Goal: Task Accomplishment & Management: Complete application form

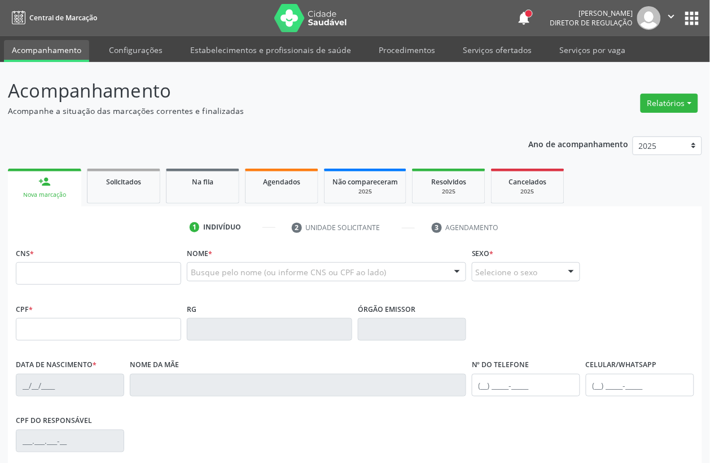
click at [69, 278] on input "text" at bounding box center [98, 273] width 165 height 23
click at [41, 267] on input "text" at bounding box center [98, 273] width 165 height 23
type input "8"
type input "898 0005 4214 6217"
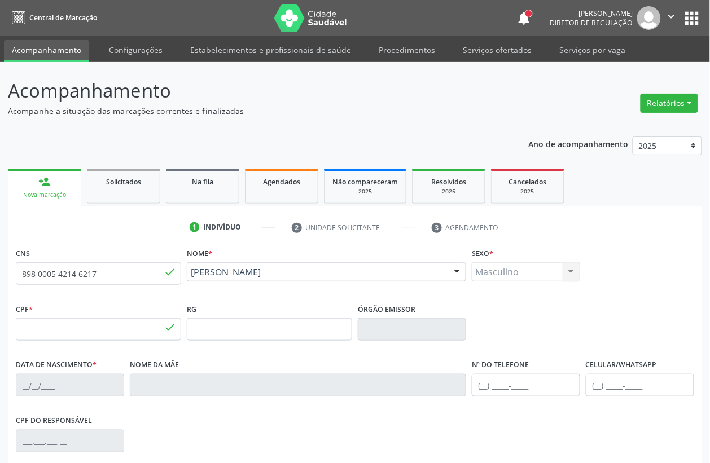
type input "148.956.728-32"
type input "1[DATE]"
type input "[PERSON_NAME]"
type input "[PHONE_NUMBER]"
type input "S/N"
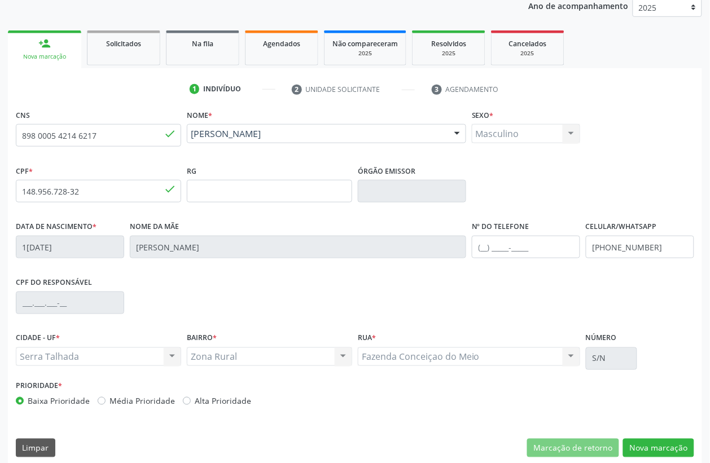
scroll to position [148, 0]
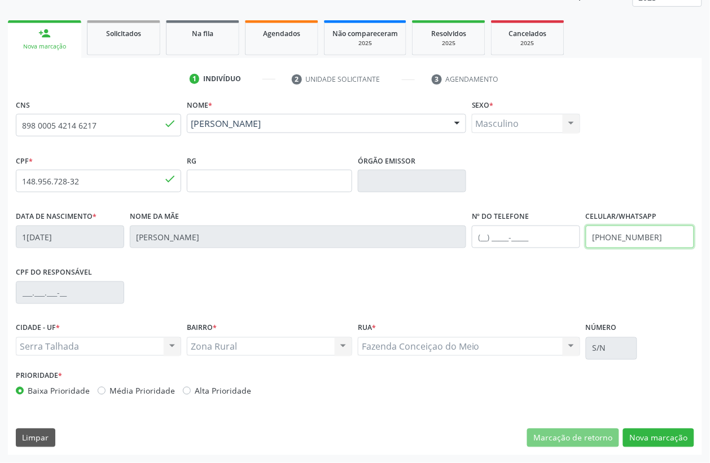
click at [624, 235] on input "[PHONE_NUMBER]" at bounding box center [639, 237] width 108 height 23
click at [649, 426] on div "CNS 898 0005 4214 6217 done Nome * [PERSON_NAME] [PERSON_NAME] CNS: 898 0005 42…" at bounding box center [355, 275] width 694 height 359
click at [649, 429] on button "Nova marcação" at bounding box center [658, 438] width 71 height 19
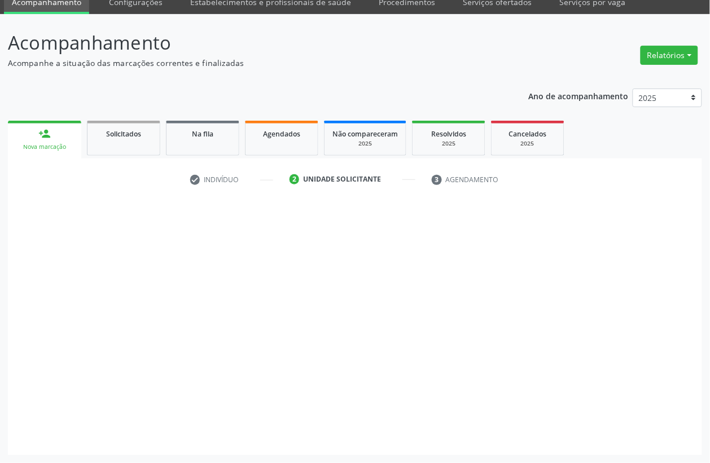
scroll to position [48, 0]
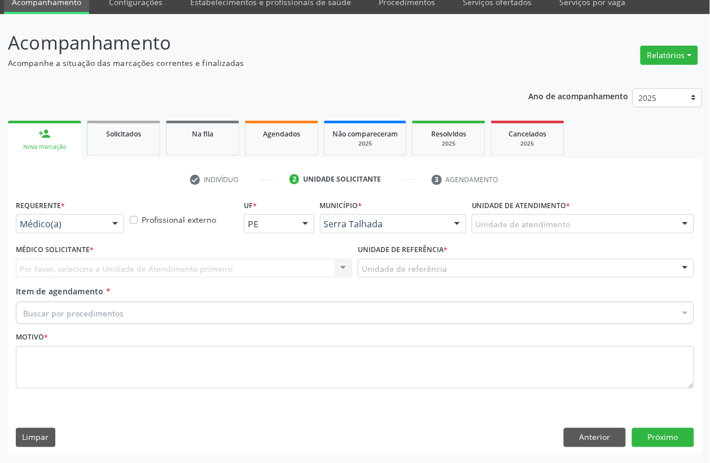
click at [40, 230] on div "Médico(a)" at bounding box center [70, 223] width 108 height 19
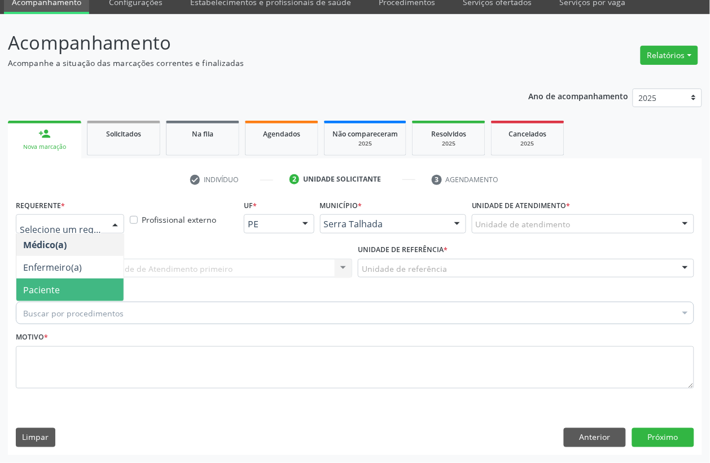
click at [39, 288] on span "Paciente" at bounding box center [41, 290] width 37 height 12
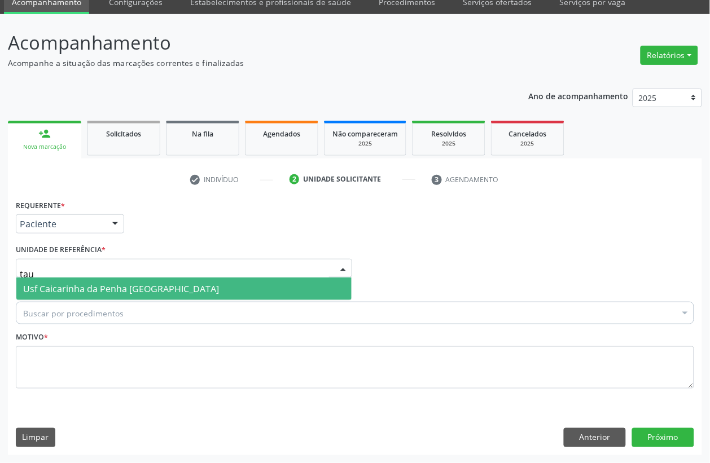
type input "taua"
click at [74, 278] on span "Usf Caicarinha da Penha [GEOGRAPHIC_DATA]" at bounding box center [183, 289] width 335 height 23
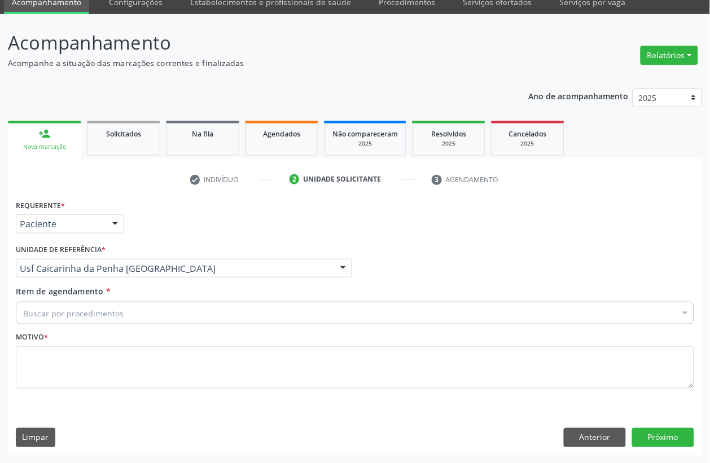
click at [64, 319] on div "Buscar por procedimentos" at bounding box center [355, 313] width 678 height 23
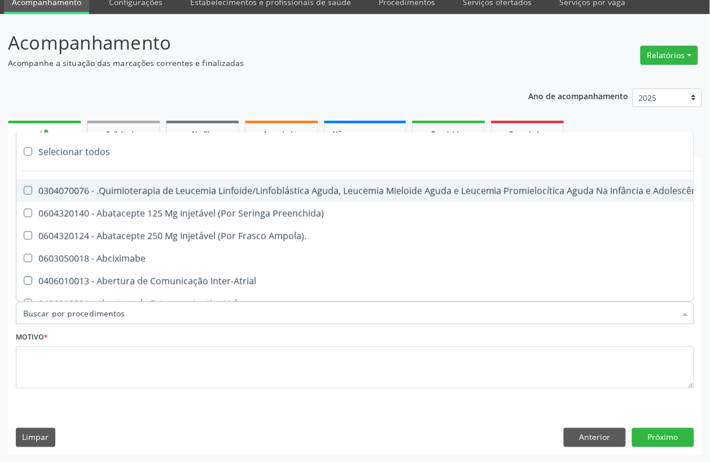
click at [64, 319] on input "Item de agendamento *" at bounding box center [349, 313] width 652 height 23
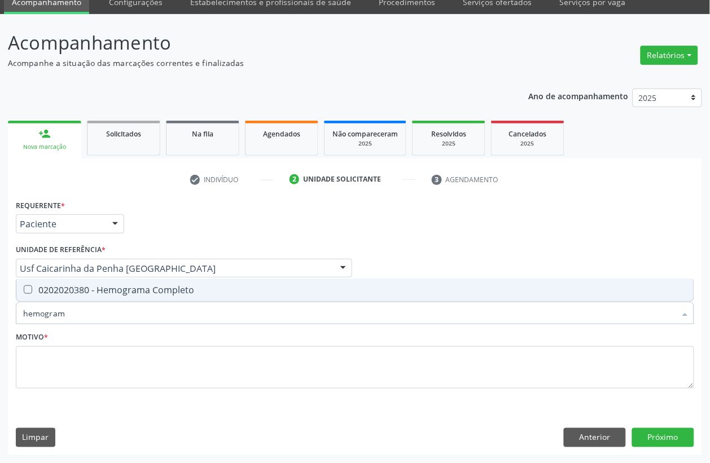
type input "hemograma"
click at [108, 291] on div "0202020380 - Hemograma Completo" at bounding box center [354, 289] width 663 height 9
checkbox Completo "true"
click at [98, 314] on input "hemograma" at bounding box center [349, 313] width 652 height 23
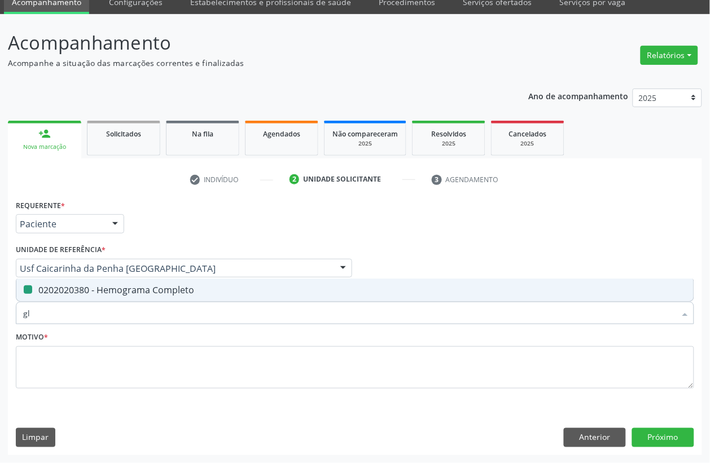
type input "gli"
checkbox Completo "false"
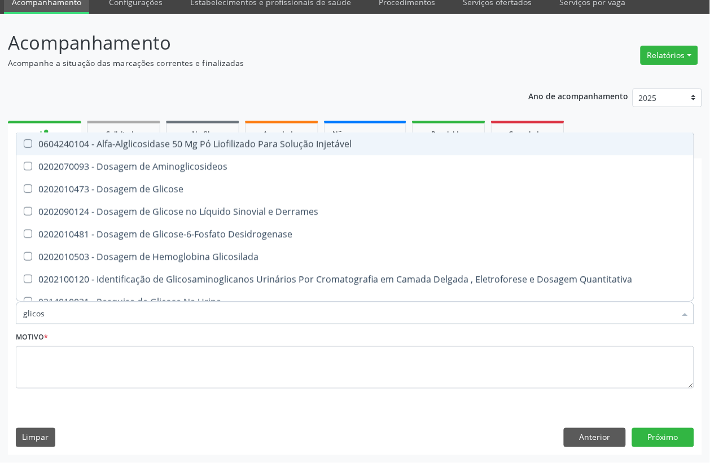
type input "glicose"
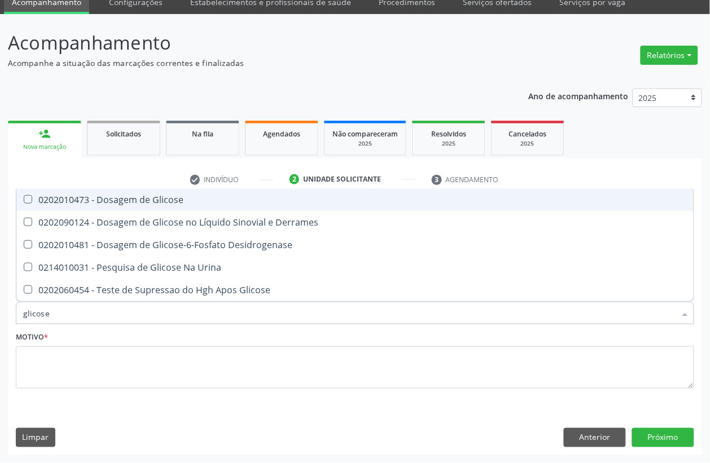
click at [161, 196] on div "0202010473 - Dosagem de Glicose" at bounding box center [354, 199] width 663 height 9
checkbox Glicose "true"
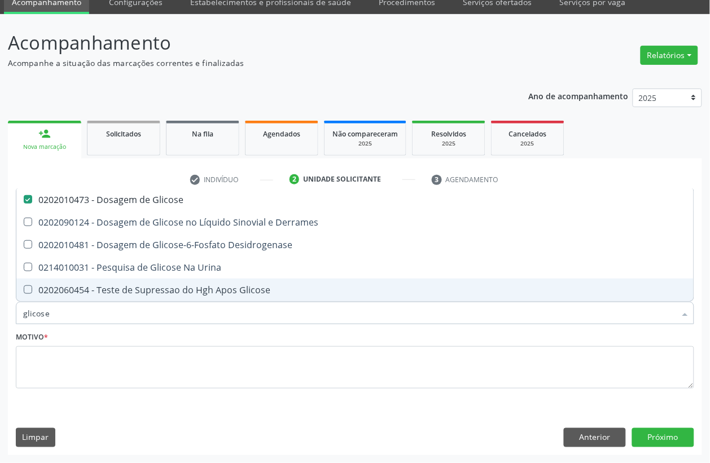
click at [85, 314] on input "glicose" at bounding box center [349, 313] width 652 height 23
checkbox Glicose "false"
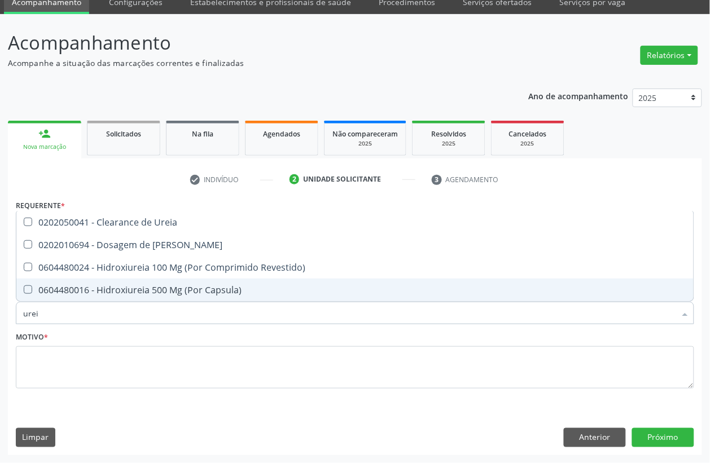
type input "ureia"
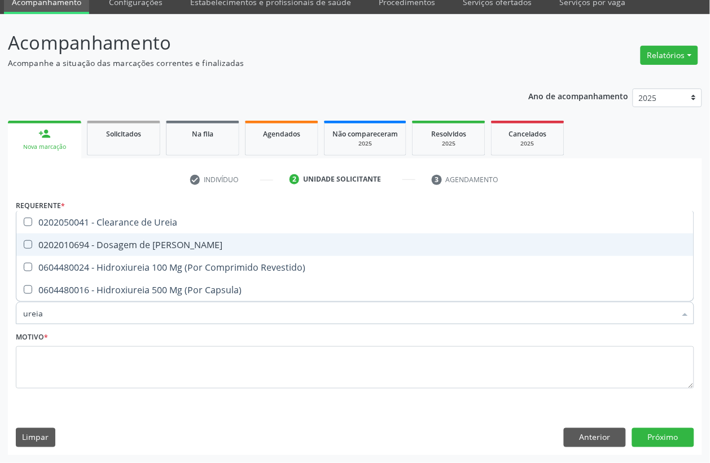
click at [86, 249] on div "0202010694 - Dosagem de [PERSON_NAME]" at bounding box center [354, 244] width 663 height 9
checkbox Ureia "true"
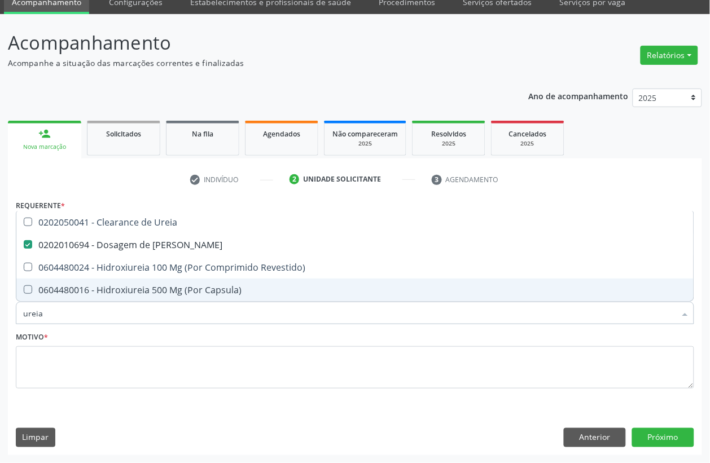
click at [67, 320] on input "ureia" at bounding box center [349, 313] width 652 height 23
checkbox Ureia "false"
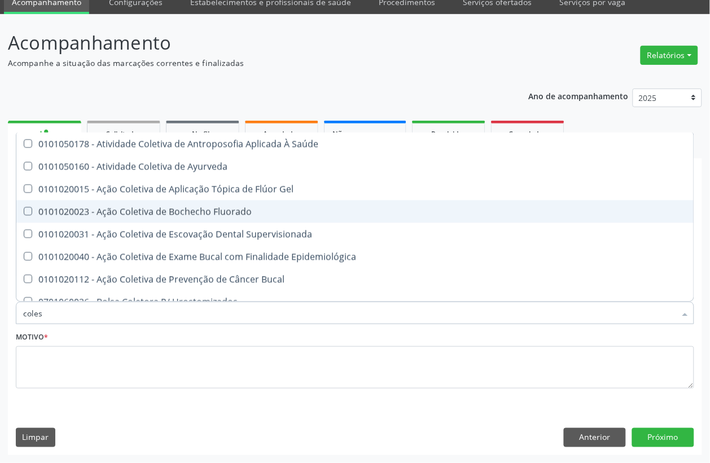
type input "colest"
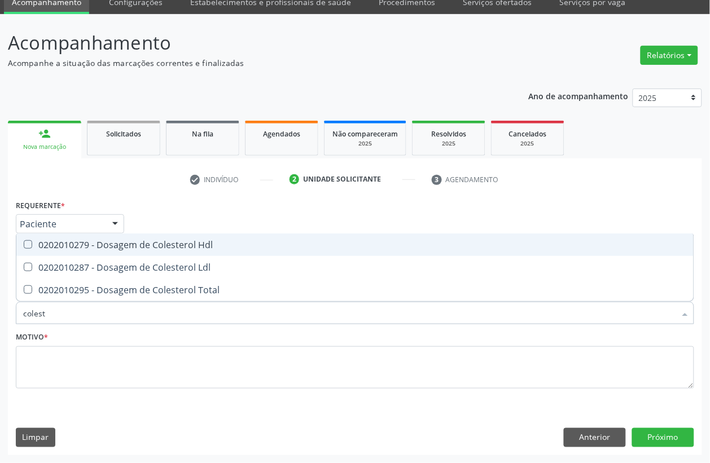
click at [74, 245] on div "0202010279 - Dosagem de Colesterol Hdl" at bounding box center [354, 244] width 663 height 9
checkbox Hdl "true"
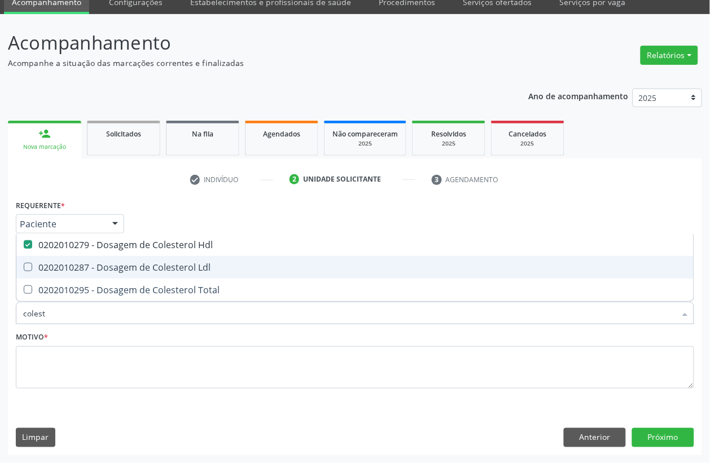
click at [68, 268] on div "0202010287 - Dosagem de Colesterol Ldl" at bounding box center [354, 267] width 663 height 9
checkbox Ldl "true"
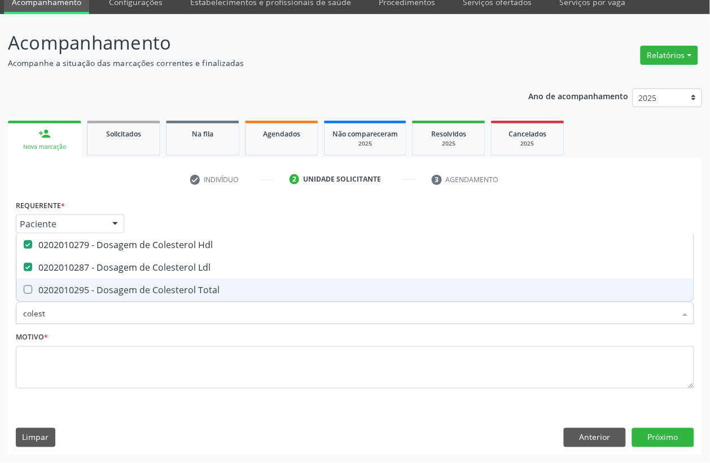
click at [63, 299] on span "0202010295 - Dosagem de Colesterol Total" at bounding box center [354, 290] width 677 height 23
checkbox Total "true"
click at [61, 315] on input "colest" at bounding box center [349, 313] width 652 height 23
type input "cr"
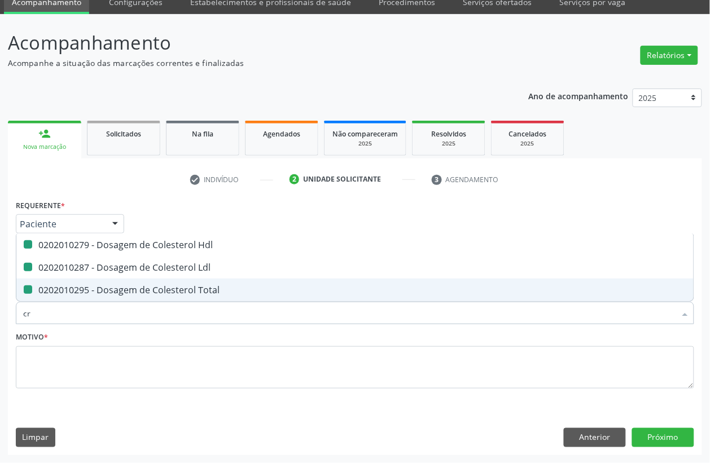
checkbox Hdl "false"
checkbox Ldl "false"
checkbox Total "false"
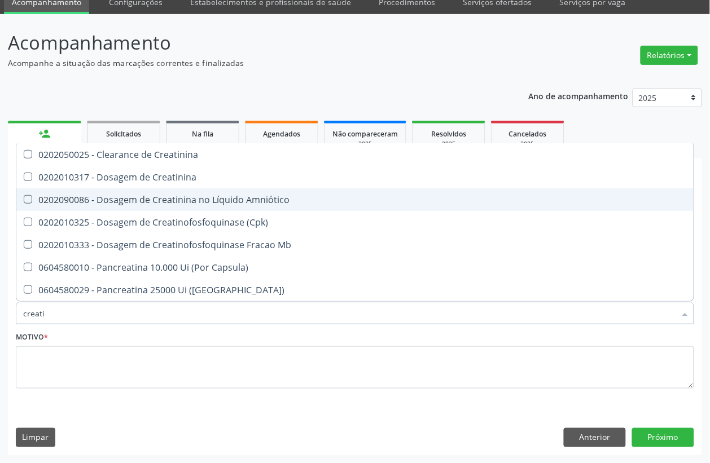
type input "creatin"
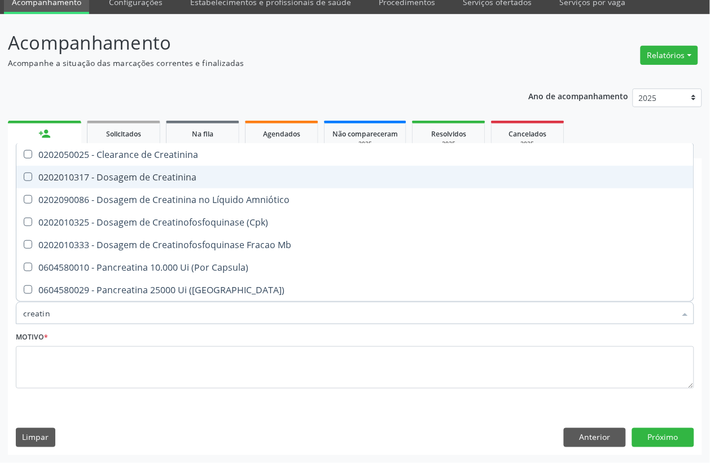
click at [210, 173] on div "0202010317 - Dosagem de Creatinina" at bounding box center [354, 177] width 663 height 9
checkbox Creatinina "true"
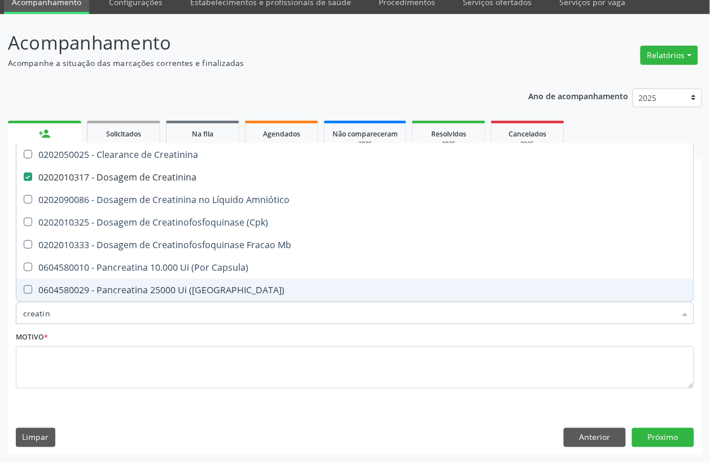
click at [94, 302] on div "Desfazer seleção 0202050025 - Clearance de Creatinina 0202010317 - Dosagem de C…" at bounding box center [355, 222] width 678 height 158
click at [94, 310] on input "creatin" at bounding box center [349, 313] width 652 height 23
checkbox Creatinina "false"
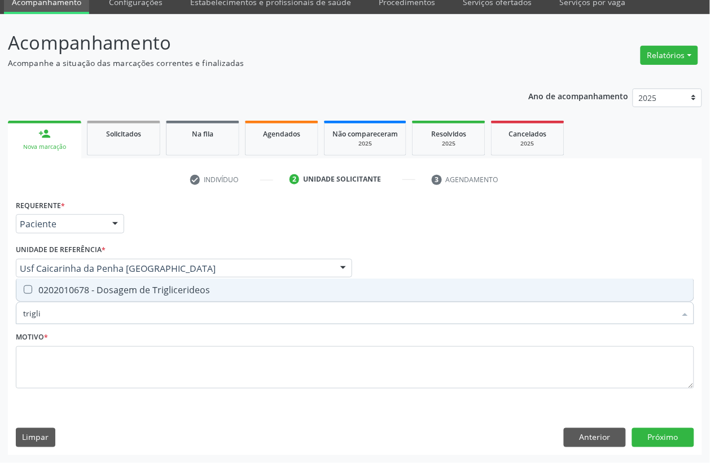
type input "triglic"
click at [94, 305] on input "triglic" at bounding box center [349, 313] width 652 height 23
click at [94, 294] on div "0202010678 - Dosagem de Triglicerideos" at bounding box center [354, 289] width 663 height 9
checkbox Triglicerideos "true"
click at [86, 315] on input "triglic" at bounding box center [349, 313] width 652 height 23
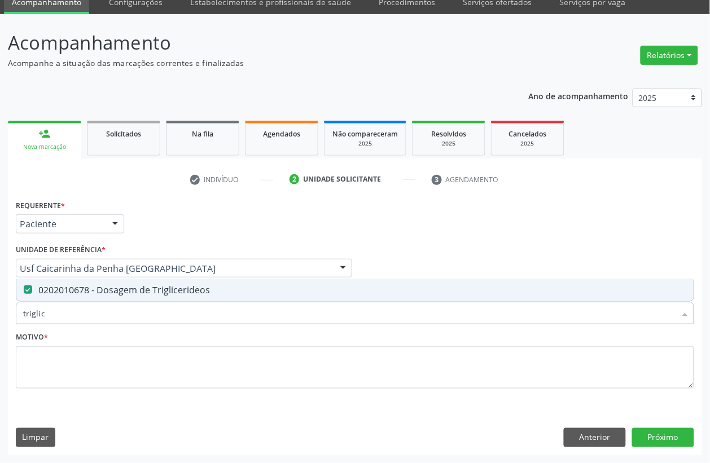
click at [86, 315] on input "triglic" at bounding box center [349, 313] width 652 height 23
checkbox Triglicerideos "false"
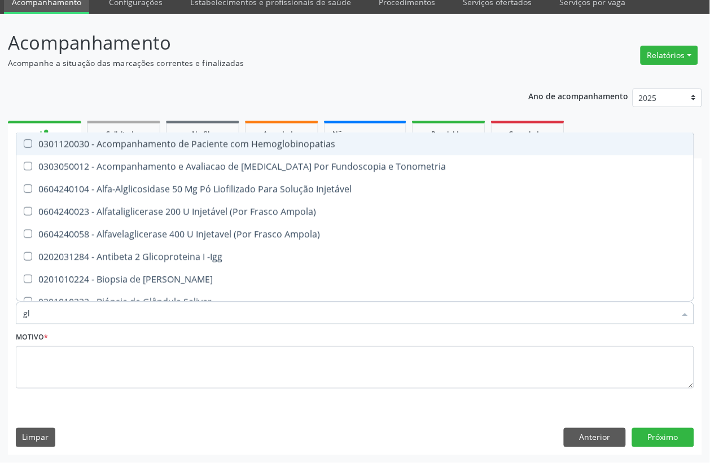
type input "gli"
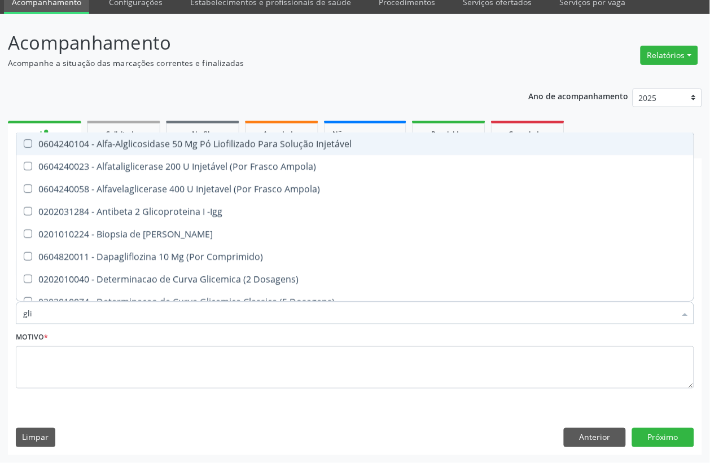
checkbox Glicose "true"
checkbox Triglicerideos "true"
type input "glic"
checkbox Glicose "true"
checkbox Glicosilada "false"
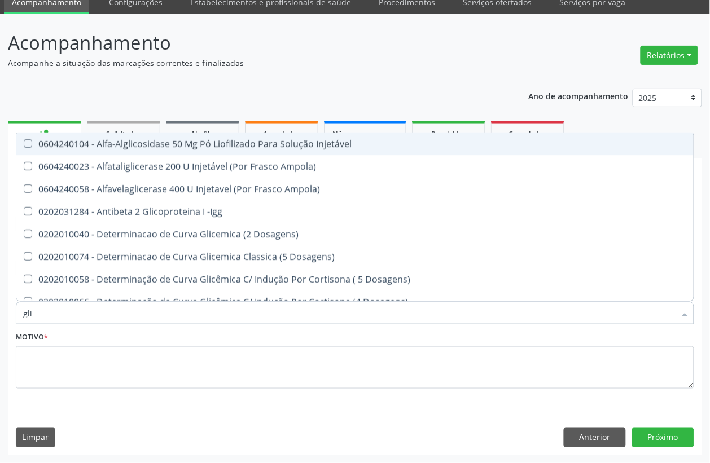
checkbox Triglicerideos "true"
checkbox Delgada\) "false"
type input "glico"
checkbox Dosagens\) "true"
checkbox Glicose "false"
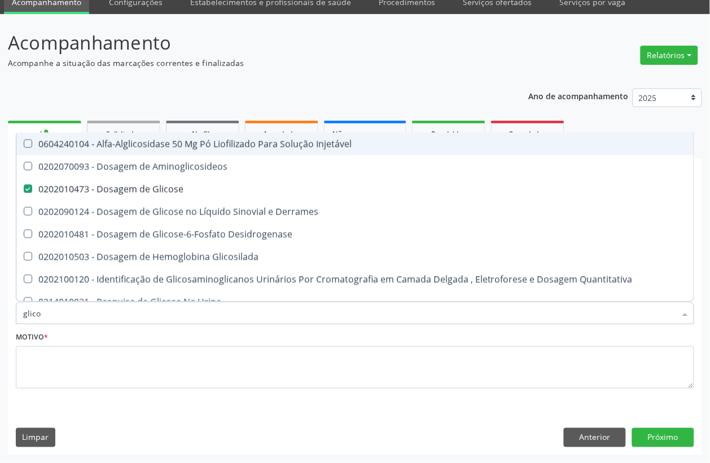
type input "glicos"
checkbox Glicose "true"
checkbox Glicosilada "false"
type input "glicosi"
checkbox Glicose "false"
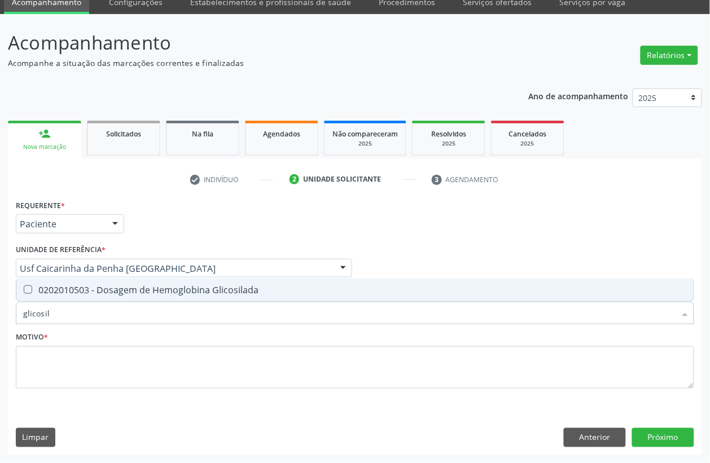
type input "glicosila"
click at [94, 302] on div "Desfazer seleção 0202010503 - Dosagem de Hemoglobina Glicosilada Nenhum resulta…" at bounding box center [355, 290] width 678 height 23
click at [96, 294] on div "0202010503 - Dosagem de Hemoglobina Glicosilada" at bounding box center [354, 289] width 663 height 9
checkbox Glicosilada "true"
click at [72, 311] on input "glicosila" at bounding box center [349, 313] width 652 height 23
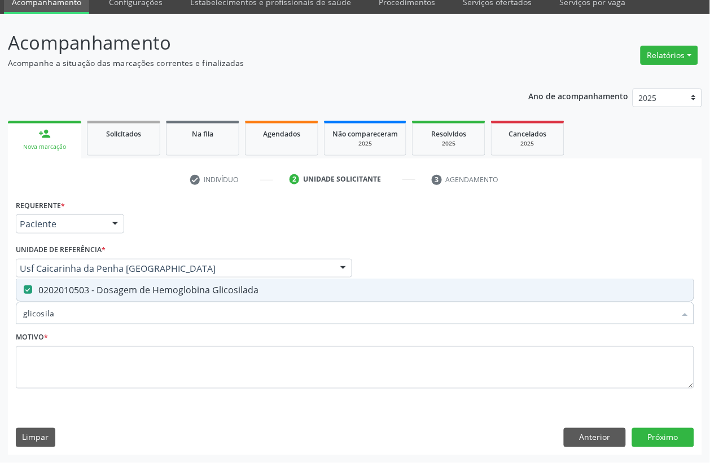
click at [72, 311] on input "glicosila" at bounding box center [349, 313] width 652 height 23
checkbox Glicosilada "false"
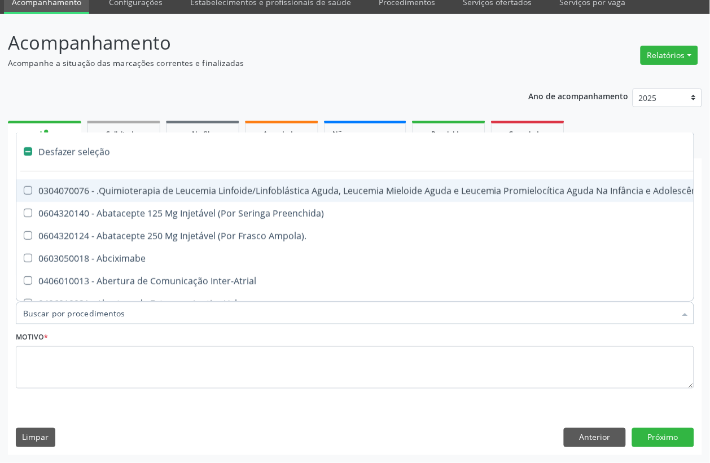
type input "n"
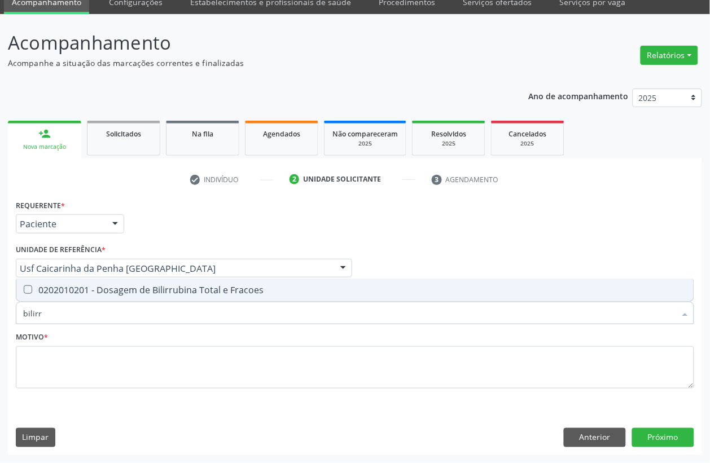
type input "bilirru"
click at [74, 291] on div "0202010201 - Dosagem de Bilirrubina Total e Fracoes" at bounding box center [354, 289] width 663 height 9
checkbox Fracoes "true"
click at [74, 309] on input "bilirru" at bounding box center [349, 313] width 652 height 23
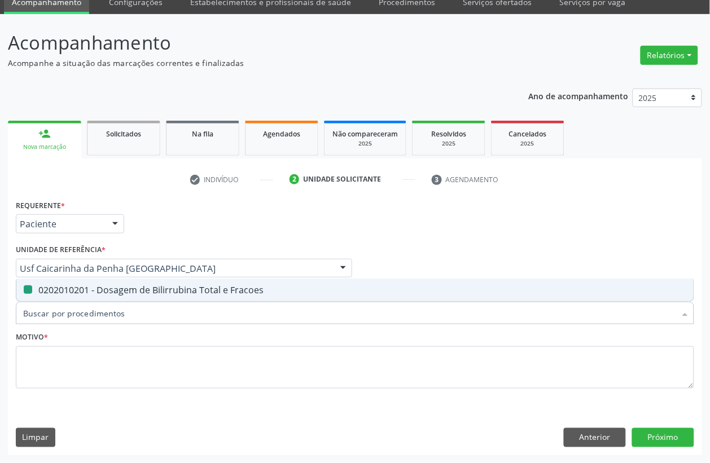
checkbox Fracoes "false"
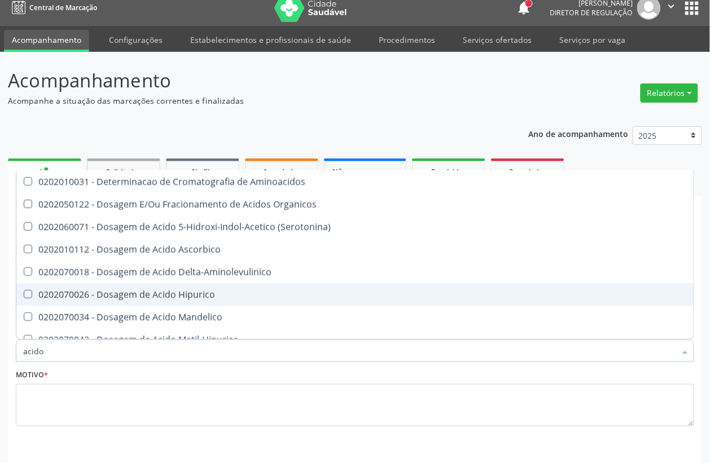
scroll to position [0, 0]
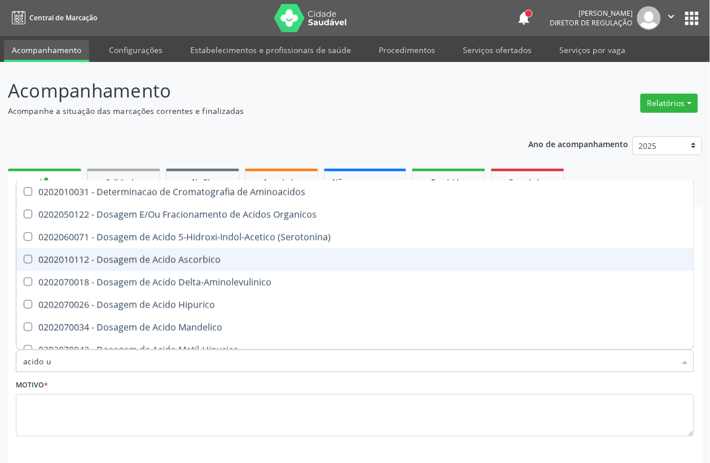
type input "acido ur"
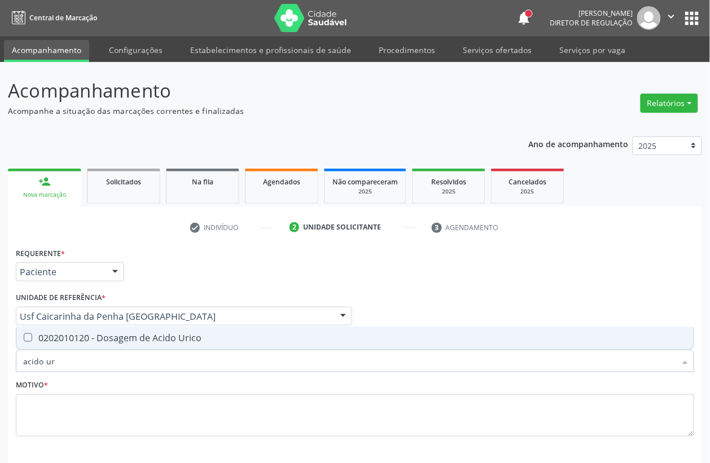
click at [173, 333] on div "0202010120 - Dosagem de Acido Urico" at bounding box center [354, 337] width 663 height 9
checkbox Urico "true"
click at [97, 364] on input "acido ur" at bounding box center [349, 361] width 652 height 23
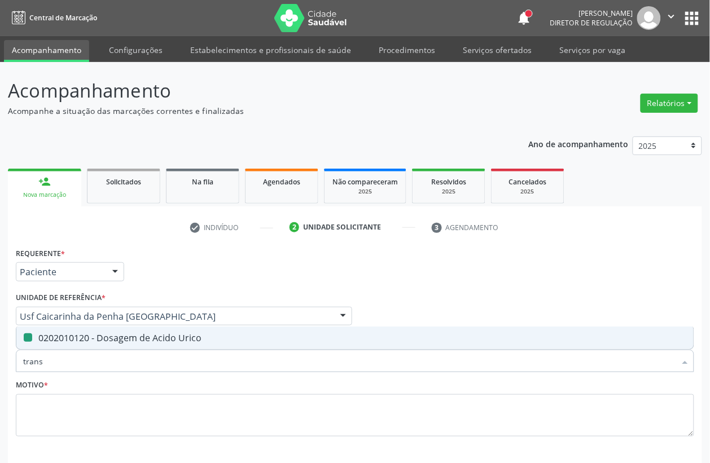
type input "transa"
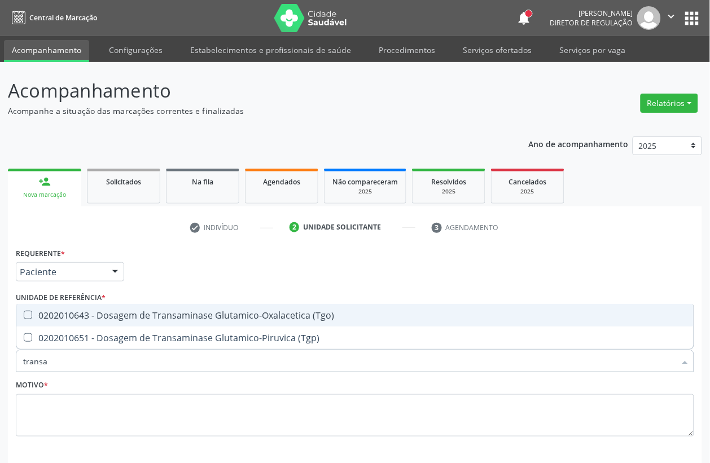
click at [112, 319] on div "0202010643 - Dosagem de Transaminase Glutamico-Oxalacetica (Tgo)" at bounding box center [354, 315] width 663 height 9
checkbox \(Tgo\) "true"
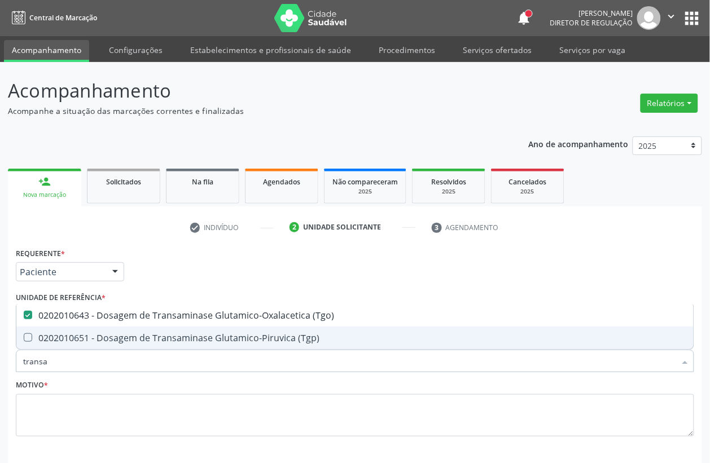
click at [117, 333] on div "0202010651 - Dosagem de Transaminase Glutamico-Piruvica (Tgp)" at bounding box center [354, 337] width 663 height 9
checkbox \(Tgp\) "true"
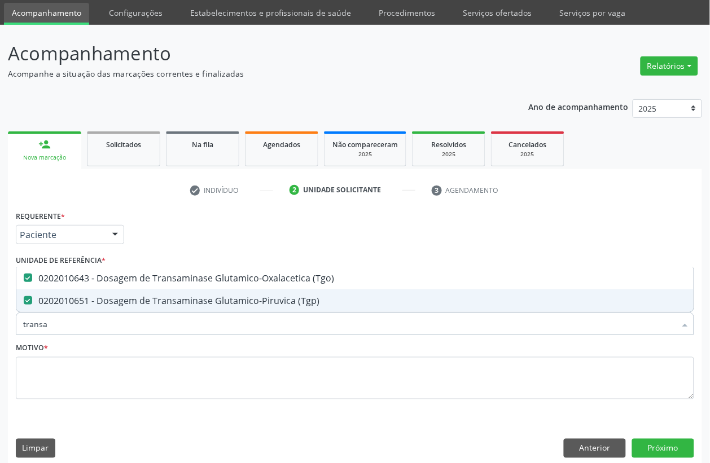
scroll to position [48, 0]
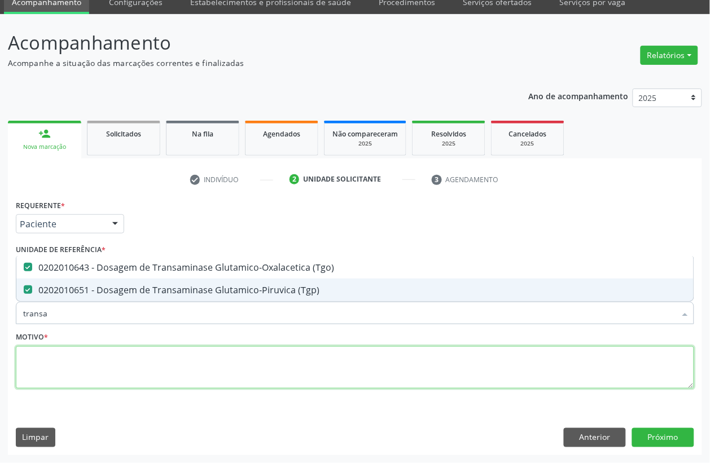
click at [72, 372] on textarea at bounding box center [355, 367] width 678 height 43
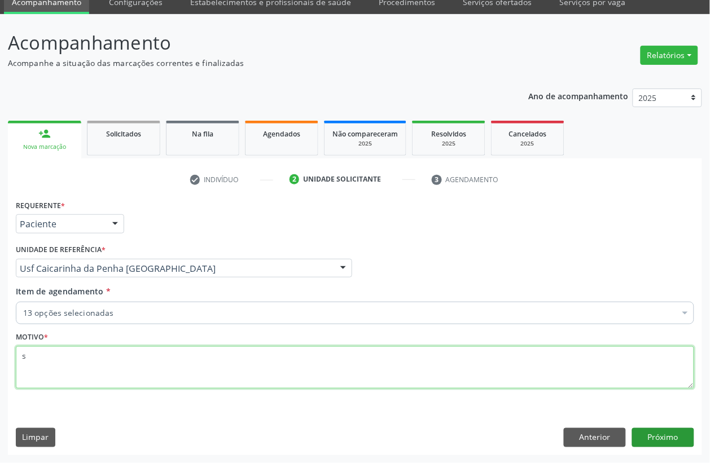
type textarea "s"
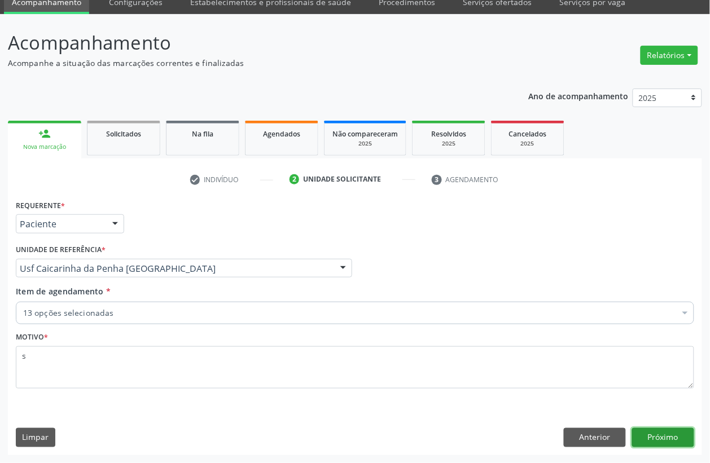
click at [664, 438] on button "Próximo" at bounding box center [663, 437] width 62 height 19
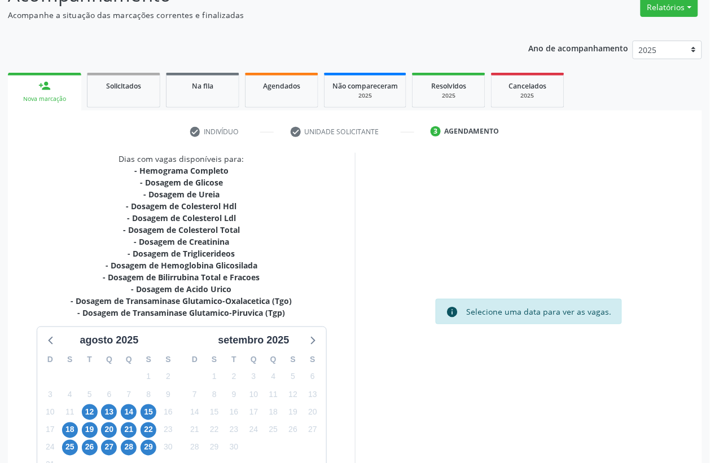
scroll to position [170, 0]
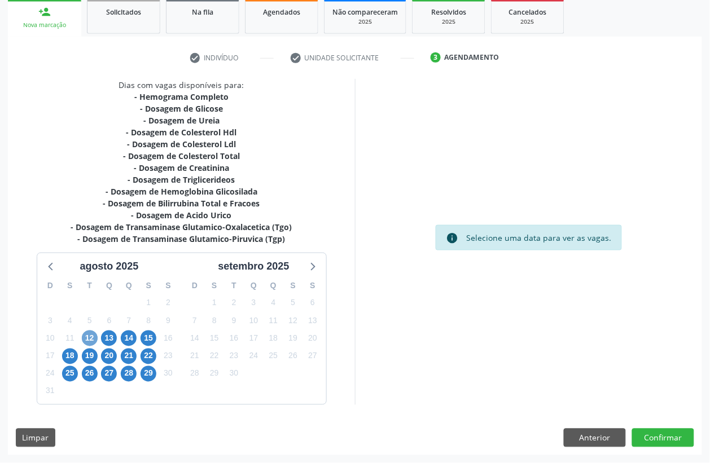
click at [87, 342] on span "12" at bounding box center [90, 339] width 16 height 16
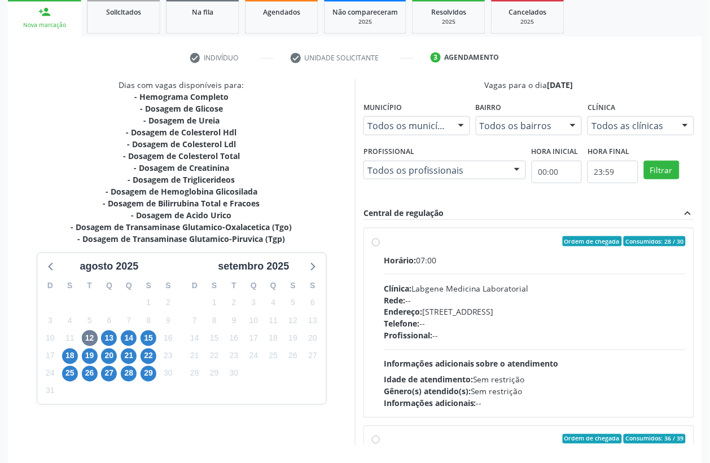
click at [411, 263] on span "Horário:" at bounding box center [400, 260] width 32 height 11
click at [380, 246] on input "Ordem de chegada Consumidos: 28 / 30 Horário: 07:00 Clínica: Labgene Medicina L…" at bounding box center [376, 241] width 8 height 10
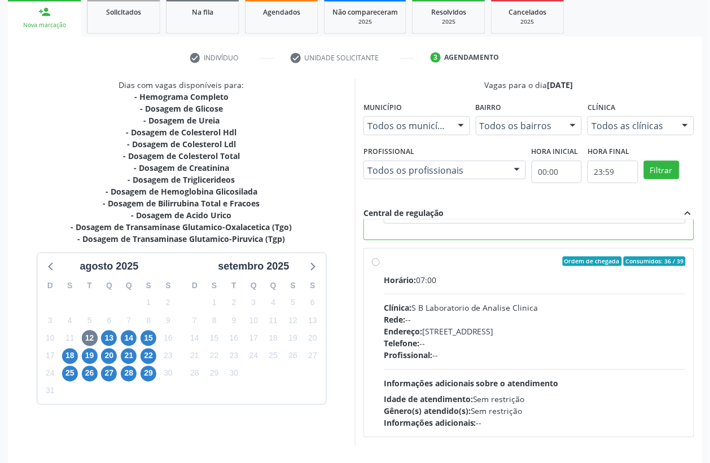
click at [497, 353] on div "Profissional: --" at bounding box center [535, 356] width 302 height 12
click at [380, 267] on input "Ordem de chegada Consumidos: 36 / 39 Horário: 07:00 Clínica: S B Laboratorio de…" at bounding box center [376, 262] width 8 height 10
radio input "false"
radio input "true"
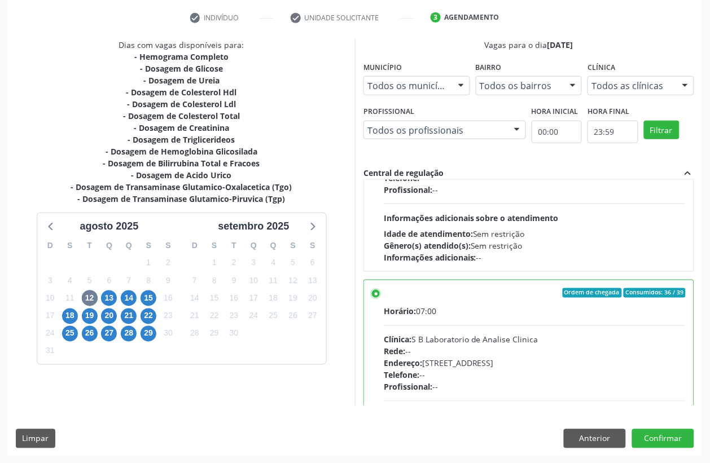
scroll to position [210, 0]
click at [688, 441] on button "Confirmar" at bounding box center [663, 438] width 62 height 19
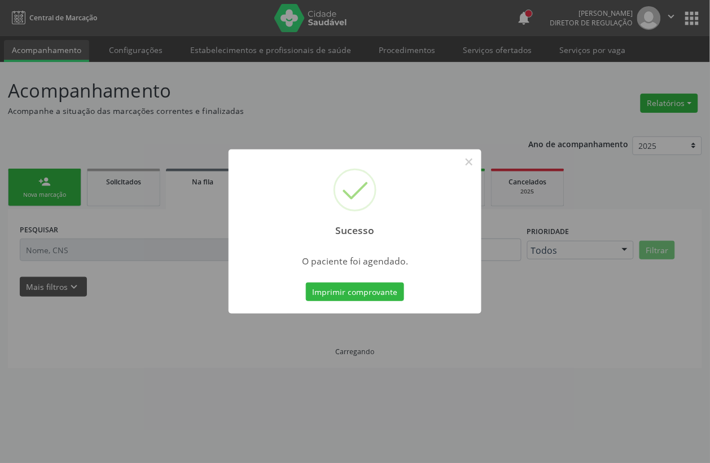
scroll to position [0, 0]
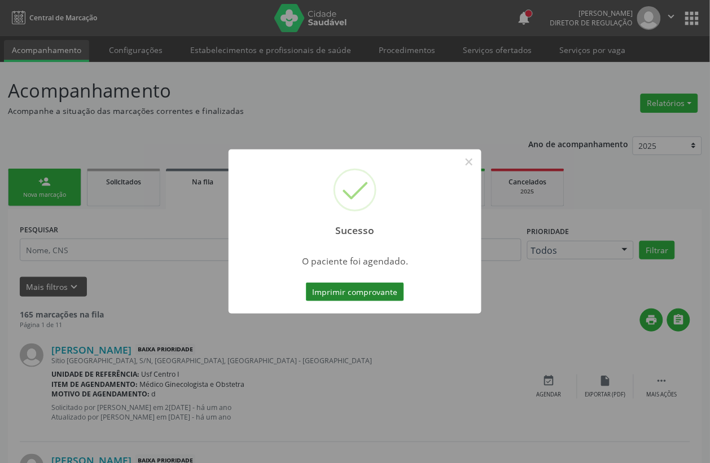
click at [378, 294] on button "Imprimir comprovante" at bounding box center [355, 292] width 98 height 19
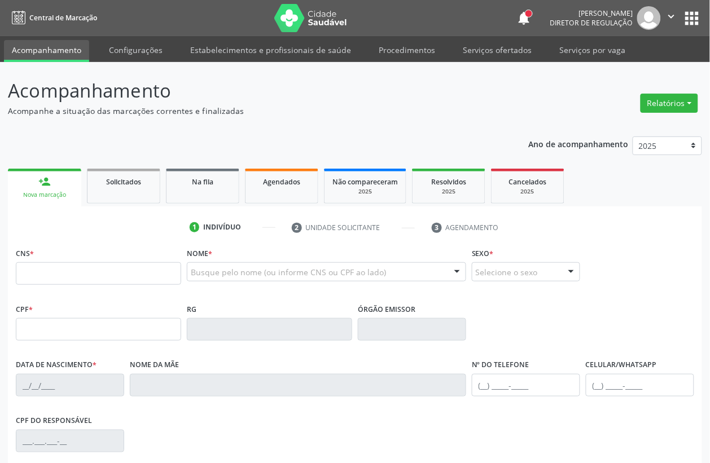
click at [82, 271] on input "text" at bounding box center [98, 273] width 165 height 23
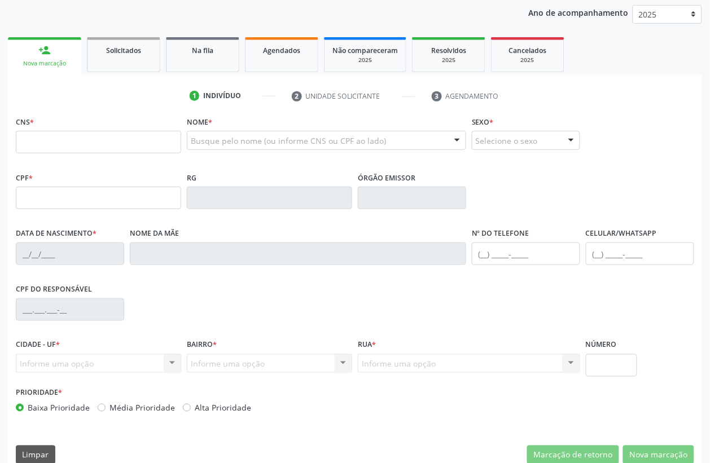
scroll to position [141, 0]
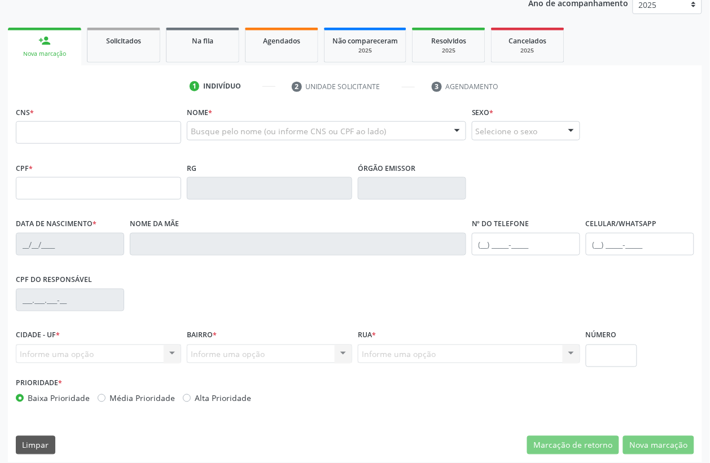
click at [41, 131] on input "text" at bounding box center [98, 132] width 165 height 23
type input "700 8049 4608 2384"
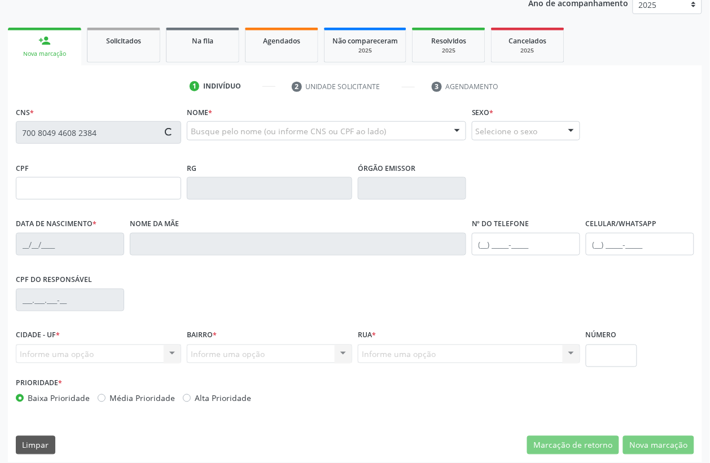
type input "062.883.894-80"
type input "[DATE]"
type input "[PERSON_NAME]"
type input "[PHONE_NUMBER]"
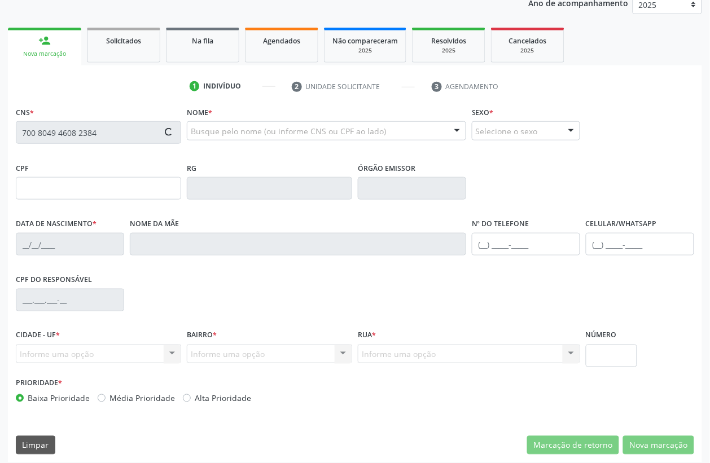
type input "S/N"
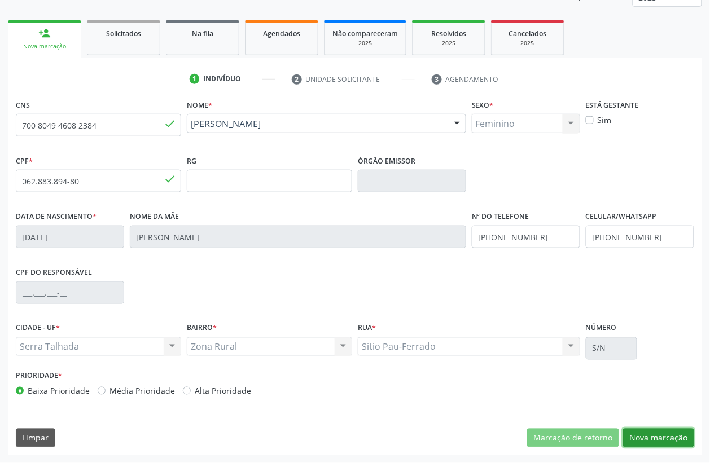
click at [657, 434] on button "Nova marcação" at bounding box center [658, 438] width 71 height 19
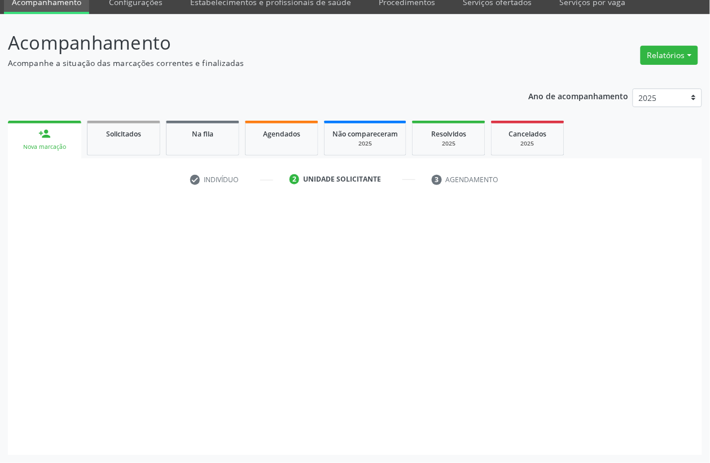
scroll to position [48, 0]
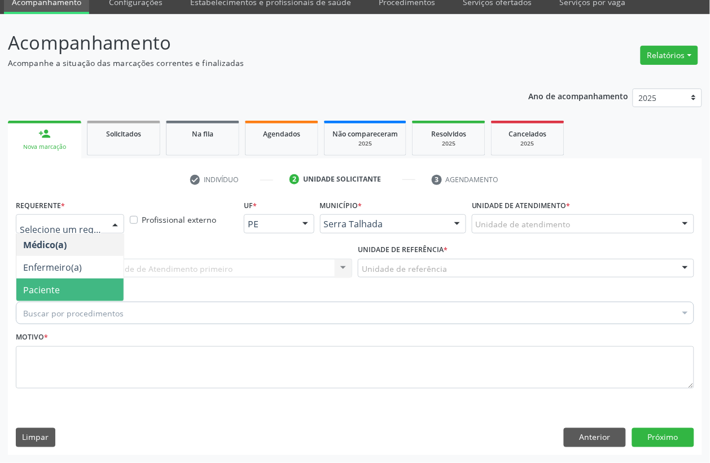
click at [58, 302] on div "Médico(a) Enfermeiro(a) Paciente Nenhum resultado encontrado para: " " Não há n…" at bounding box center [70, 268] width 108 height 68
click at [58, 300] on span "Paciente" at bounding box center [69, 290] width 107 height 23
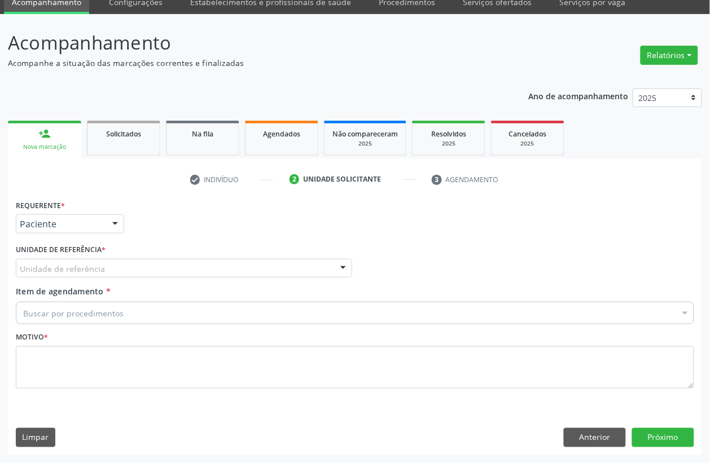
click at [56, 256] on label "Unidade de referência *" at bounding box center [61, 249] width 90 height 17
click at [55, 279] on div "Unidade de referência * Unidade de referência Usf do Mutirao Usf Cohab Usf [GEO…" at bounding box center [184, 263] width 342 height 44
click at [55, 277] on div "Unidade de referência Usf do Mutirao Usf Cohab Usf Caicarinha da Penha Tauapira…" at bounding box center [184, 268] width 336 height 19
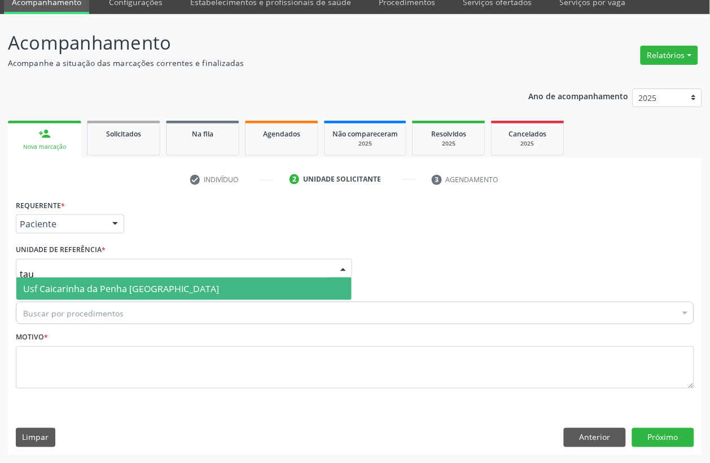
type input "taua"
click at [65, 290] on span "Usf Caicarinha da Penha [GEOGRAPHIC_DATA]" at bounding box center [121, 289] width 196 height 12
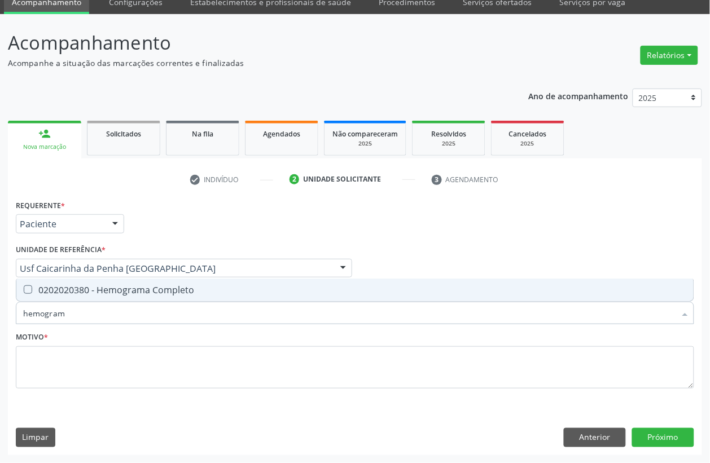
type input "hemograma"
click at [98, 289] on div "0202020380 - Hemograma Completo" at bounding box center [354, 289] width 663 height 9
checkbox Completo "true"
click at [79, 319] on input "hemograma" at bounding box center [349, 313] width 652 height 23
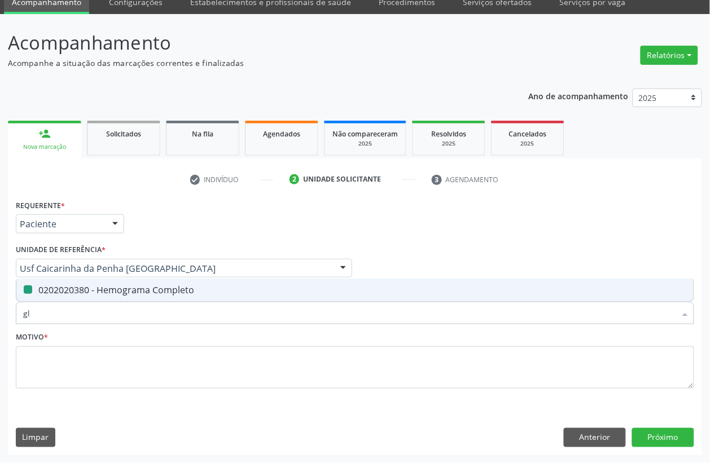
type input "gli"
checkbox Completo "false"
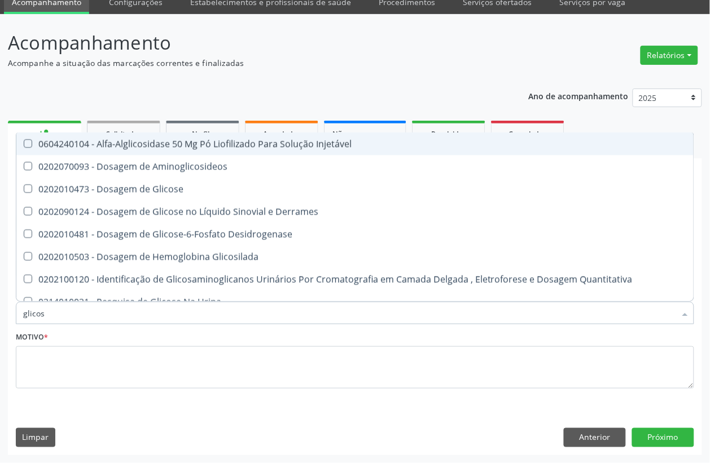
type input "glicose"
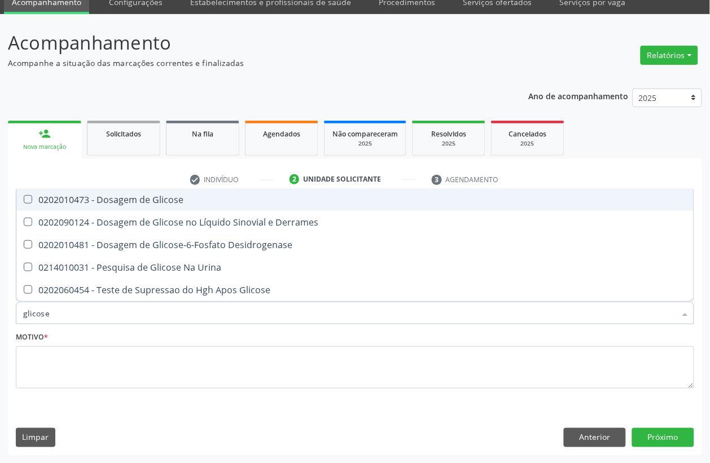
click at [133, 204] on div "0202010473 - Dosagem de Glicose" at bounding box center [354, 199] width 663 height 9
checkbox Glicose "true"
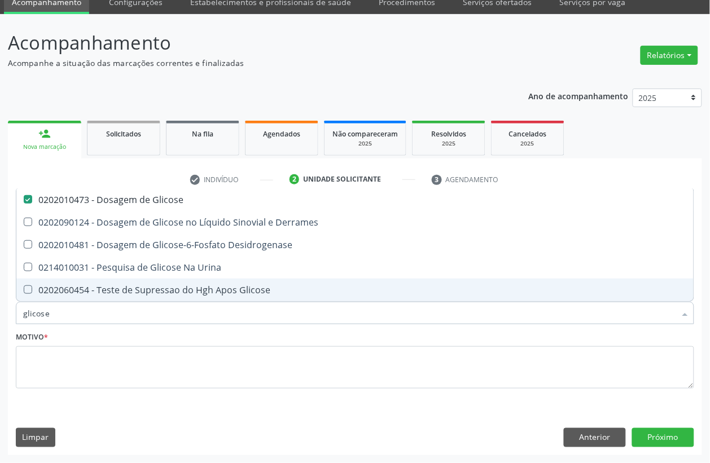
click at [65, 311] on input "glicose" at bounding box center [349, 313] width 652 height 23
checkbox Glicose "false"
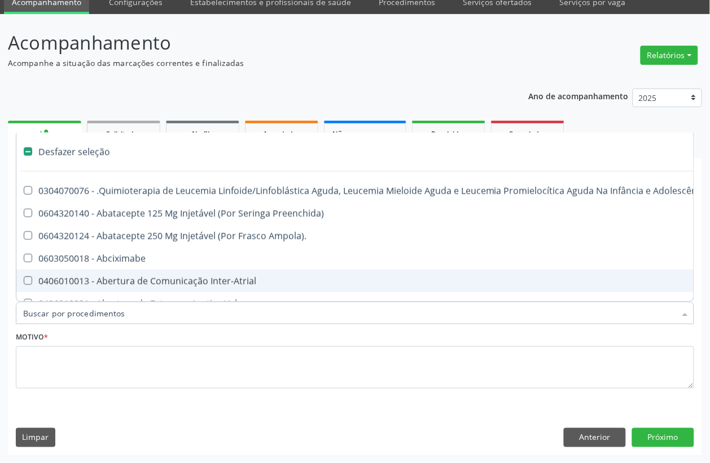
type input "i"
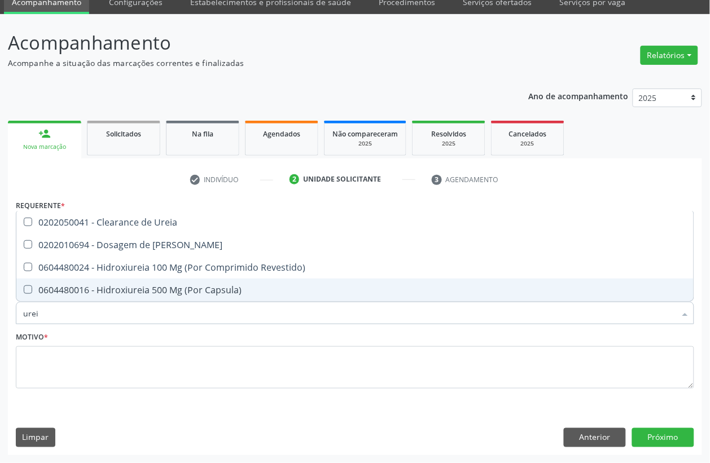
type input "ureia"
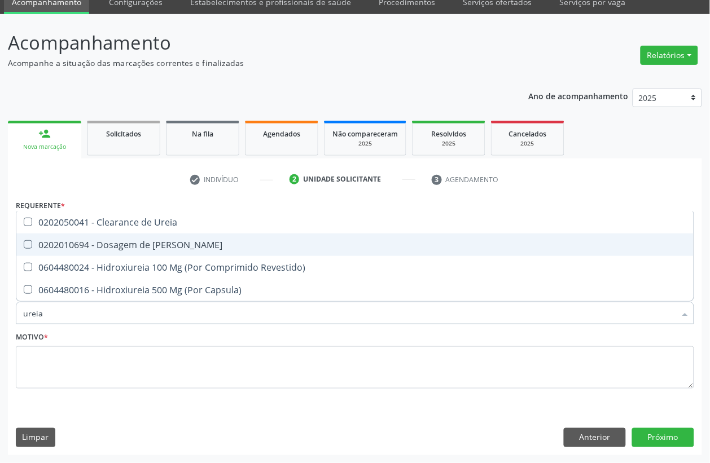
click at [135, 240] on div "0202010694 - Dosagem de [PERSON_NAME]" at bounding box center [354, 244] width 663 height 9
checkbox Ureia "true"
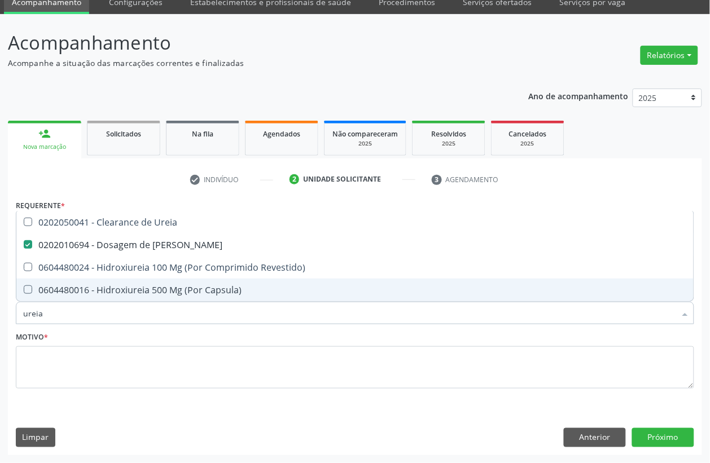
click at [88, 315] on input "ureia" at bounding box center [349, 313] width 652 height 23
checkbox Ureia "false"
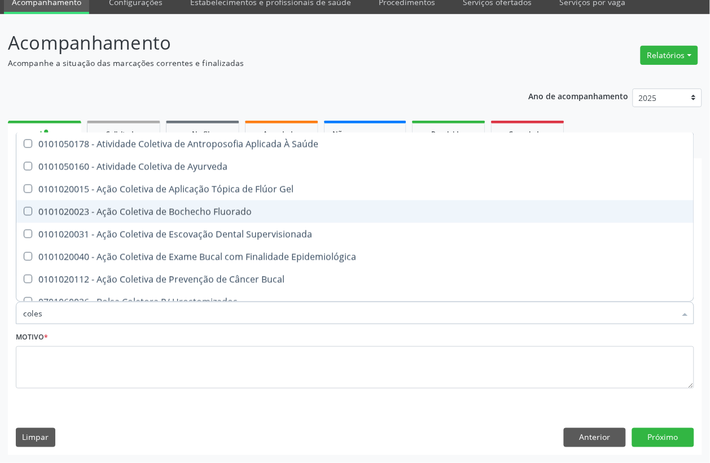
type input "colest"
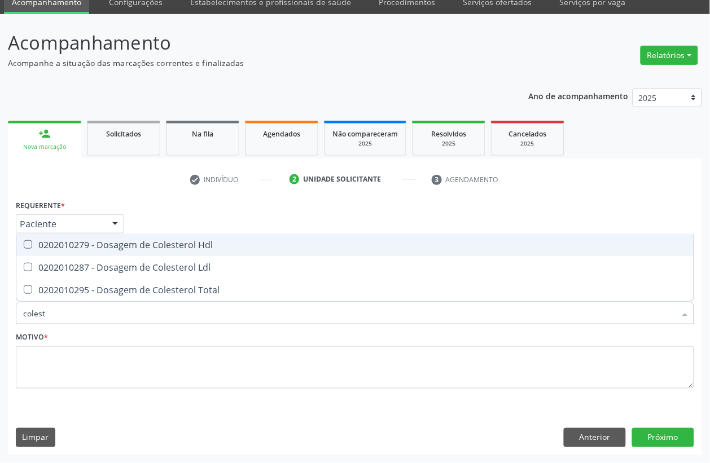
click at [108, 247] on div "0202010279 - Dosagem de Colesterol Hdl" at bounding box center [354, 244] width 663 height 9
checkbox Hdl "true"
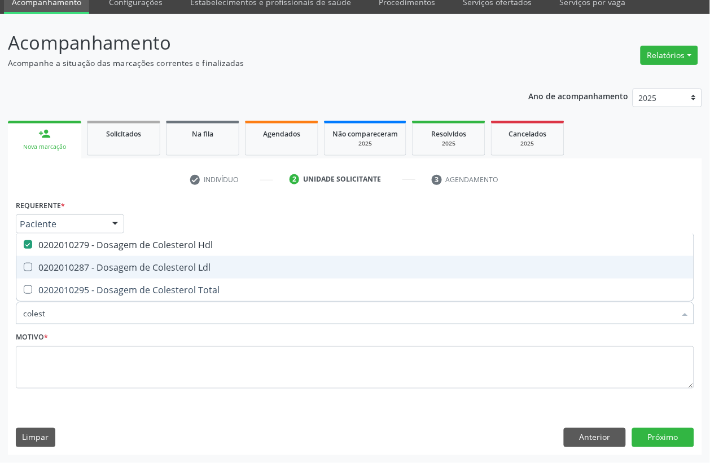
click at [108, 266] on div "0202010287 - Dosagem de Colesterol Ldl" at bounding box center [354, 267] width 663 height 9
checkbox Ldl "true"
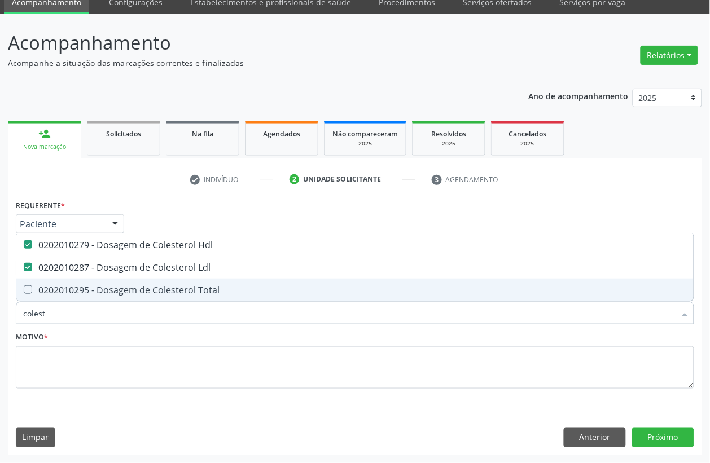
click at [109, 298] on span "0202010295 - Dosagem de Colesterol Total" at bounding box center [354, 290] width 677 height 23
checkbox Total "true"
click at [99, 314] on input "colest" at bounding box center [349, 313] width 652 height 23
type input "cr"
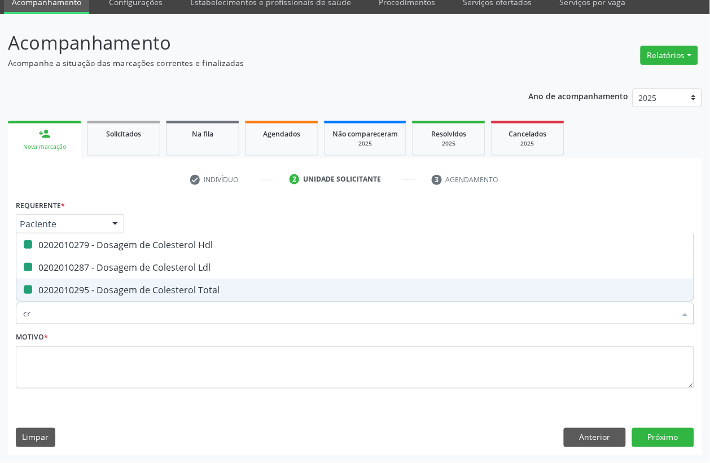
checkbox Hdl "false"
checkbox Ldl "false"
checkbox Total "false"
type input "creatinin"
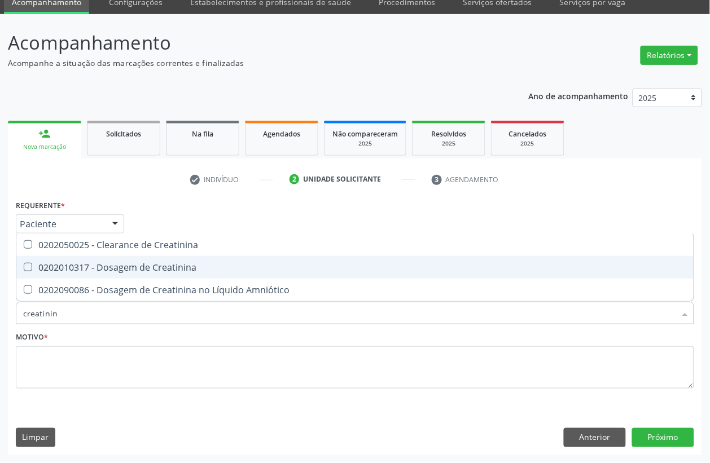
click at [189, 270] on div "0202010317 - Dosagem de Creatinina" at bounding box center [354, 267] width 663 height 9
checkbox Creatinina "true"
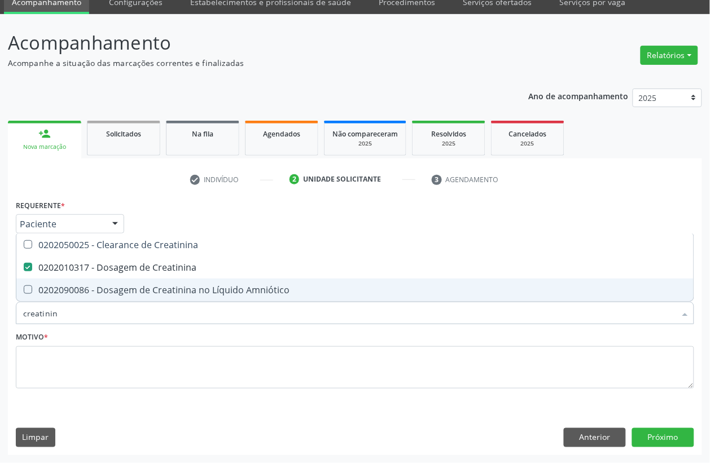
click at [89, 305] on input "creatinin" at bounding box center [349, 313] width 652 height 23
checkbox Creatinina "false"
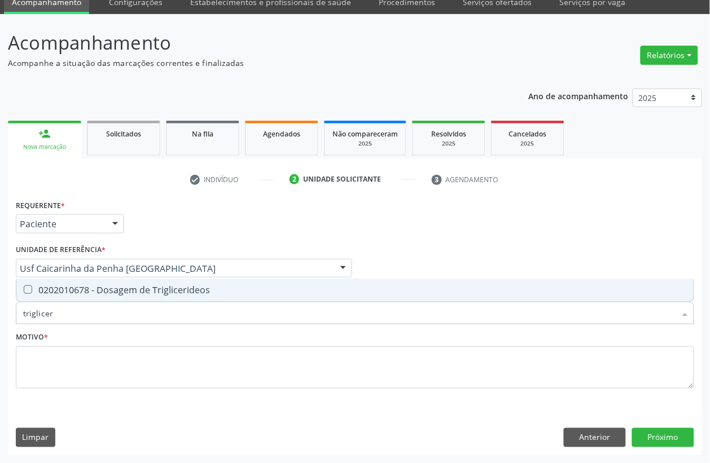
type input "trigliceri"
click at [89, 292] on div "0202010678 - Dosagem de Triglicerideos" at bounding box center [354, 289] width 663 height 9
checkbox Triglicerideos "true"
click at [78, 317] on input "trigliceri" at bounding box center [349, 313] width 652 height 23
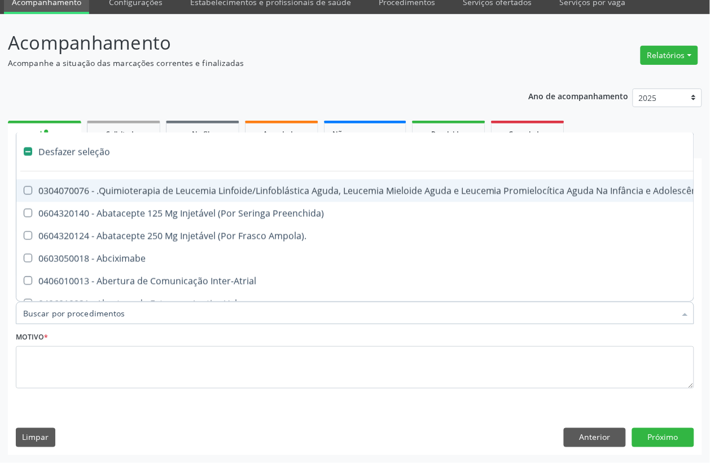
checkbox Manutenção "false"
type input "gl"
checkbox Aparentado "true"
checkbox Bloco "true"
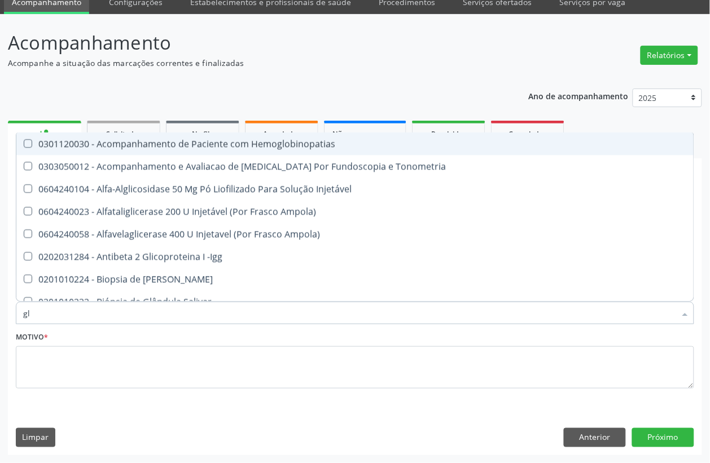
type input "gli"
checkbox \(Confirmatorio\) "true"
checkbox Glomerular "true"
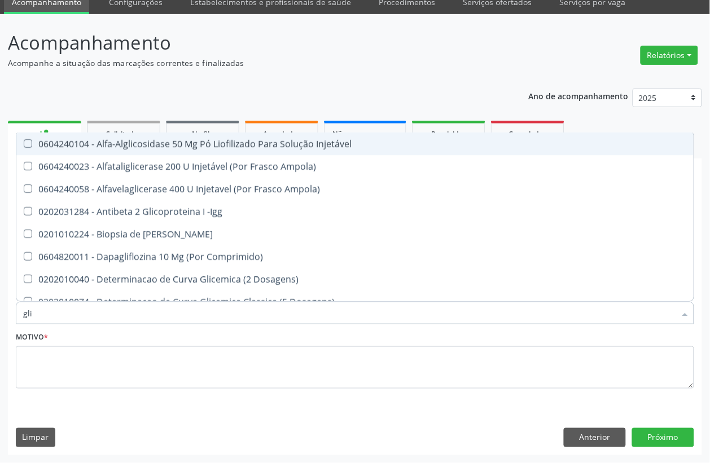
type input "glic"
checkbox Aminoglicosideos "true"
checkbox Glicose "false"
checkbox Derrames "true"
checkbox Triglicerideos "false"
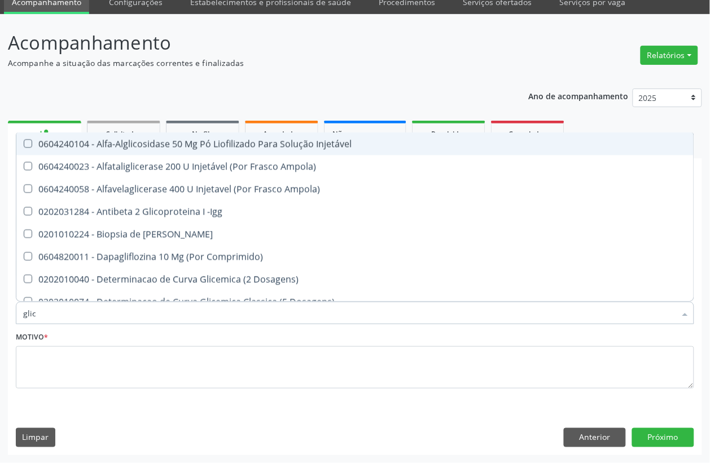
type input "glico"
checkbox Comprimido\) "true"
checkbox Aminoglicosideos "false"
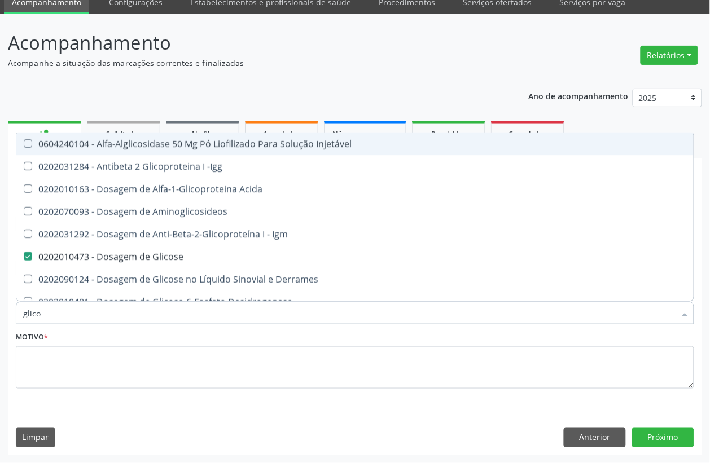
type input "glicos"
checkbox Acida "true"
checkbox Glicose "false"
type input "glicosi"
checkbox Acida "false"
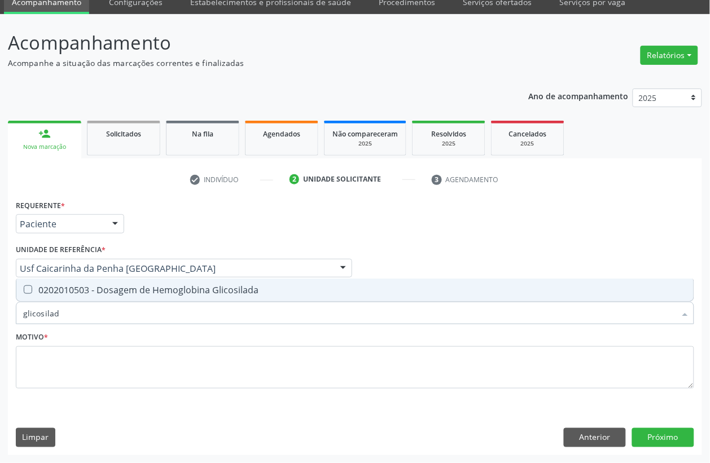
type input "glicosilada"
click at [82, 290] on div "0202010503 - Dosagem de Hemoglobina Glicosilada" at bounding box center [354, 289] width 663 height 9
checkbox Glicosilada "true"
click at [69, 311] on input "glicosilada" at bounding box center [349, 313] width 652 height 23
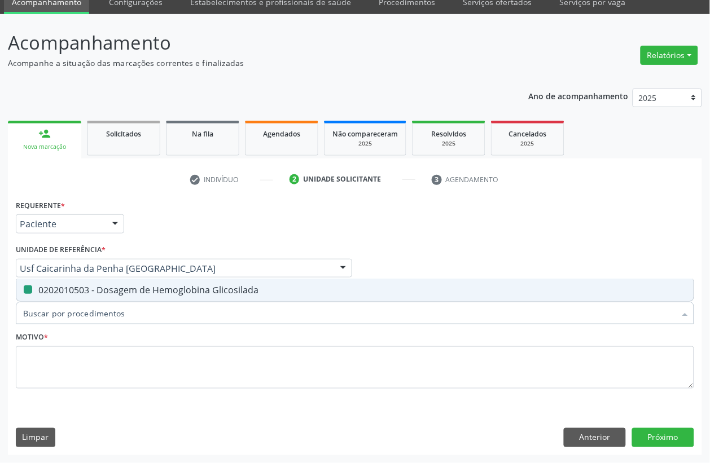
checkbox Glicosilada "false"
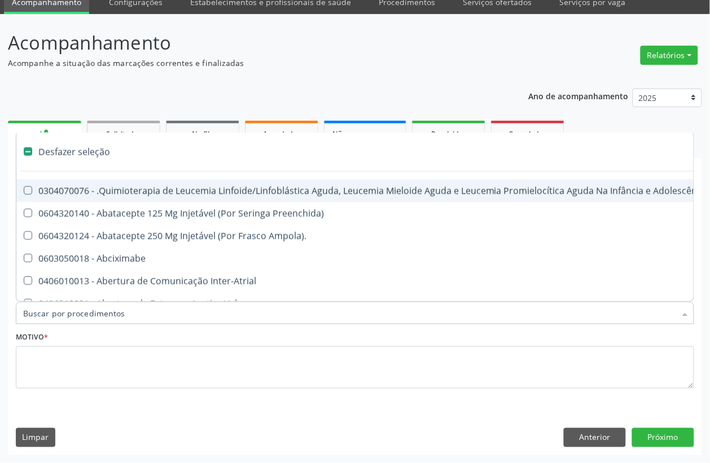
type input "b"
checkbox Completa "true"
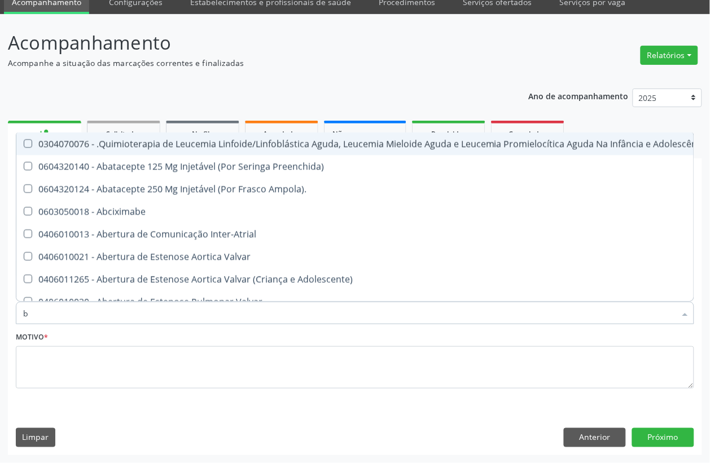
type input "bi"
checkbox Saúde\ "true"
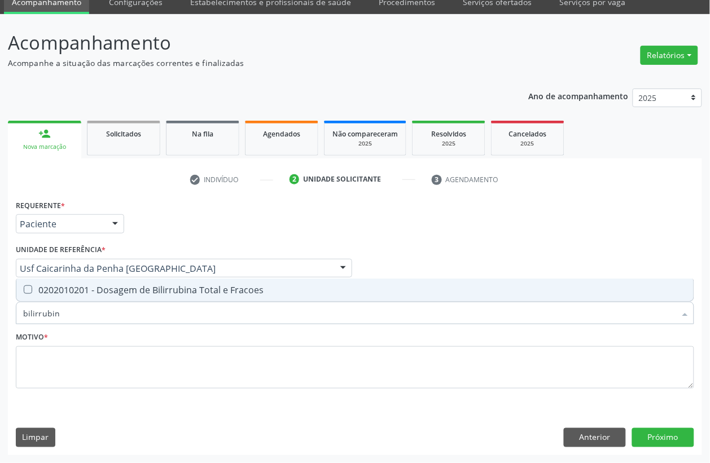
type input "bilirrubina"
click at [221, 300] on span "0202010201 - Dosagem de Bilirrubina Total e Fracoes" at bounding box center [354, 290] width 677 height 23
checkbox Fracoes "true"
click at [139, 312] on input "bilirrubina" at bounding box center [349, 313] width 652 height 23
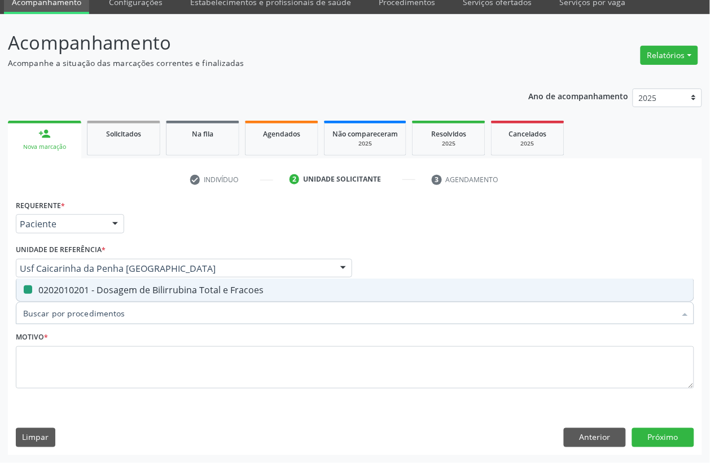
checkbox Fracoes "false"
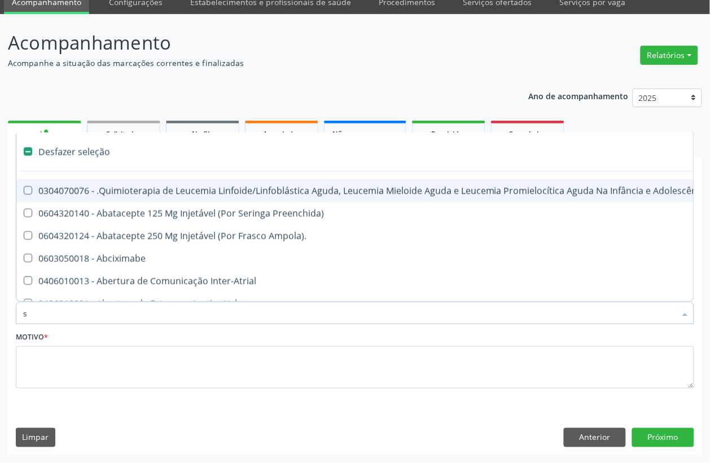
type input "sa"
checkbox Recoberto\) "true"
checkbox Arquitetura "true"
checkbox Abdominal "true"
checkbox Toracica "true"
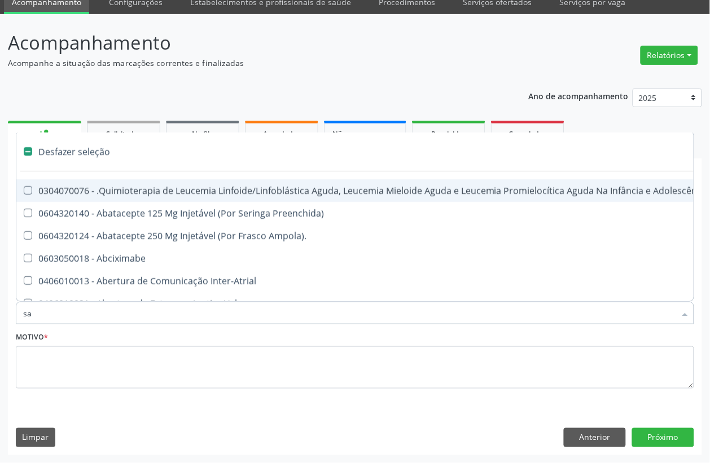
checkbox Maxilo-Mandibular "true"
checkbox Pelvica "true"
checkbox Níveis "true"
checkbox Multiprofissional\ "true"
checkbox Cardiovasculares "true"
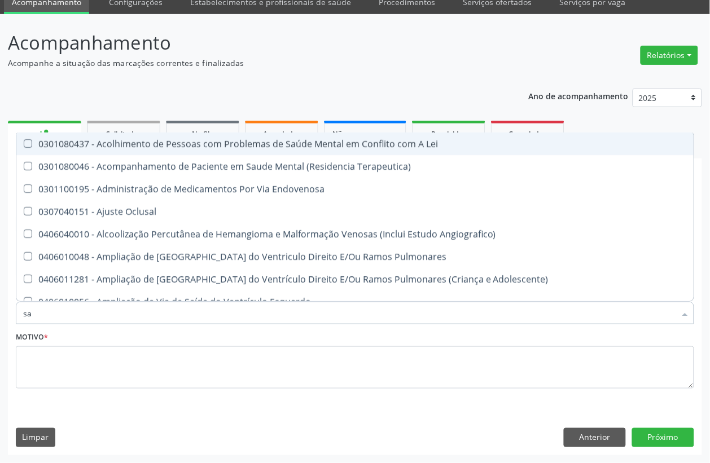
type input "s"
checkbox Fracoes "false"
checkbox Hdl "false"
checkbox Ldl "false"
checkbox Total "false"
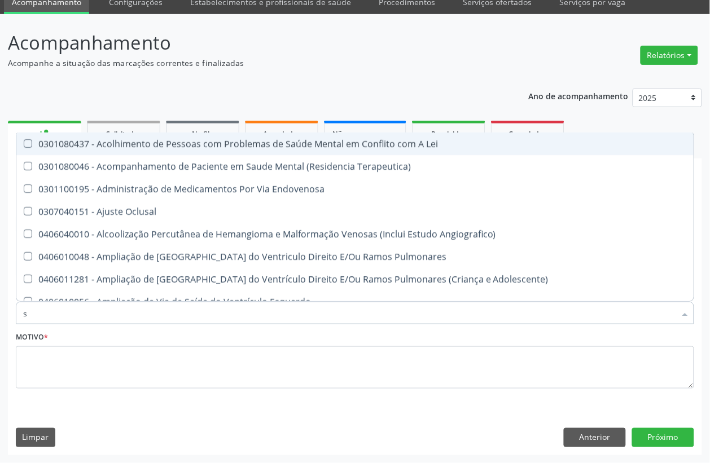
checkbox Creatinina "false"
checkbox Glicose "false"
checkbox Glicosilada "false"
checkbox Triglicerideos "false"
checkbox Ureia "false"
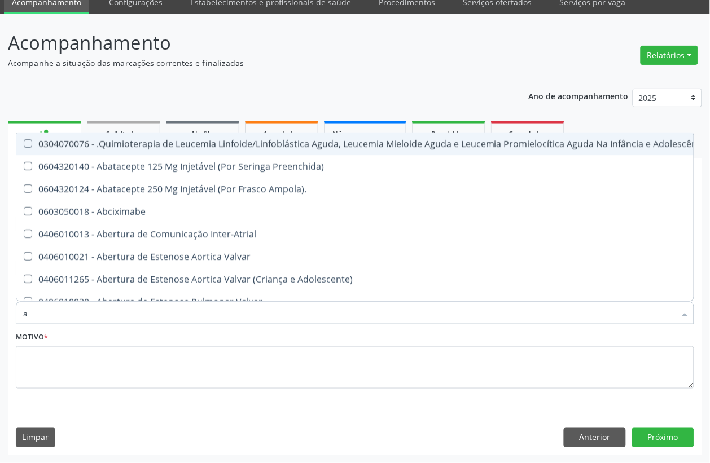
type input "ac"
checkbox Escapulo-Umerais "true"
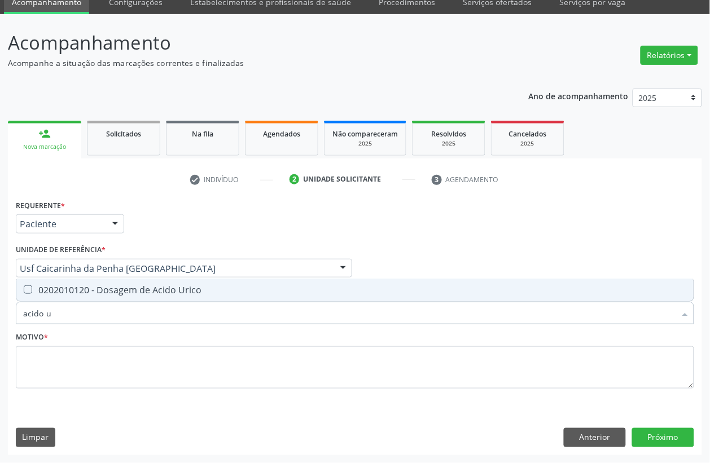
type input "acido ur"
click at [139, 291] on div "0202010120 - Dosagem de Acido Urico" at bounding box center [354, 289] width 663 height 9
checkbox Urico "true"
click at [114, 308] on input "acido ur" at bounding box center [349, 313] width 652 height 23
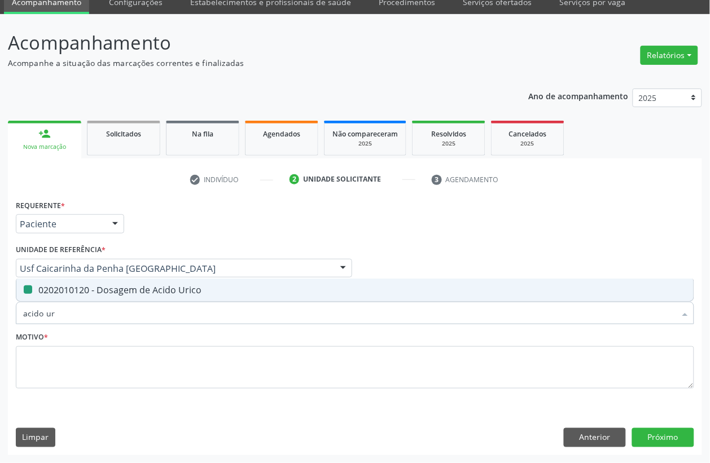
type input "acido"
checkbox Urico "false"
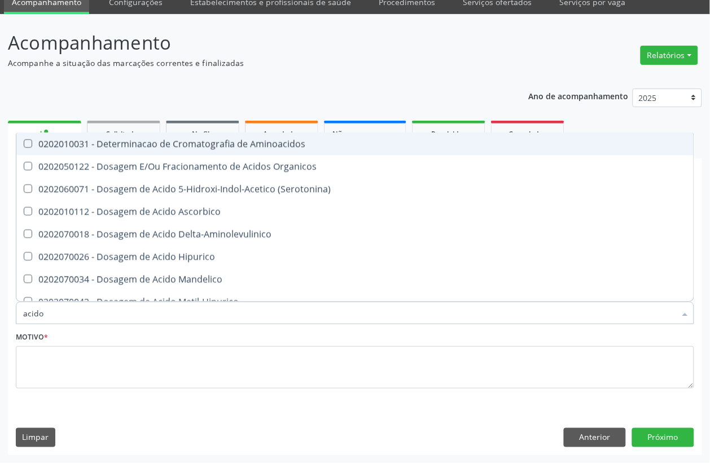
type input "acid"
checkbox Urico "false"
checkbox Cromatografia\) "true"
type input "a"
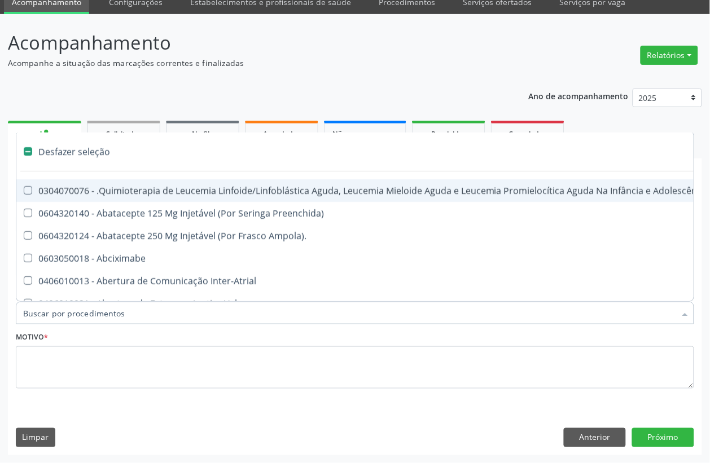
checkbox Comprimido\) "false"
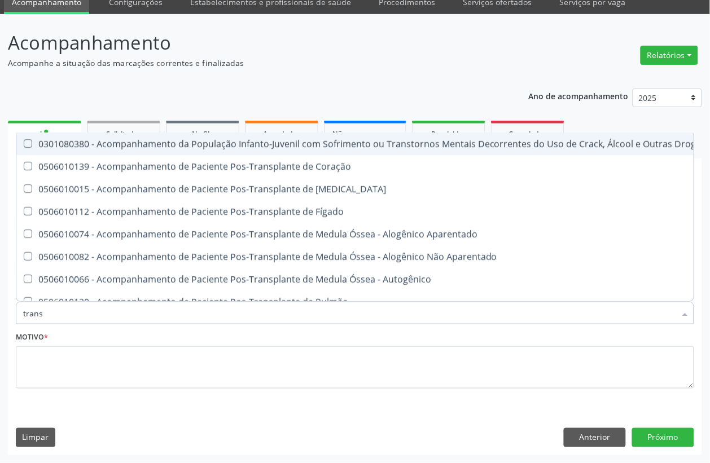
type input "transa"
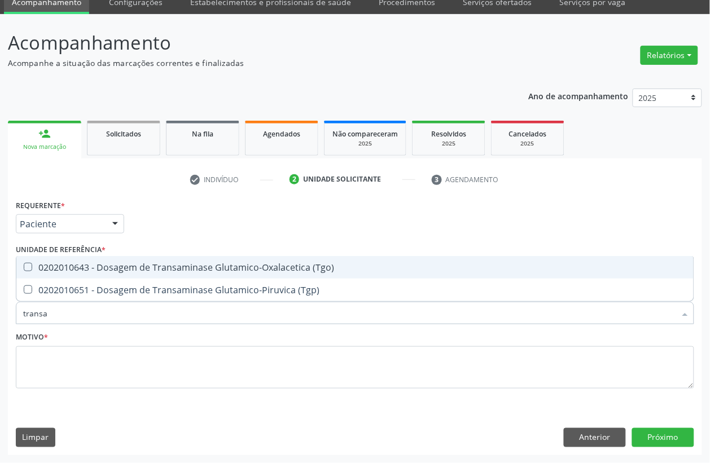
click at [131, 271] on div "0202010643 - Dosagem de Transaminase Glutamico-Oxalacetica (Tgo)" at bounding box center [354, 267] width 663 height 9
checkbox \(Tgo\) "true"
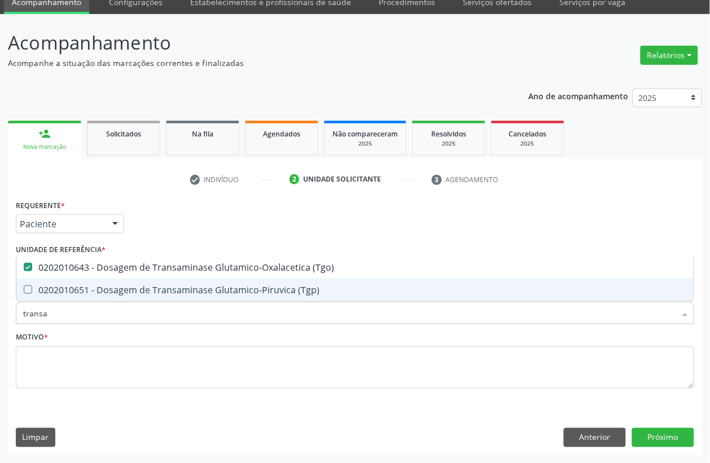
click at [121, 292] on div "0202010651 - Dosagem de Transaminase Glutamico-Piruvica (Tgp)" at bounding box center [354, 289] width 663 height 9
checkbox \(Tgp\) "true"
click at [80, 313] on input "transa" at bounding box center [349, 313] width 652 height 23
checkbox \(Tgo\) "false"
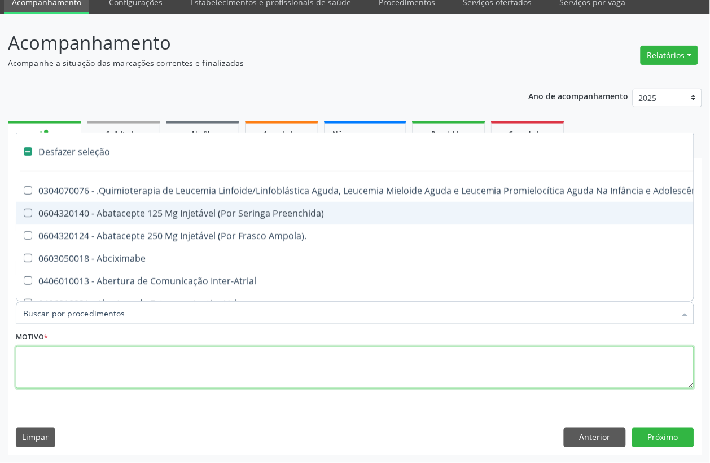
click at [90, 367] on textarea at bounding box center [355, 367] width 678 height 43
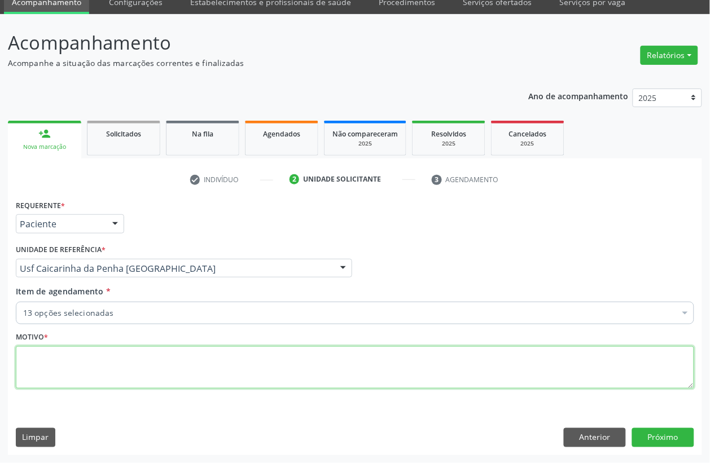
checkbox Completo "true"
checkbox Glicose "true"
checkbox Ureia "true"
checkbox Hdl "true"
checkbox Ldl "true"
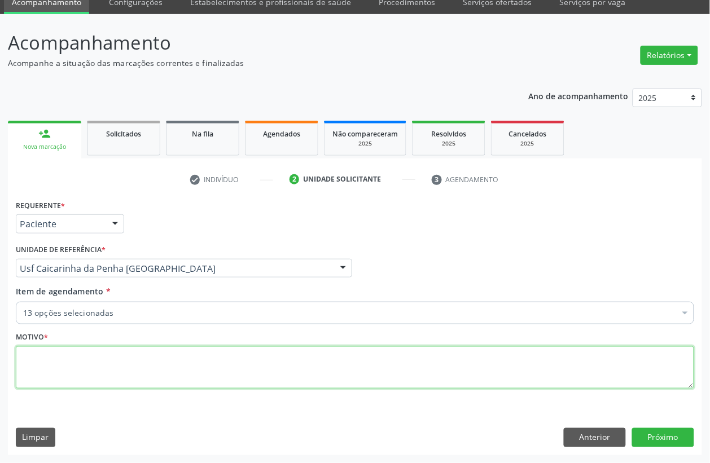
checkbox Total "true"
checkbox Creatinina "true"
checkbox Triglicerideos "true"
checkbox Glicosilada "true"
checkbox Fracoes "true"
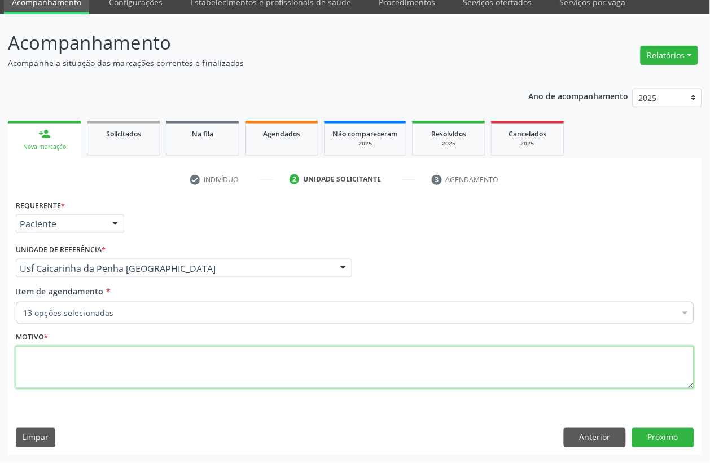
checkbox Urico "true"
checkbox \(Tgo\) "true"
checkbox \(Tgp\) "true"
type textarea "d"
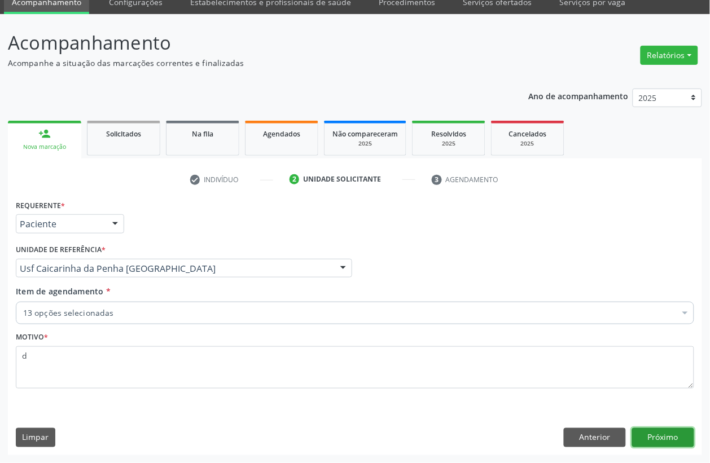
click at [658, 438] on button "Próximo" at bounding box center [663, 437] width 62 height 19
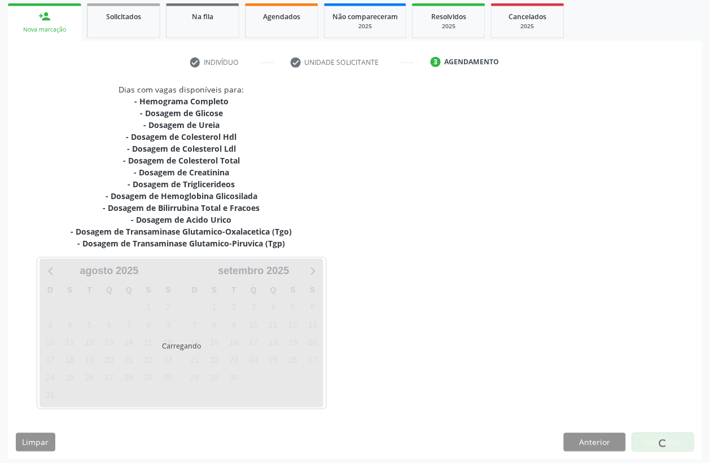
scroll to position [170, 0]
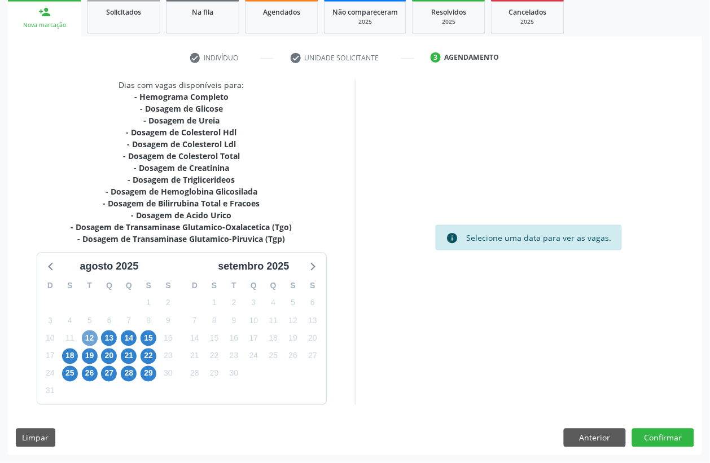
click at [89, 339] on span "12" at bounding box center [90, 339] width 16 height 16
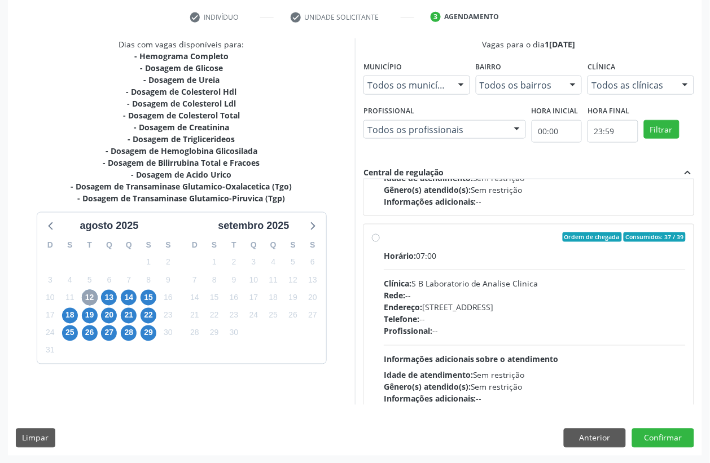
scroll to position [178, 0]
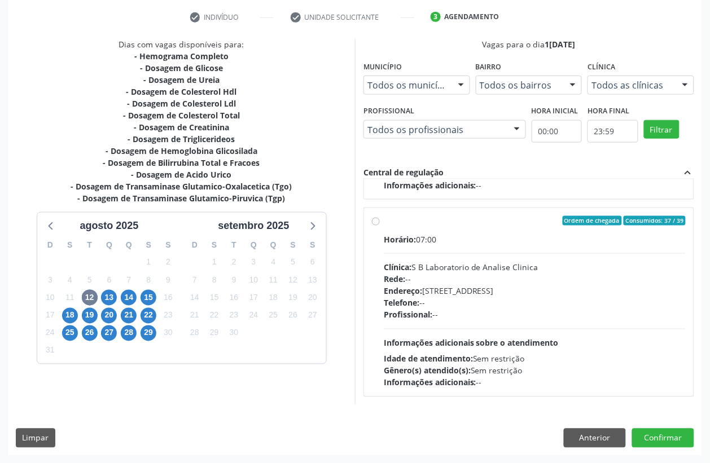
click at [444, 268] on div "Clínica: S B Laboratorio de Analise Clinica" at bounding box center [535, 268] width 302 height 12
click at [380, 226] on input "Ordem de chegada Consumidos: 37 / 39 Horário: 07:00 Clínica: S B Laboratorio de…" at bounding box center [376, 221] width 8 height 10
radio input "true"
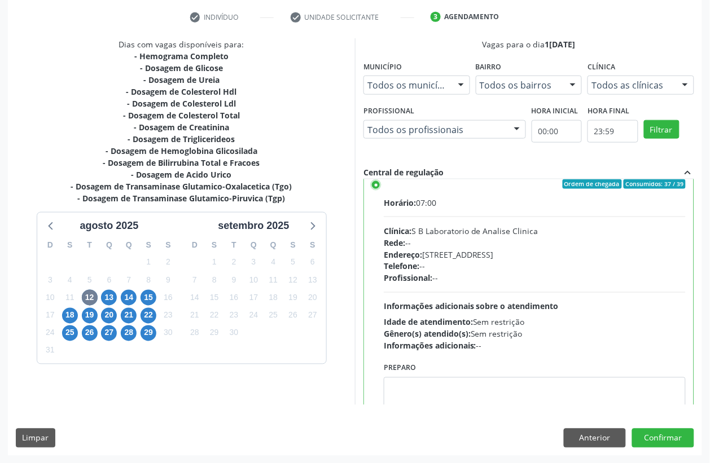
scroll to position [254, 0]
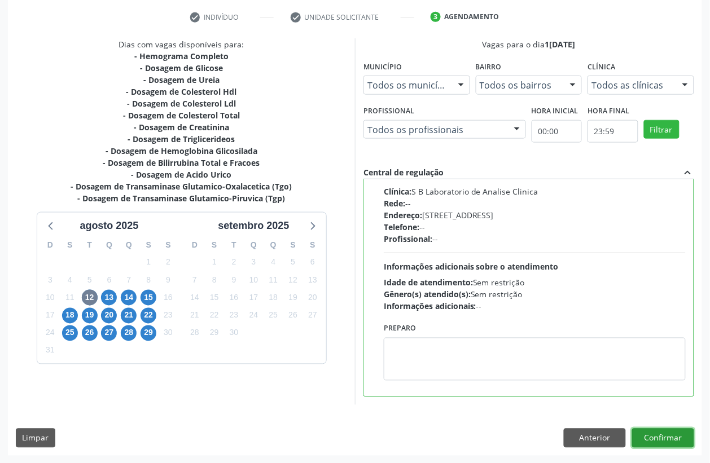
click at [664, 444] on button "Confirmar" at bounding box center [663, 438] width 62 height 19
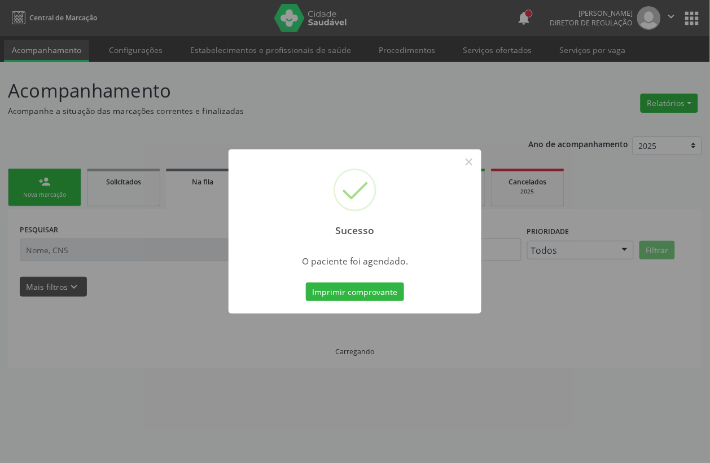
scroll to position [0, 0]
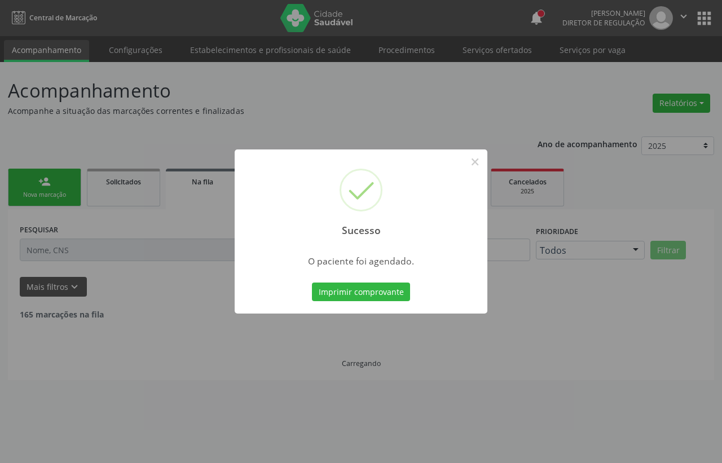
click at [303, 276] on div "Sucesso × O paciente foi agendado. Imprimir comprovante Cancel" at bounding box center [361, 231] width 253 height 165
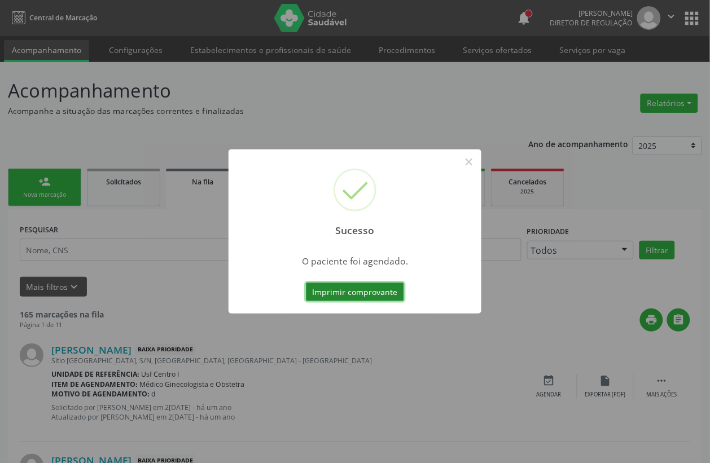
click at [348, 295] on button "Imprimir comprovante" at bounding box center [355, 292] width 98 height 19
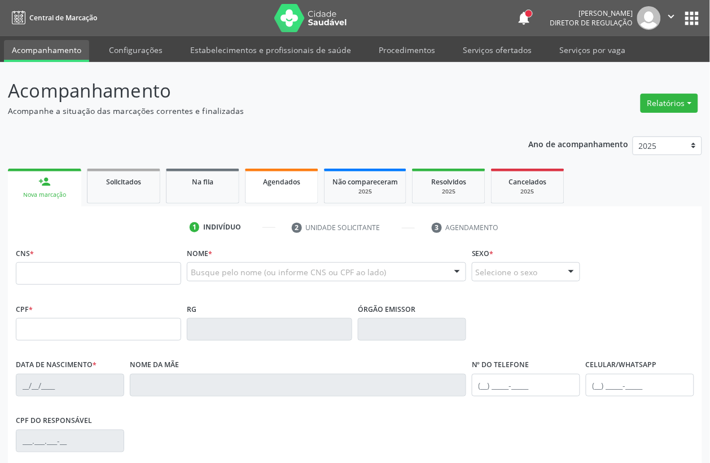
click at [271, 188] on link "Agendados" at bounding box center [281, 186] width 73 height 35
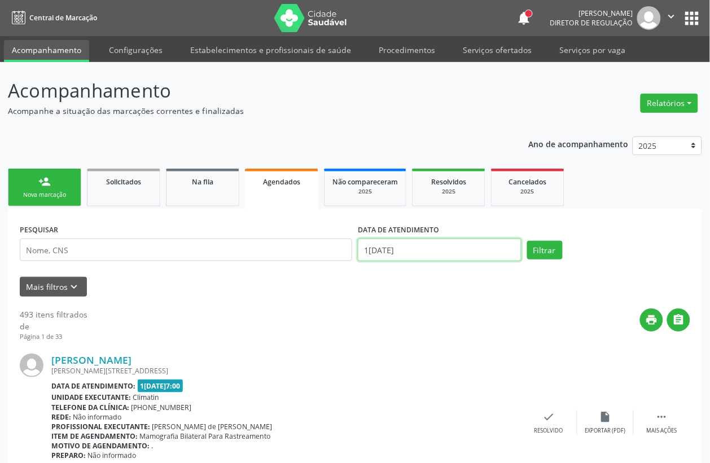
click at [415, 246] on input "11/08/2025" at bounding box center [440, 250] width 164 height 23
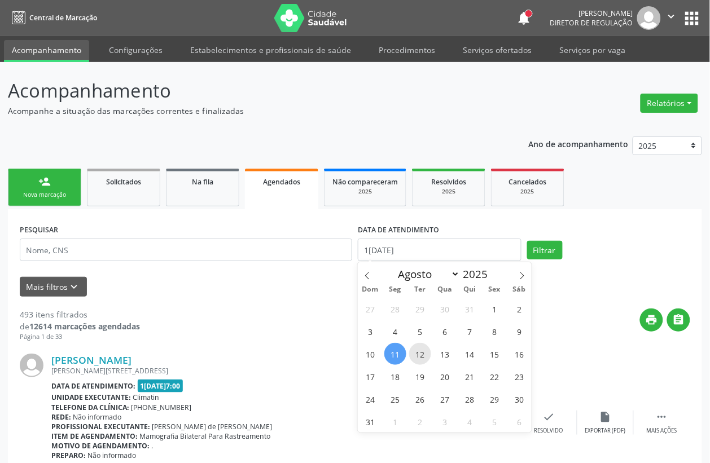
click at [417, 355] on span "12" at bounding box center [420, 354] width 22 height 22
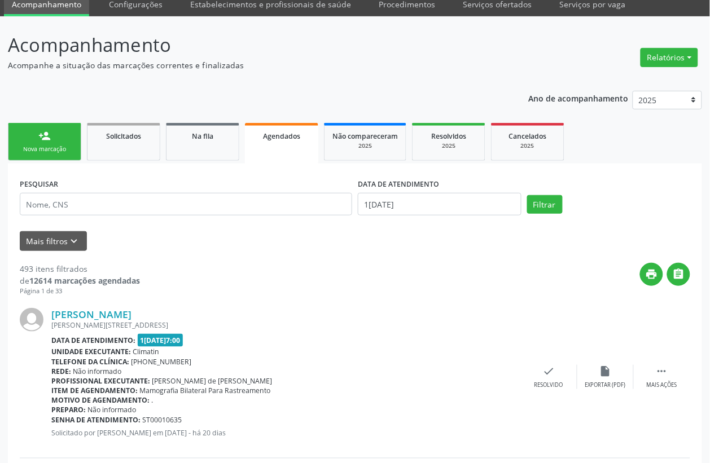
scroll to position [71, 0]
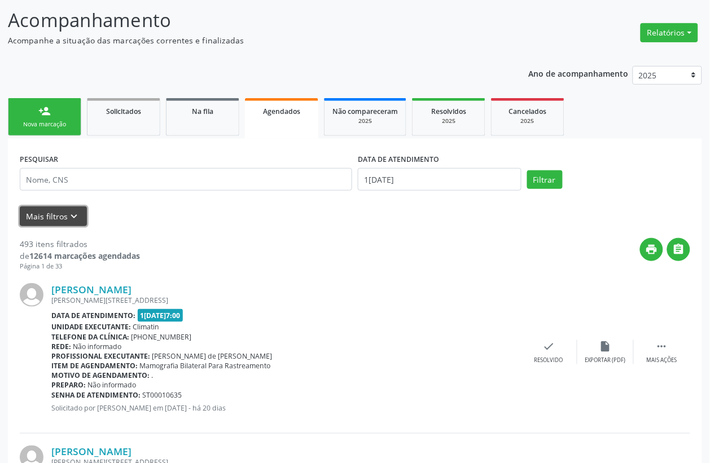
click at [73, 218] on icon "keyboard_arrow_down" at bounding box center [74, 216] width 12 height 12
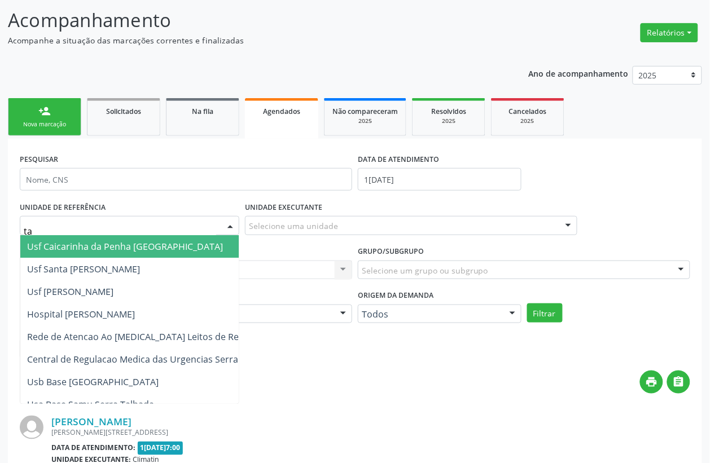
type input "tau"
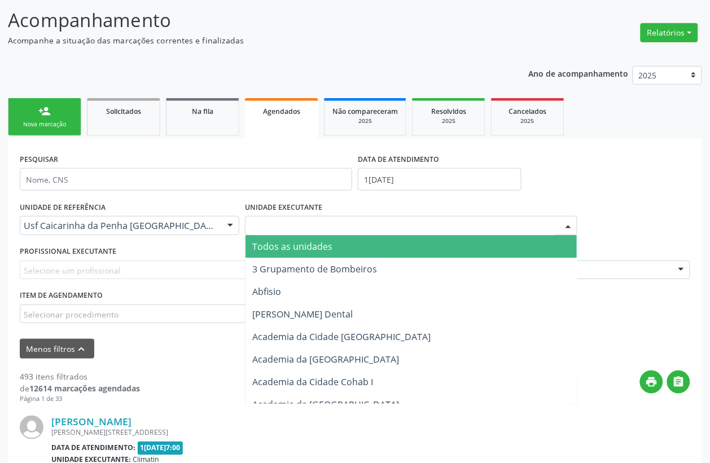
type input "s"
type input "s b"
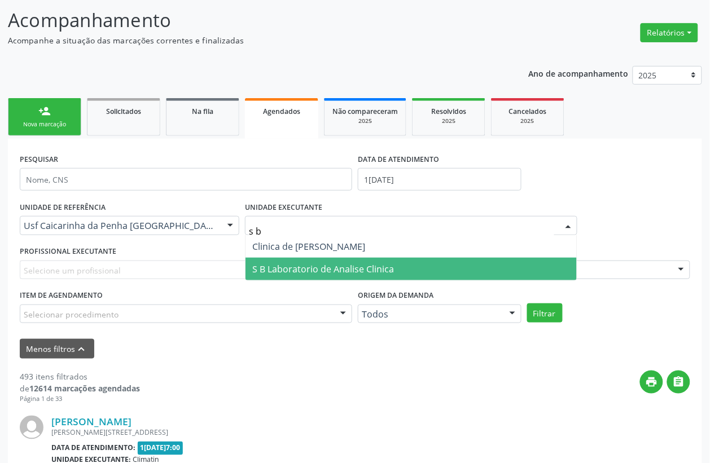
click at [333, 260] on span "S B Laboratorio de Analise Clinica" at bounding box center [410, 269] width 331 height 23
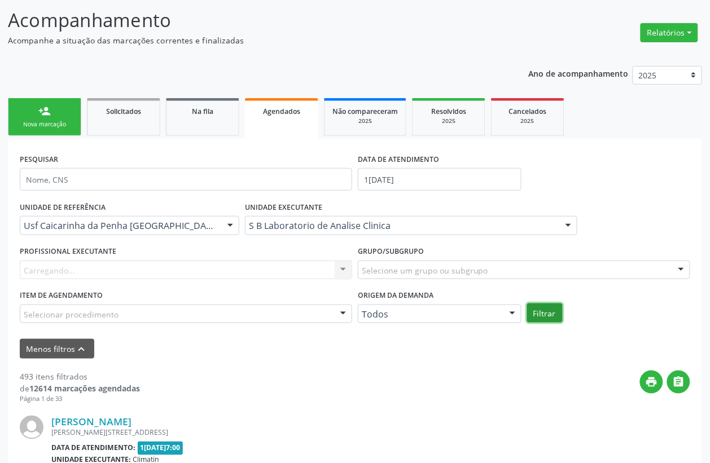
click at [536, 316] on button "Filtrar" at bounding box center [545, 312] width 36 height 19
click at [162, 219] on div "Usf Caicarinha da Penha [GEOGRAPHIC_DATA]" at bounding box center [129, 225] width 219 height 19
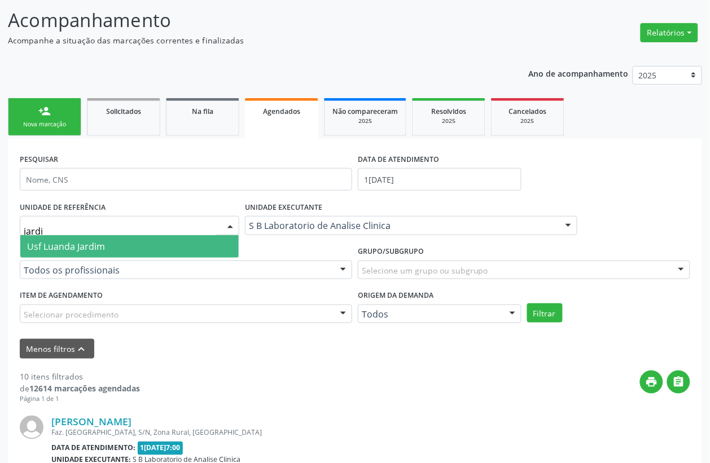
type input "jardim"
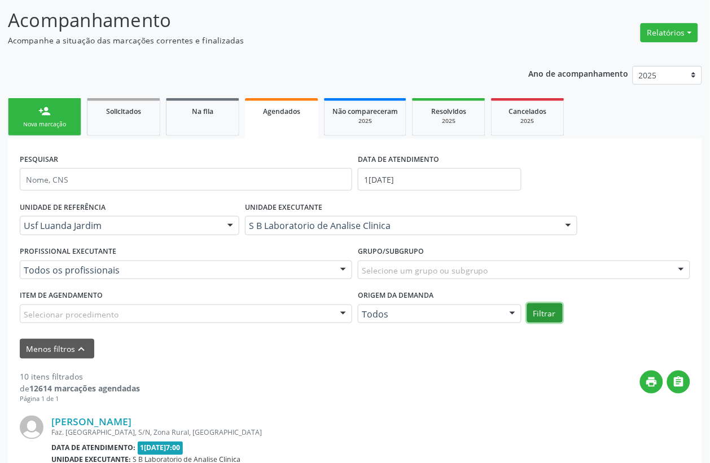
click at [545, 312] on button "Filtrar" at bounding box center [545, 312] width 36 height 19
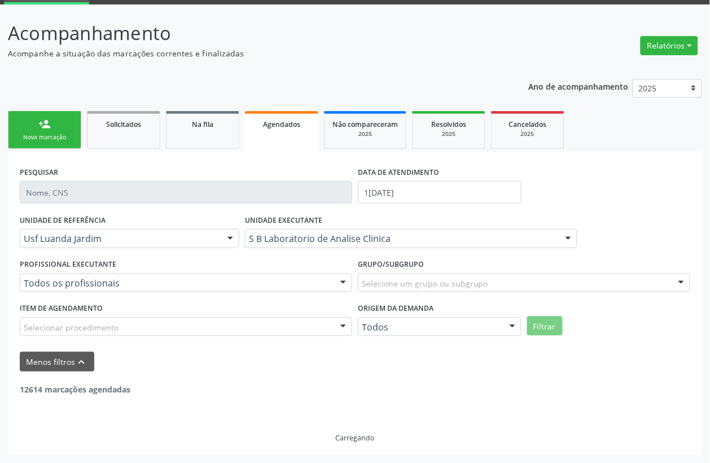
scroll to position [21, 0]
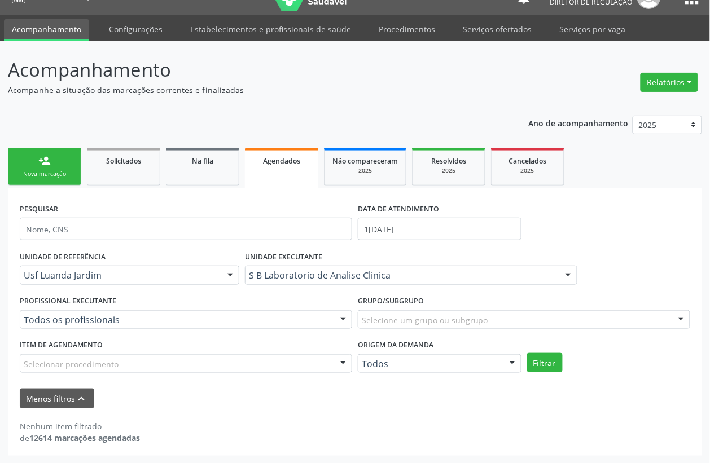
click at [356, 281] on div "S B Laboratorio de Analise Clinica" at bounding box center [411, 275] width 332 height 19
click at [327, 213] on div "PESQUISAR" at bounding box center [186, 224] width 338 height 48
click at [406, 224] on input "[DATE]" at bounding box center [440, 229] width 164 height 23
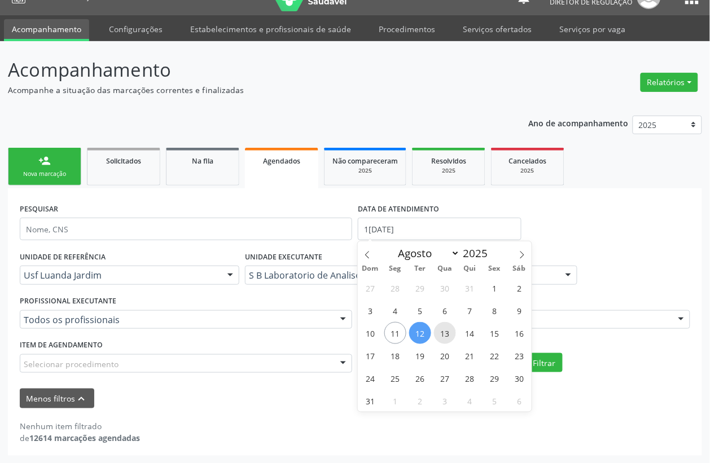
click at [446, 331] on span "13" at bounding box center [445, 333] width 22 height 22
type input "13/08/2025"
click at [446, 331] on span "13" at bounding box center [445, 333] width 22 height 22
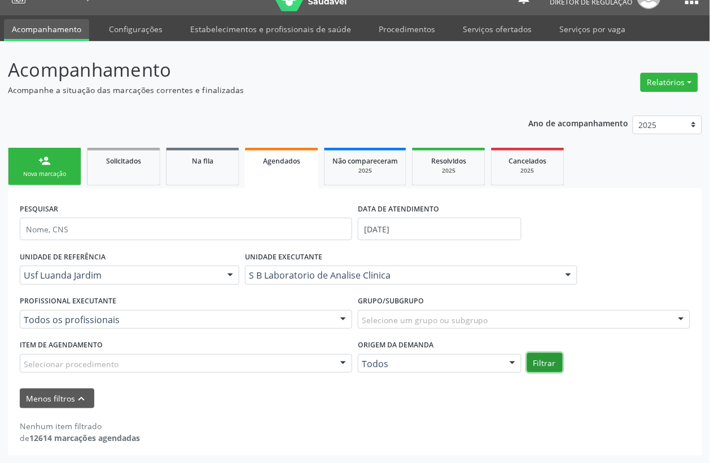
click at [540, 364] on button "Filtrar" at bounding box center [545, 362] width 36 height 19
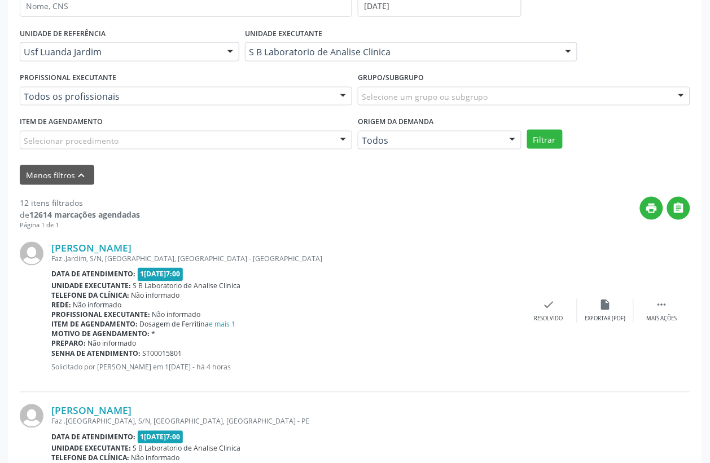
scroll to position [303, 0]
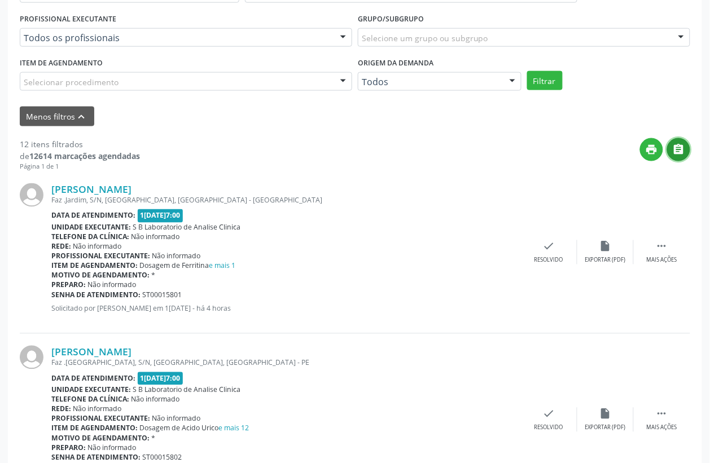
click at [677, 154] on icon "" at bounding box center [678, 149] width 12 height 12
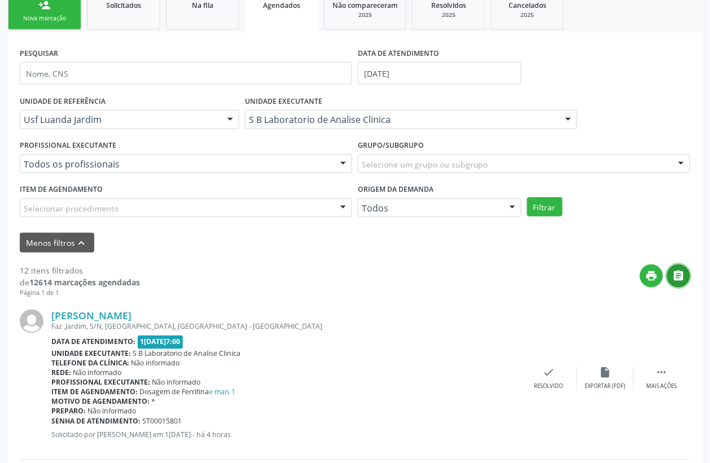
scroll to position [0, 0]
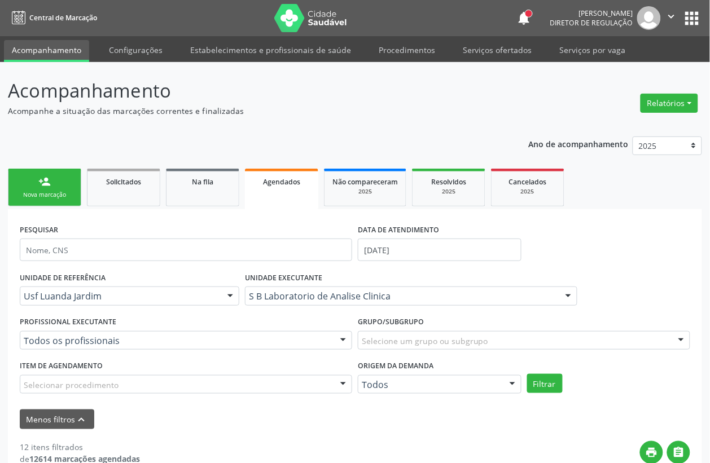
click at [23, 181] on link "person_add Nova marcação" at bounding box center [44, 188] width 73 height 38
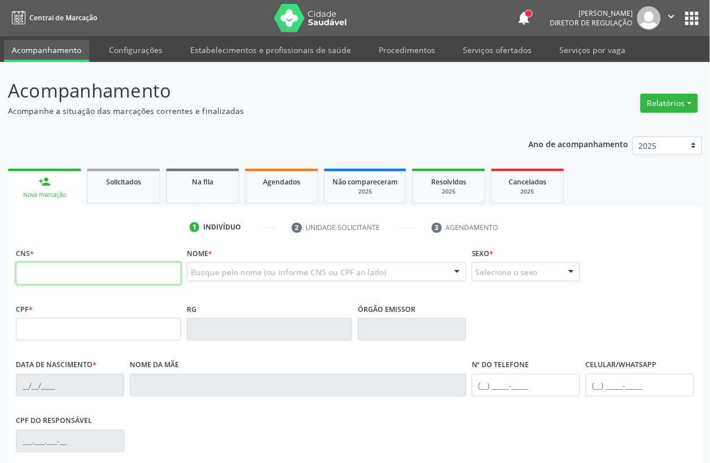
click at [85, 274] on input "text" at bounding box center [98, 273] width 165 height 23
type input "703 4035 0141 4000"
type input "011.214.284-28"
type input "22/02/1981"
type input "Maria dos Prazeres de Souza"
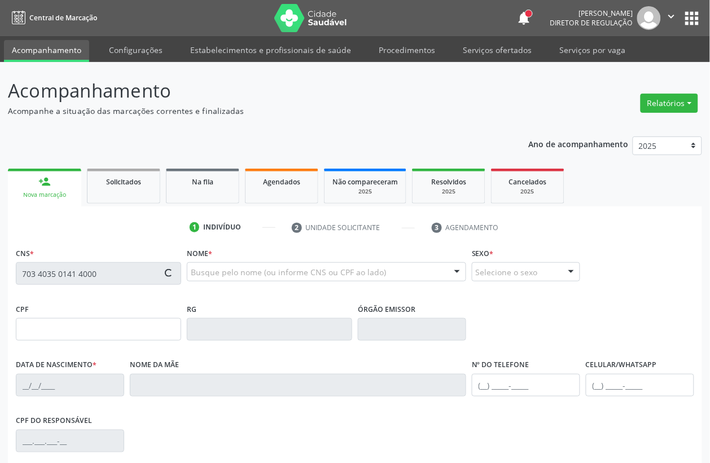
type input "(87) 98136-1184"
type input "S/N"
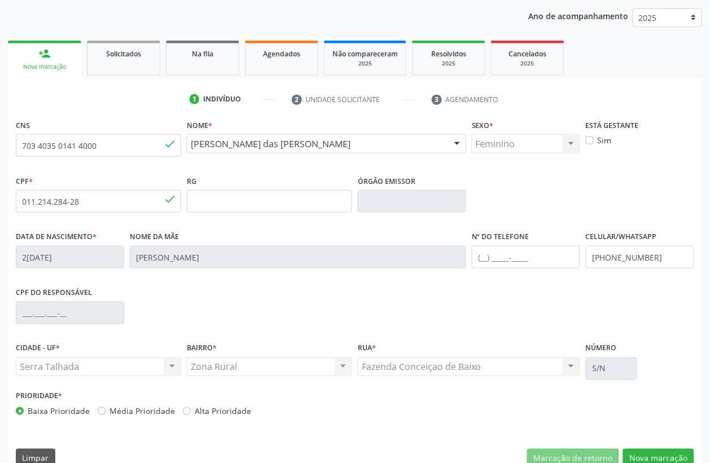
scroll to position [141, 0]
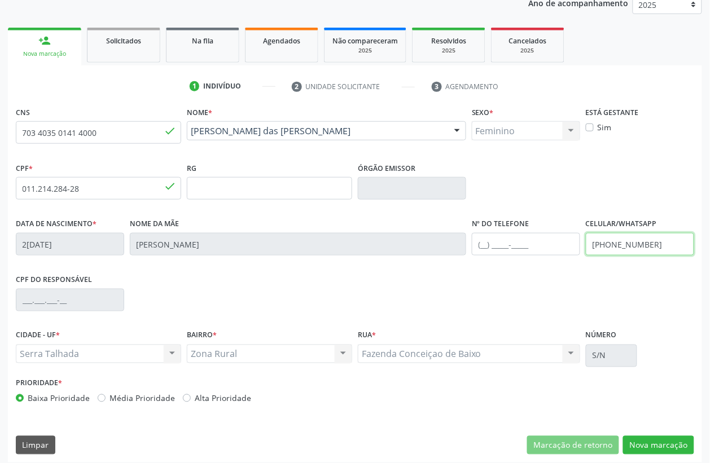
click at [605, 239] on input "(87) 98136-1184" at bounding box center [639, 244] width 108 height 23
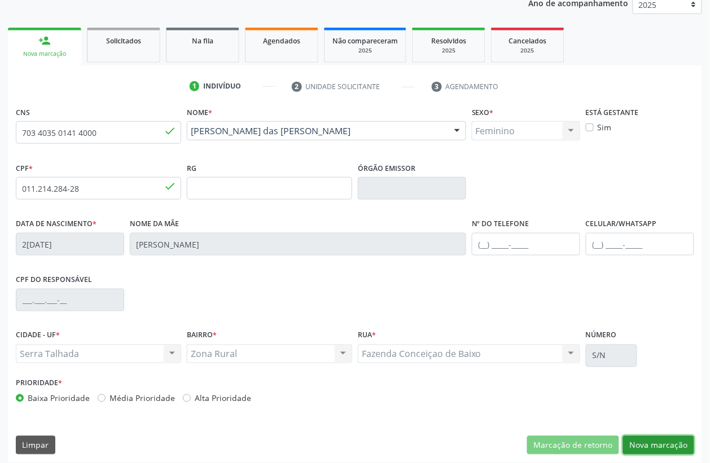
click at [681, 440] on button "Nova marcação" at bounding box center [658, 445] width 71 height 19
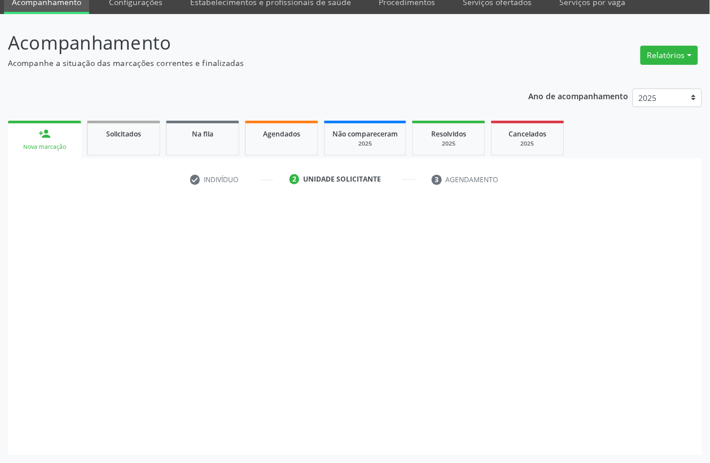
scroll to position [48, 0]
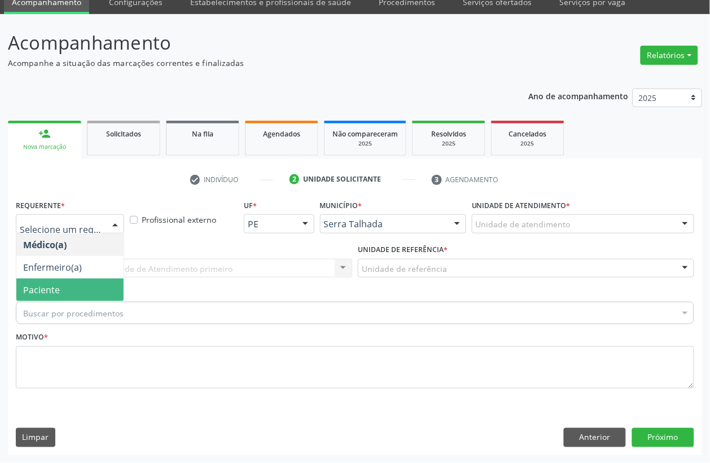
click at [54, 289] on span "Paciente" at bounding box center [41, 290] width 37 height 12
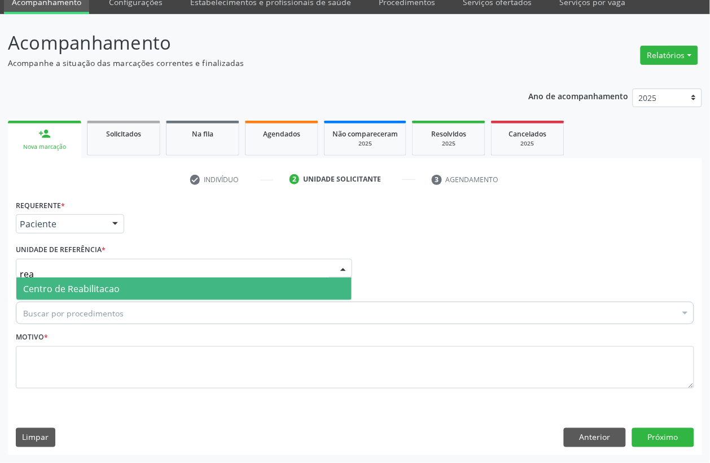
type input "reab"
click at [73, 293] on span "Centro de Reabilitacao" at bounding box center [71, 289] width 96 height 12
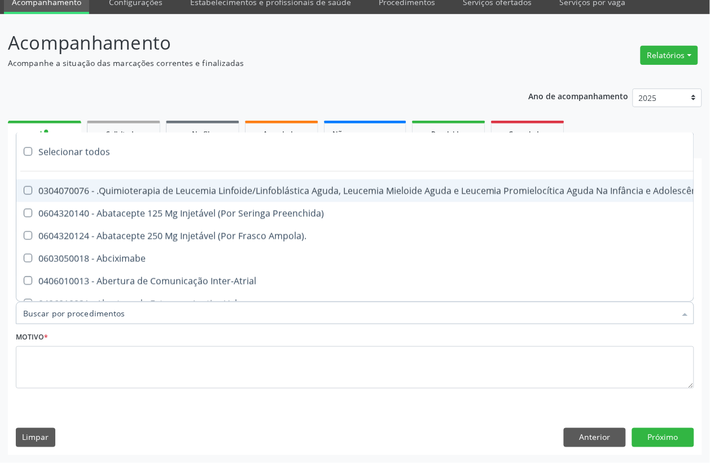
click at [72, 318] on input "Item de agendamento *" at bounding box center [349, 313] width 652 height 23
paste input "f"
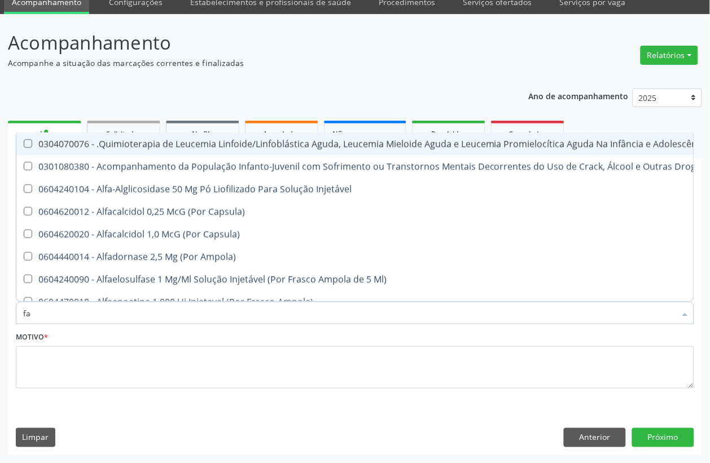
type input "f"
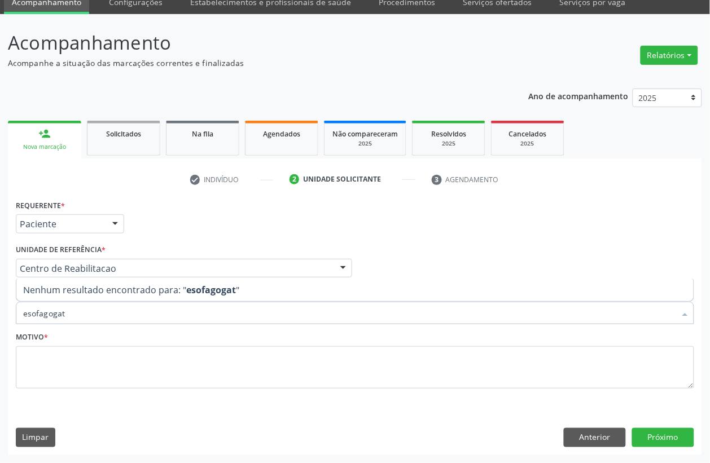
type input "esofagoga"
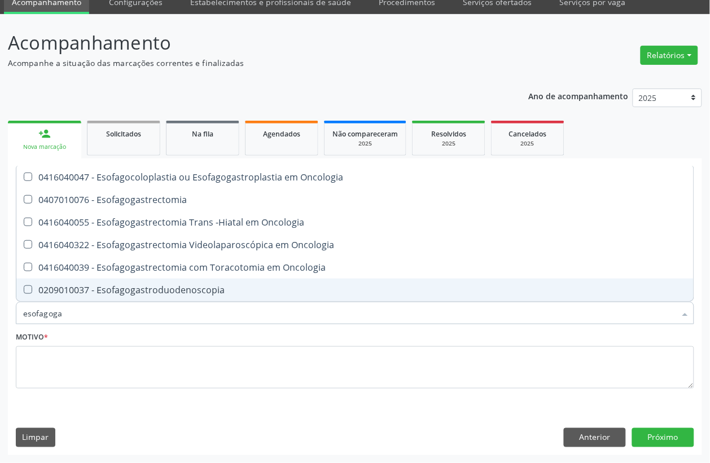
click at [126, 280] on span "0209010037 - Esofagogastroduodenoscopia" at bounding box center [354, 290] width 677 height 23
checkbox Esofagogastroduodenoscopia "true"
click at [94, 342] on div "Motivo *" at bounding box center [355, 359] width 678 height 60
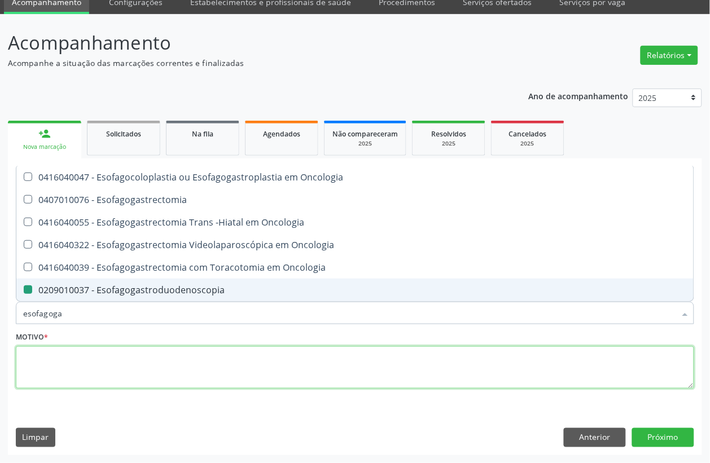
click at [91, 359] on textarea at bounding box center [355, 367] width 678 height 43
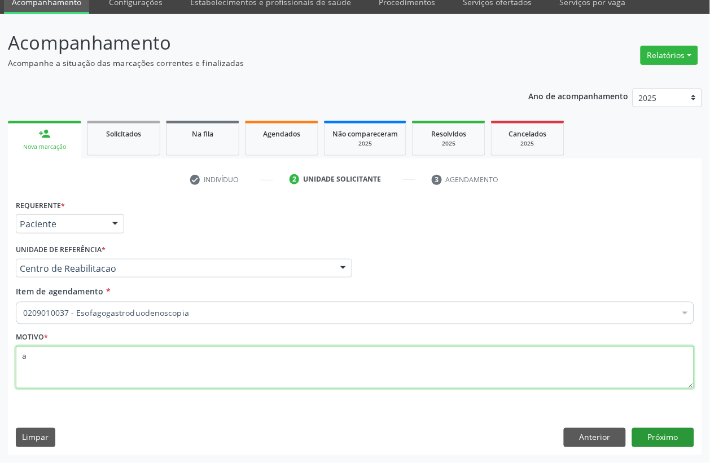
type textarea "a"
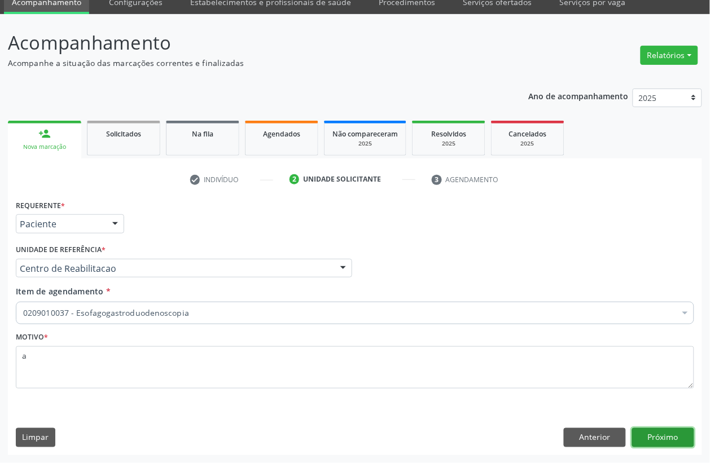
click at [659, 446] on button "Próximo" at bounding box center [663, 437] width 62 height 19
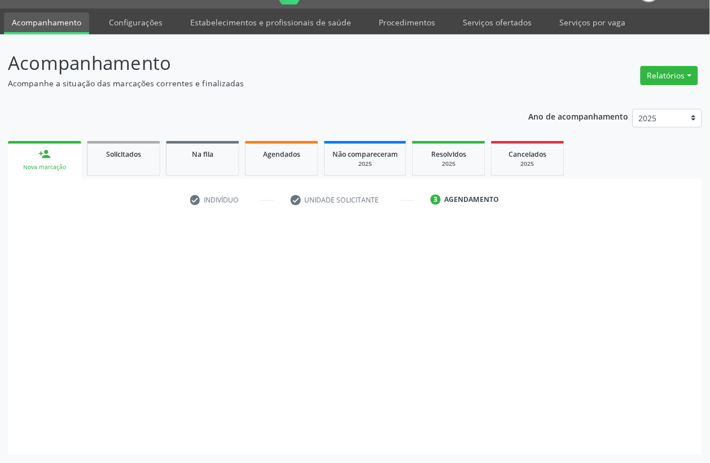
scroll to position [28, 0]
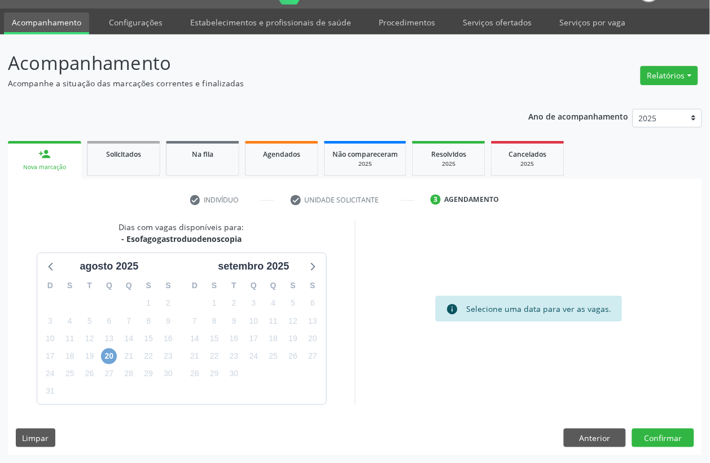
click at [114, 356] on span "20" at bounding box center [109, 357] width 16 height 16
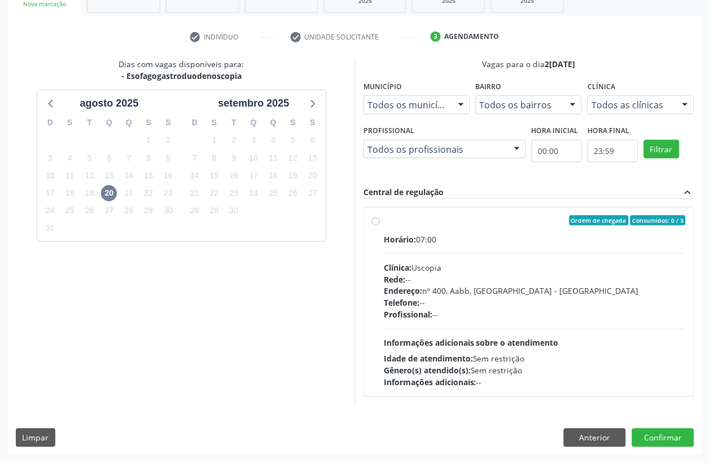
click at [486, 319] on div "Profissional: --" at bounding box center [535, 315] width 302 height 12
click at [380, 226] on input "Ordem de chegada Consumidos: 0 / 3 Horário: 07:00 Clínica: Uscopia Rede: -- End…" at bounding box center [376, 220] width 8 height 10
radio input "true"
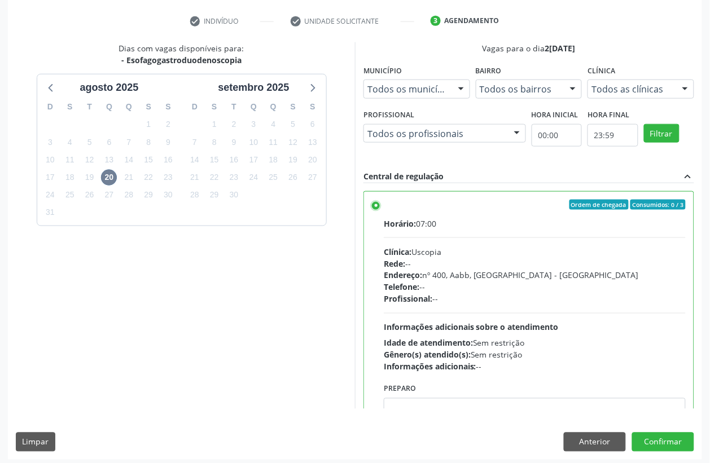
scroll to position [210, 0]
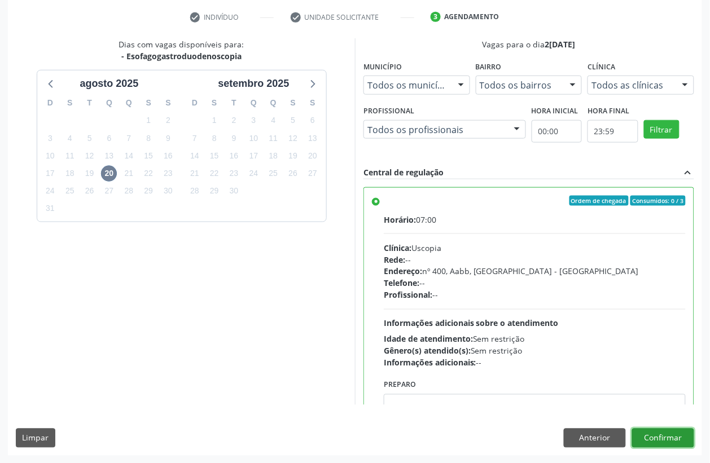
click at [683, 435] on button "Confirmar" at bounding box center [663, 438] width 62 height 19
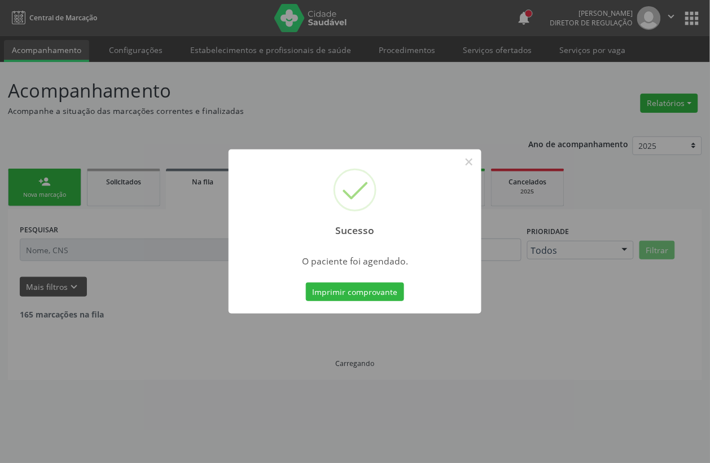
scroll to position [0, 0]
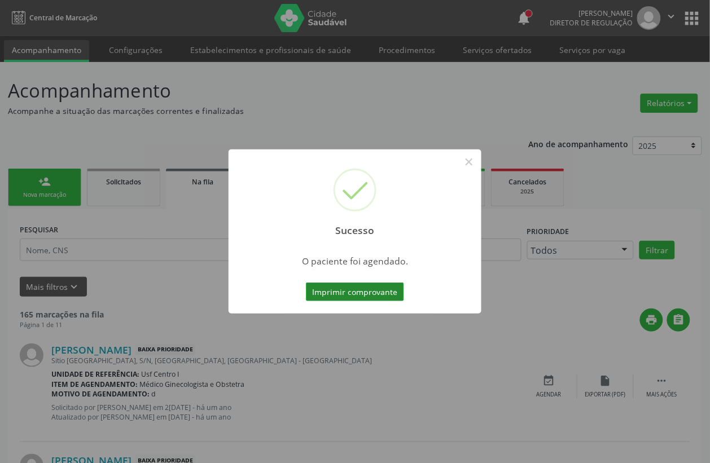
click at [363, 288] on button "Imprimir comprovante" at bounding box center [355, 292] width 98 height 19
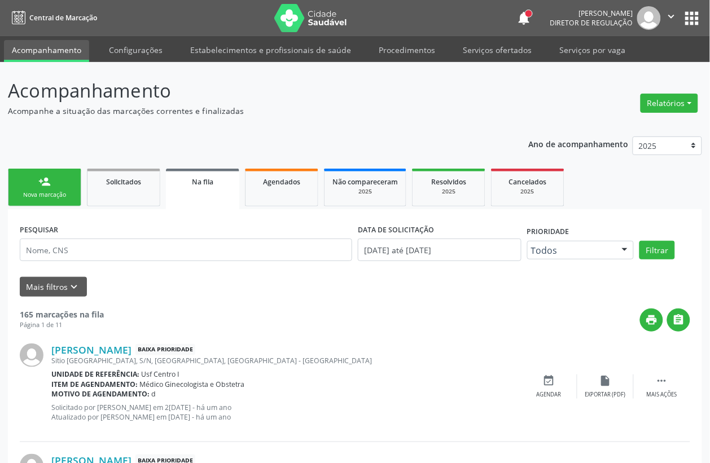
click at [76, 204] on link "person_add Nova marcação" at bounding box center [44, 188] width 73 height 38
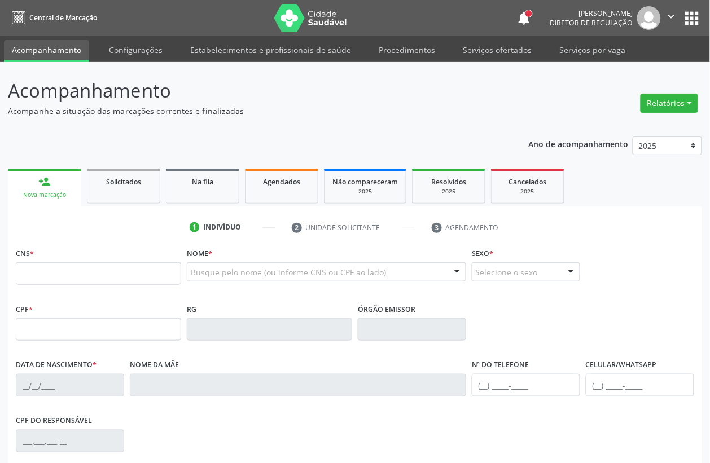
click at [74, 199] on link "person_add Nova marcação" at bounding box center [44, 188] width 73 height 38
click at [75, 283] on input "text" at bounding box center [98, 273] width 165 height 23
type input "702 4090 5515 6229"
type input "065.755.684-08"
type input "08/01/1987"
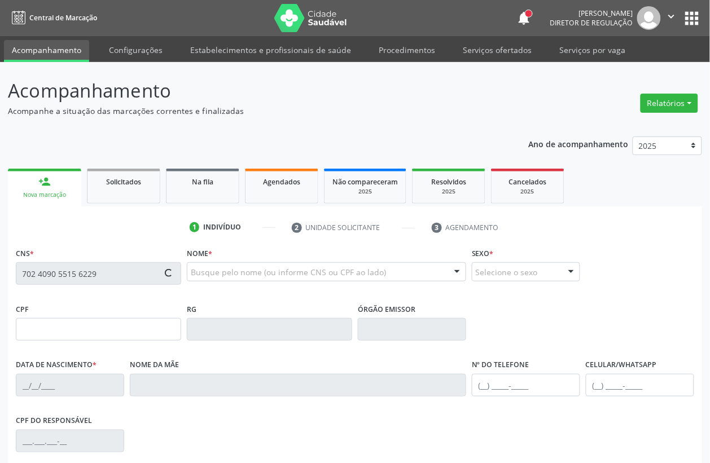
type input "Helena Angelina da Rocha"
type input "(87) 98132-1909"
type input "S/N"
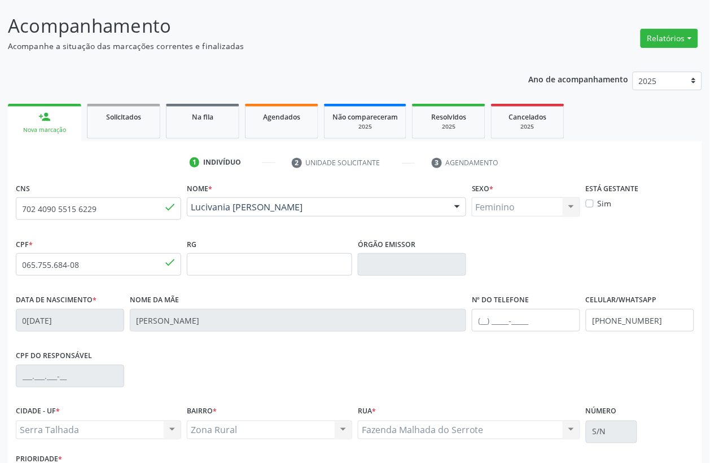
scroll to position [148, 0]
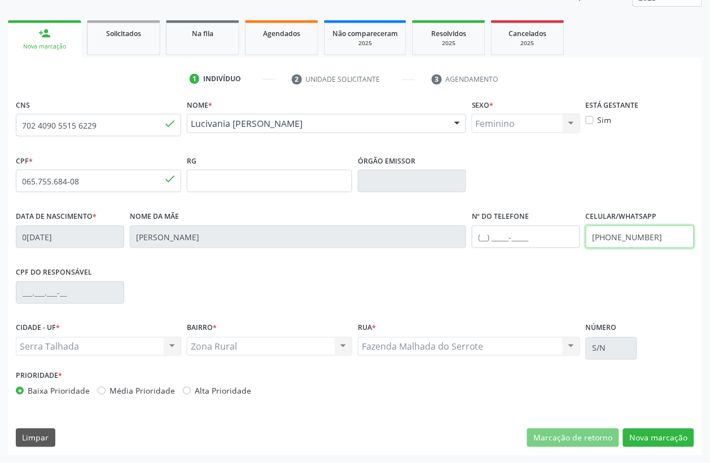
click at [655, 243] on input "(87) 98132-1909" at bounding box center [639, 237] width 108 height 23
click at [685, 442] on button "Nova marcação" at bounding box center [658, 438] width 71 height 19
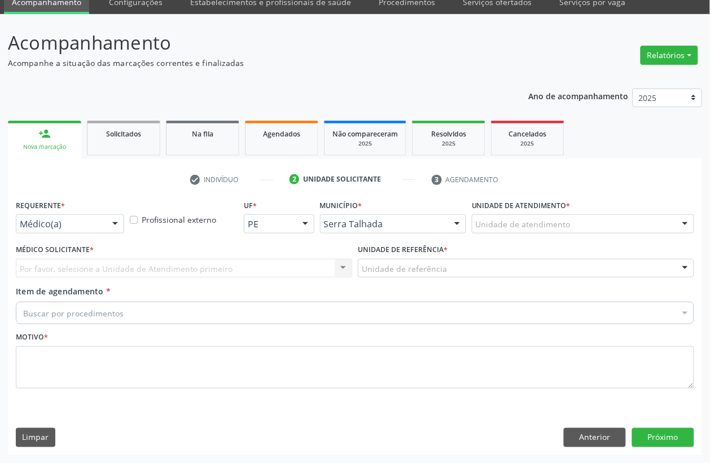
scroll to position [48, 0]
click at [39, 232] on div "Médico(a)" at bounding box center [70, 223] width 108 height 19
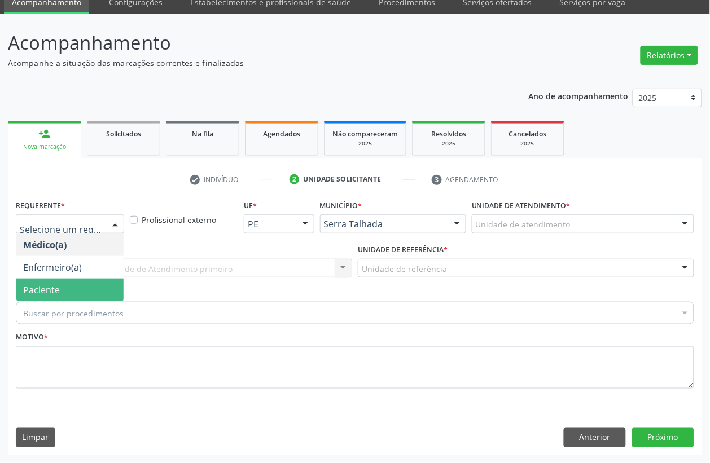
click at [44, 284] on span "Paciente" at bounding box center [41, 290] width 37 height 12
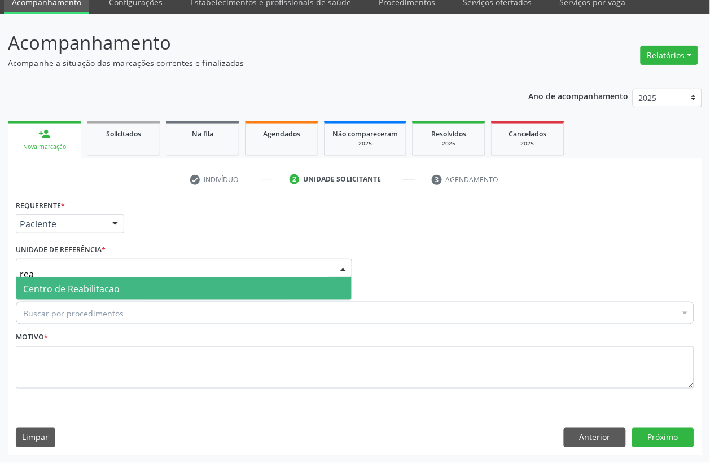
type input "reab"
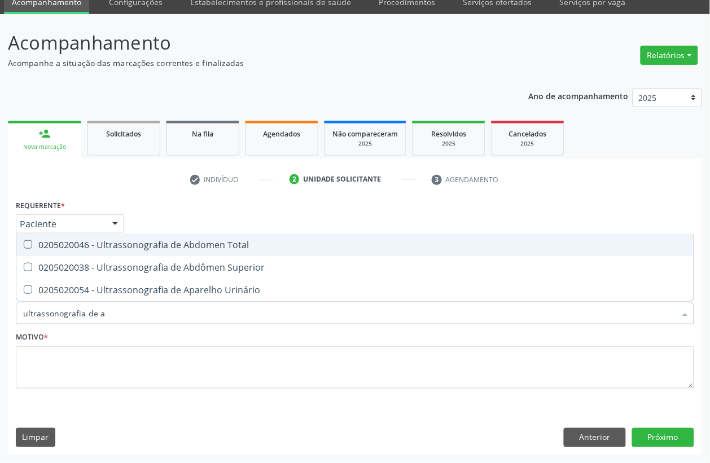
type input "ultrassonografia de ab"
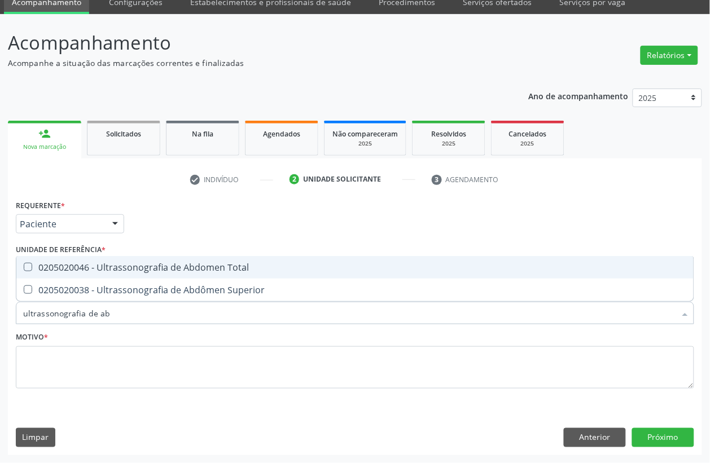
click at [124, 274] on span "0205020046 - Ultrassonografia de Abdomen Total" at bounding box center [354, 267] width 677 height 23
checkbox Total "true"
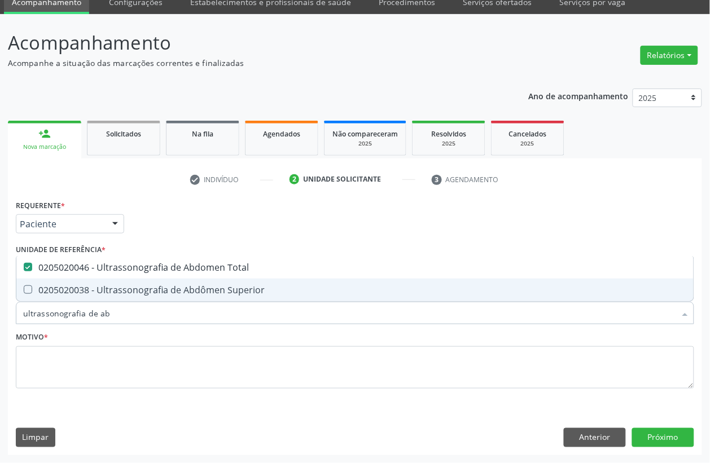
click at [99, 311] on input "ultrassonografia de ab" at bounding box center [349, 313] width 652 height 23
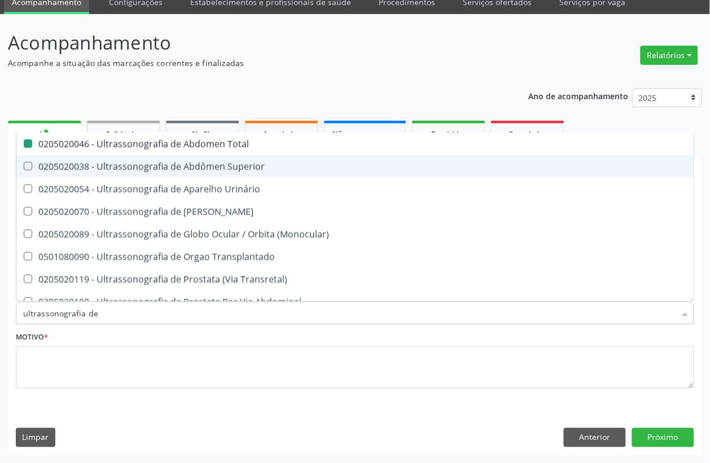
type input "ultrassonografia d"
checkbox Total "false"
checkbox Urinário "true"
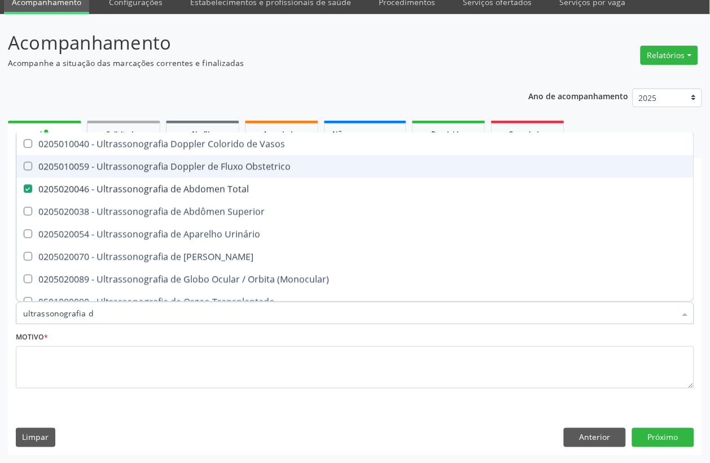
type input "ultrassonografia"
checkbox Total "false"
checkbox \(Extracardiaca\) "true"
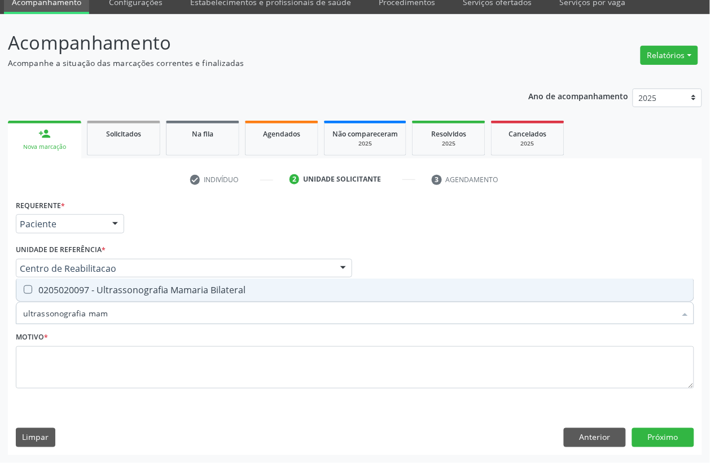
type input "ultrassonografia mama"
click at [120, 292] on div "0205020097 - Ultrassonografia Mamaria Bilateral" at bounding box center [354, 289] width 663 height 9
checkbox Bilateral "true"
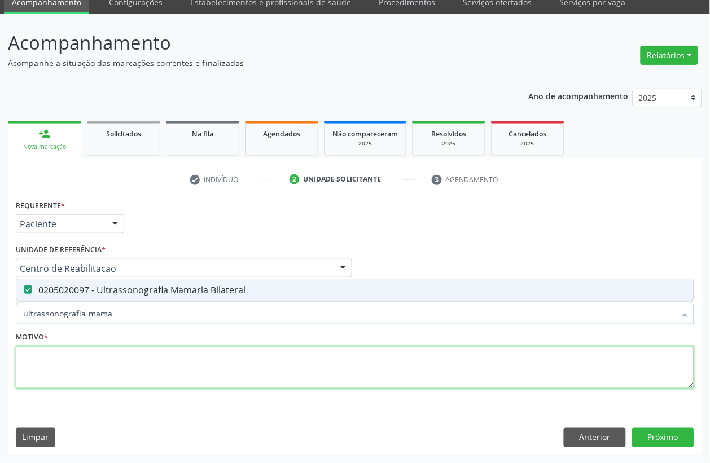
click at [82, 361] on textarea at bounding box center [355, 367] width 678 height 43
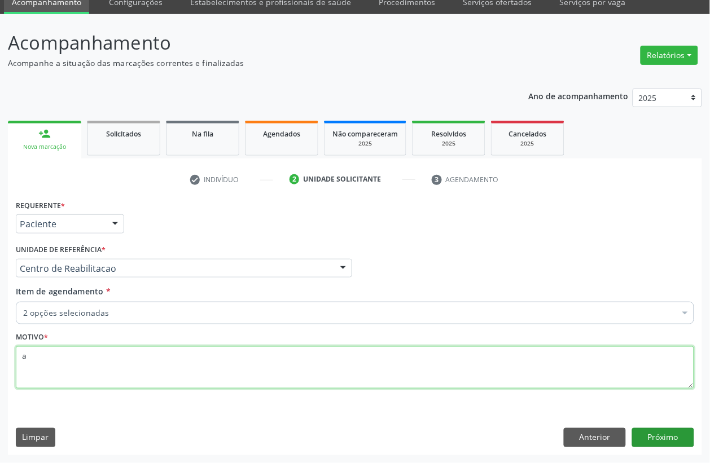
type textarea "a"
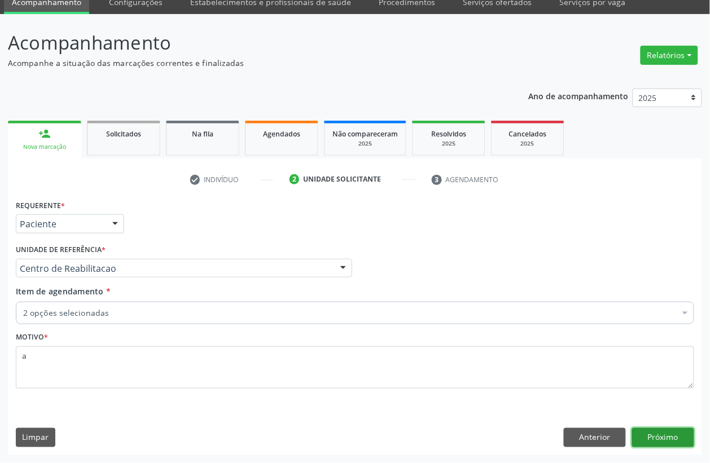
click at [649, 428] on button "Próximo" at bounding box center [663, 437] width 62 height 19
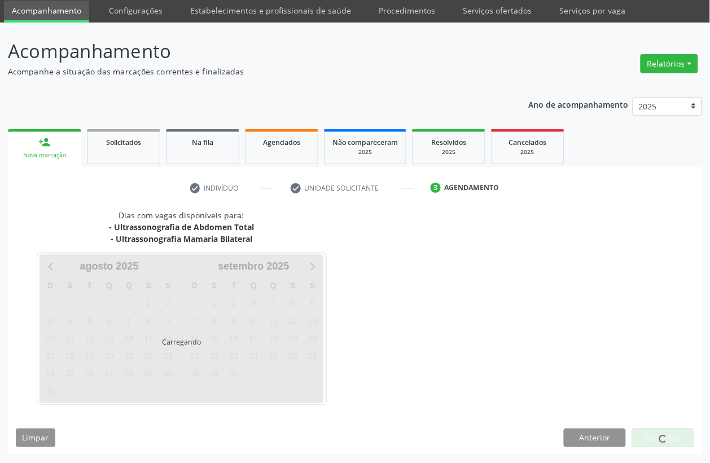
scroll to position [39, 0]
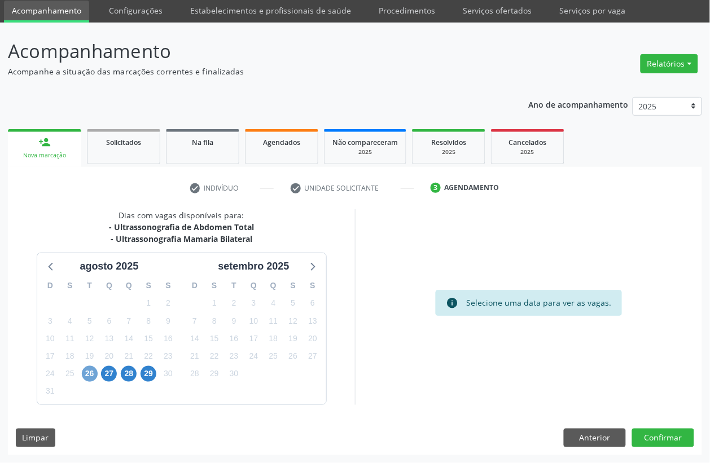
click at [90, 367] on span "26" at bounding box center [90, 374] width 16 height 16
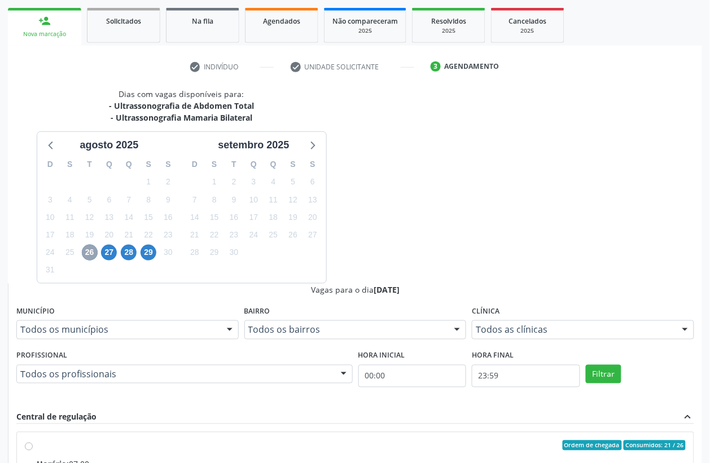
scroll to position [180, 0]
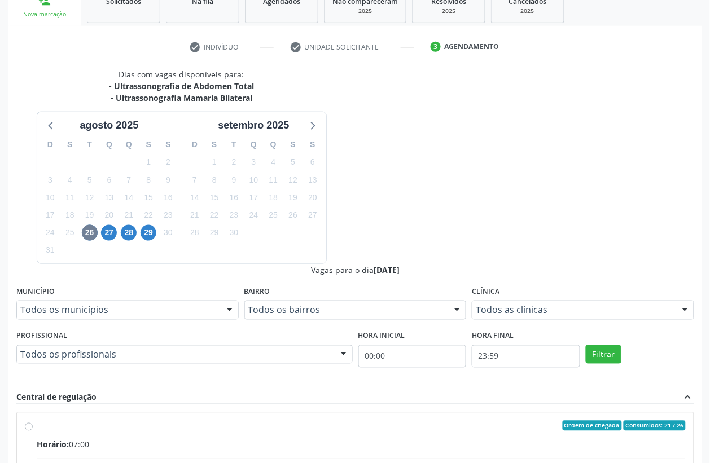
click at [33, 421] on input "Ordem de chegada Consumidos: 21 / 26 Horário: 07:00 Clínica: Hospital Sao Franc…" at bounding box center [29, 426] width 8 height 10
radio input "true"
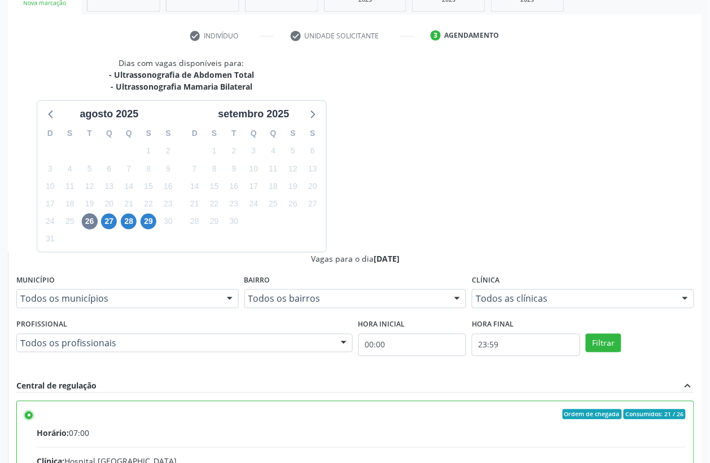
scroll to position [210, 0]
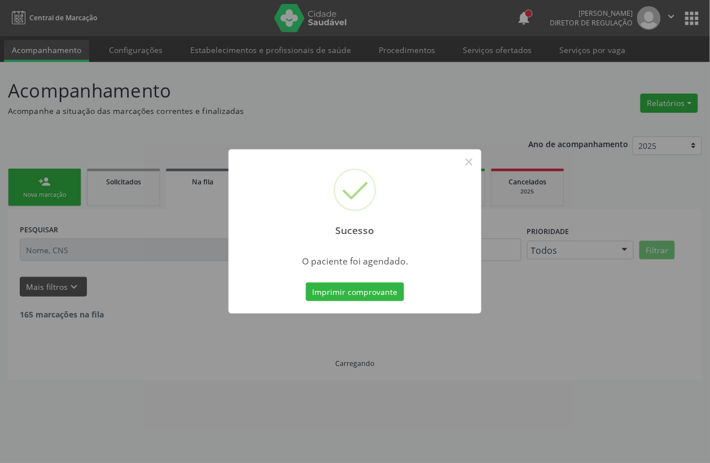
scroll to position [0, 0]
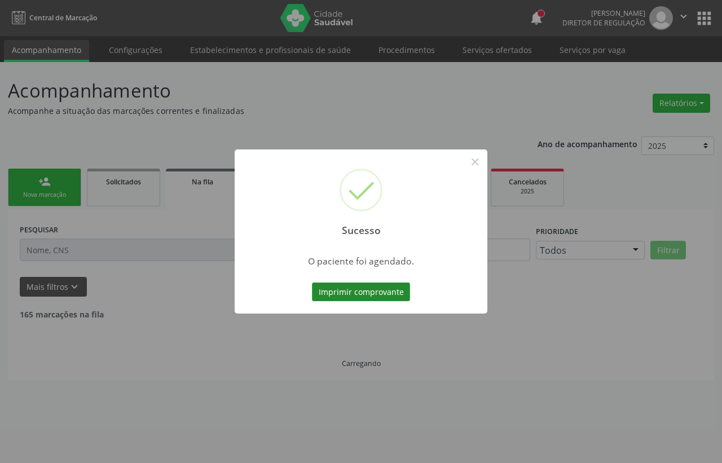
click at [350, 299] on button "Imprimir comprovante" at bounding box center [361, 292] width 98 height 19
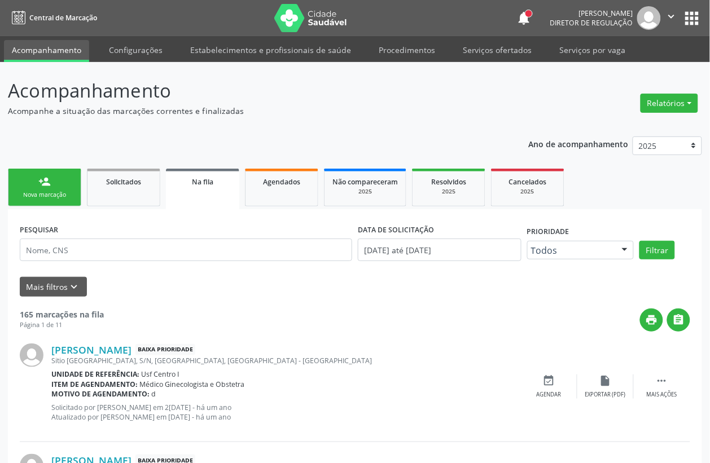
click at [60, 198] on div "Nova marcação" at bounding box center [44, 195] width 56 height 8
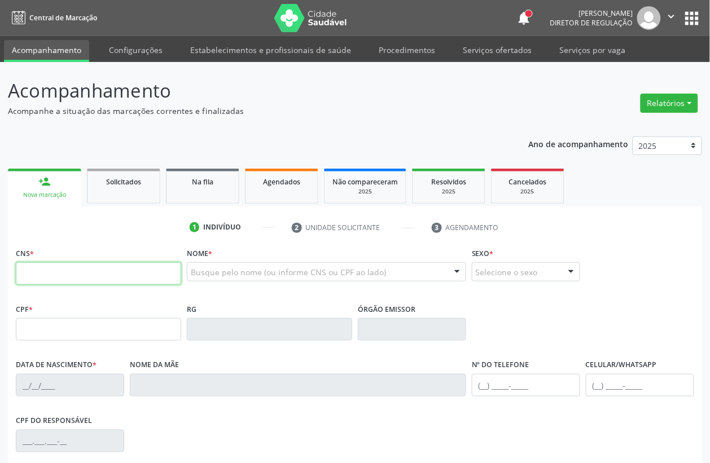
click at [103, 276] on input "text" at bounding box center [98, 273] width 165 height 23
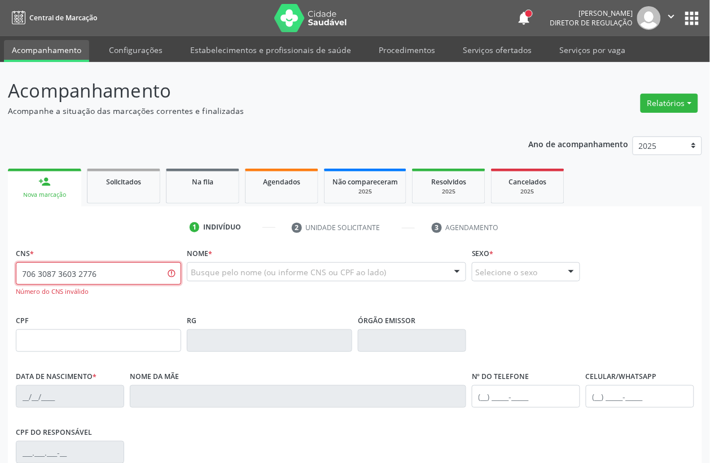
click at [103, 276] on input "706 3087 3603 2776" at bounding box center [98, 273] width 165 height 23
type input "706 3087 3603 1276"
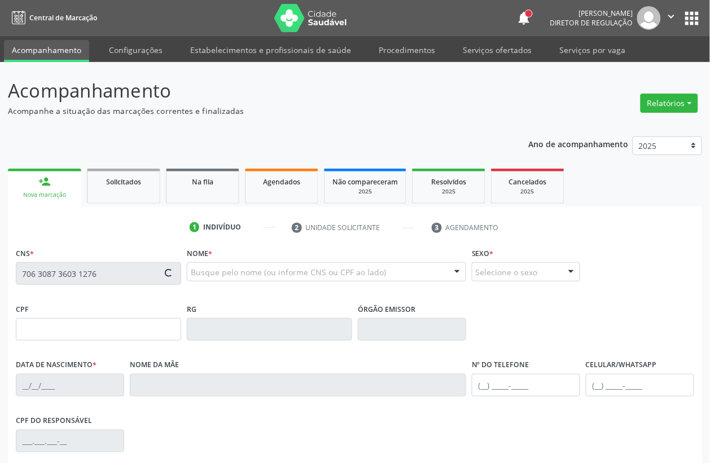
type input "086.398.734-61"
type input "29/10/1979"
type input "Terezinha Amelia da Rocha"
type input "(87) 98108-9651"
type input "130.982.526-26"
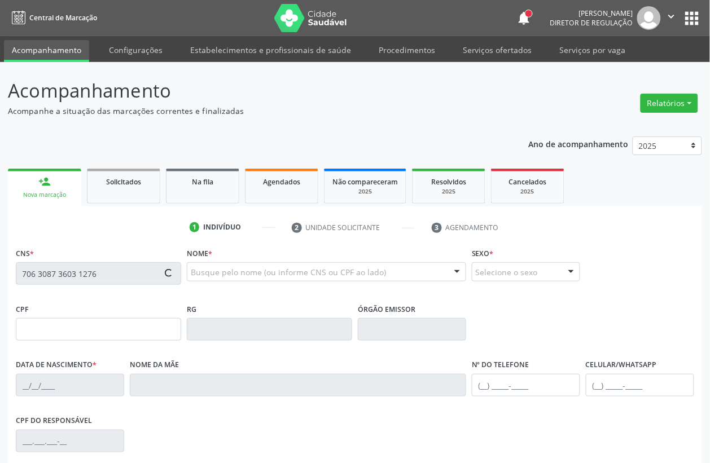
type input "S/N"
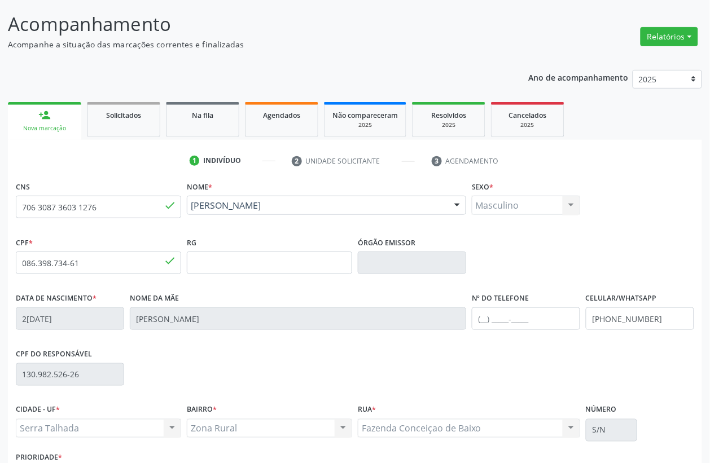
scroll to position [148, 0]
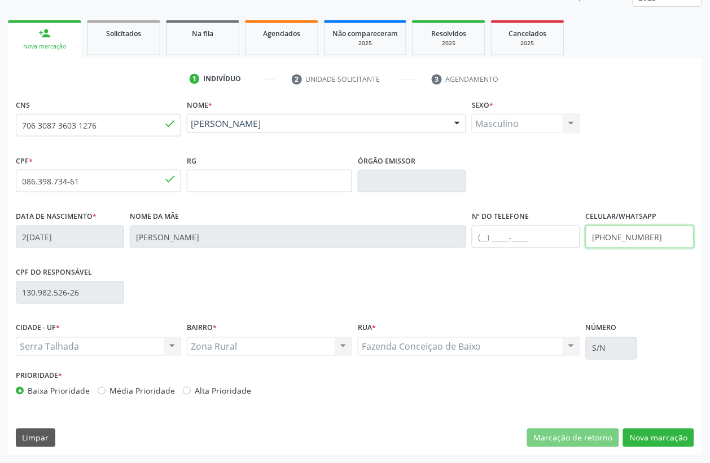
click at [619, 237] on input "(87) 98108-9651" at bounding box center [639, 237] width 108 height 23
click at [689, 450] on div "CNS 706 3087 3603 1276 done Nome * Vanderley Florentino da Rocha Vanderley Flor…" at bounding box center [355, 275] width 694 height 359
click at [672, 426] on div "CNS 706 3087 3603 1276 done Nome * Vanderley Florentino da Rocha Vanderley Flor…" at bounding box center [355, 275] width 694 height 359
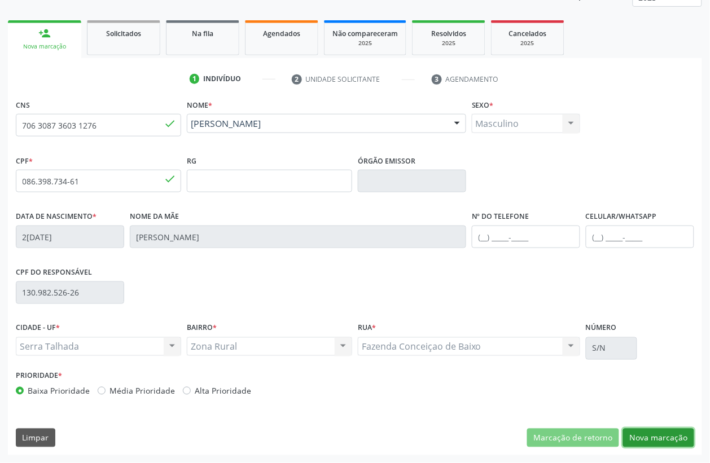
click at [662, 438] on button "Nova marcação" at bounding box center [658, 438] width 71 height 19
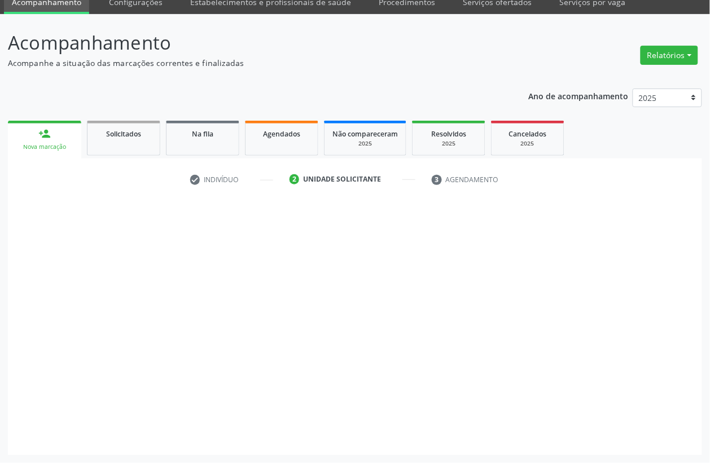
scroll to position [48, 0]
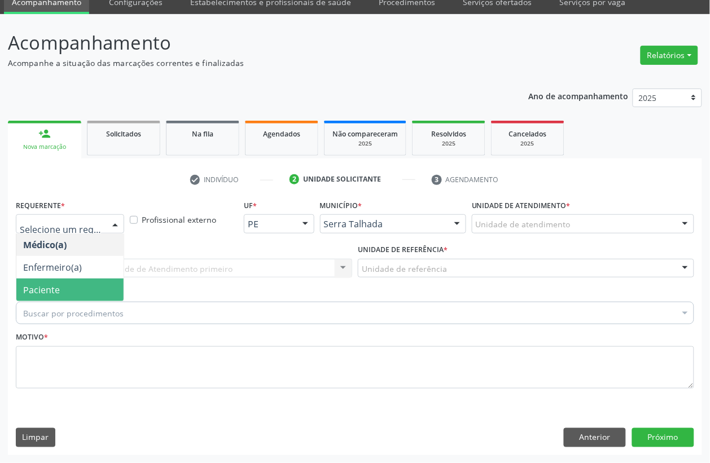
click at [78, 280] on span "Paciente" at bounding box center [69, 290] width 107 height 23
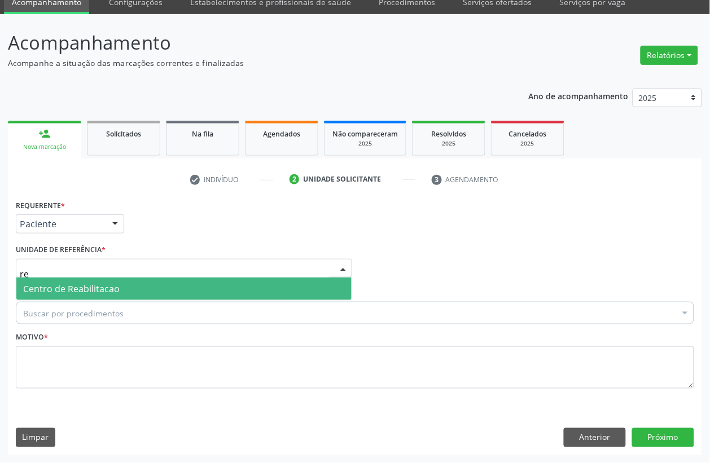
type input "rea"
click at [83, 294] on span "Centro de Reabilitacao" at bounding box center [71, 289] width 96 height 12
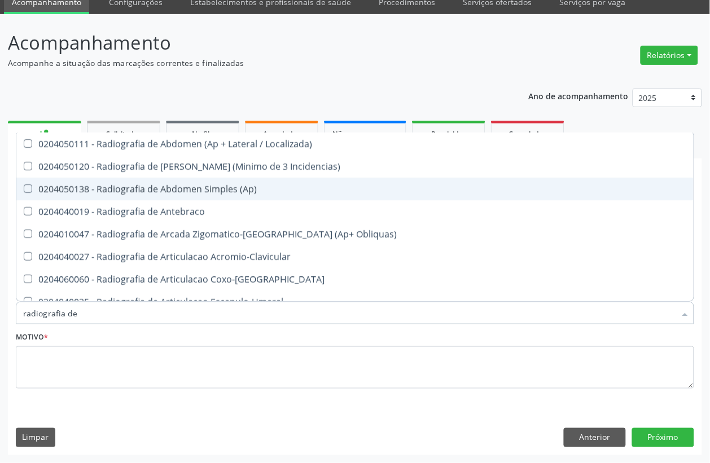
type input "radiografia de t"
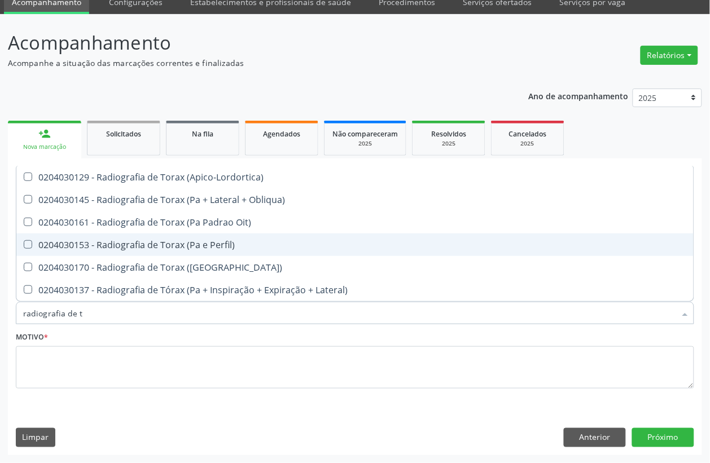
click at [175, 237] on span "0204030153 - Radiografia de Torax (Pa e Perfil)" at bounding box center [354, 245] width 677 height 23
checkbox Perfil\) "true"
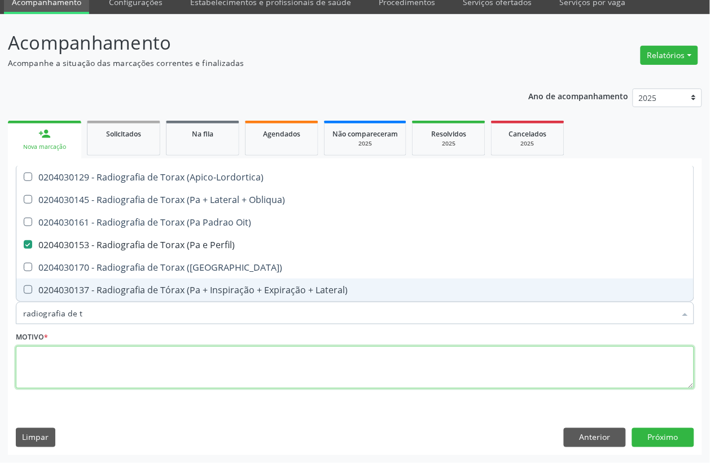
click at [102, 356] on textarea at bounding box center [355, 367] width 678 height 43
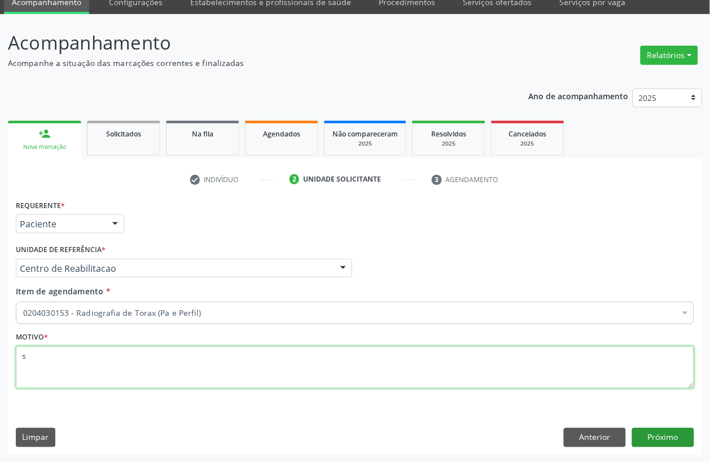
type textarea "s"
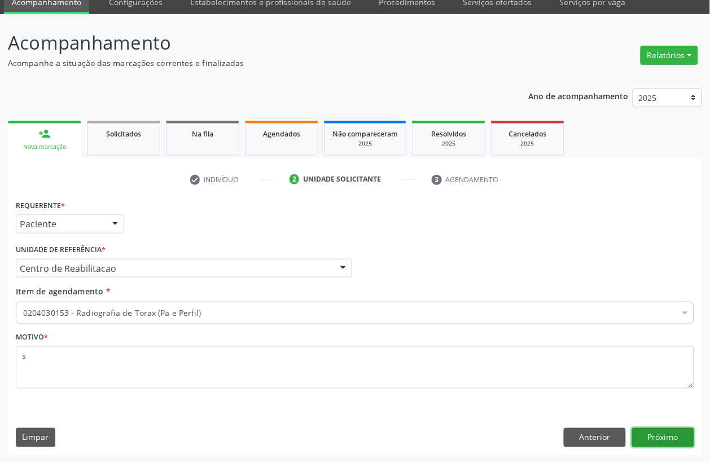
click at [659, 437] on button "Próximo" at bounding box center [663, 437] width 62 height 19
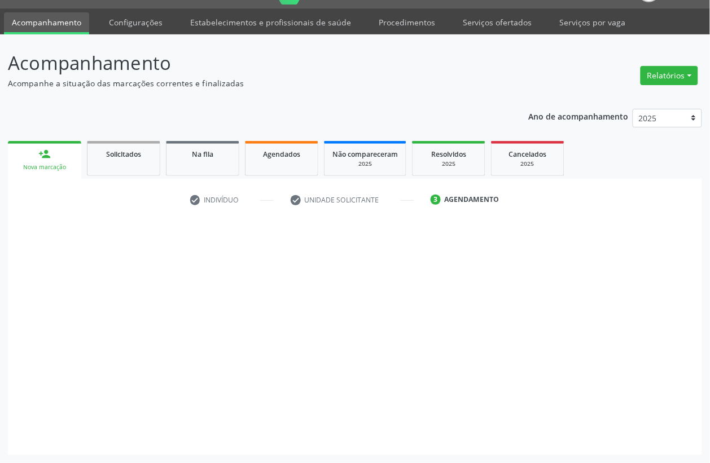
scroll to position [28, 0]
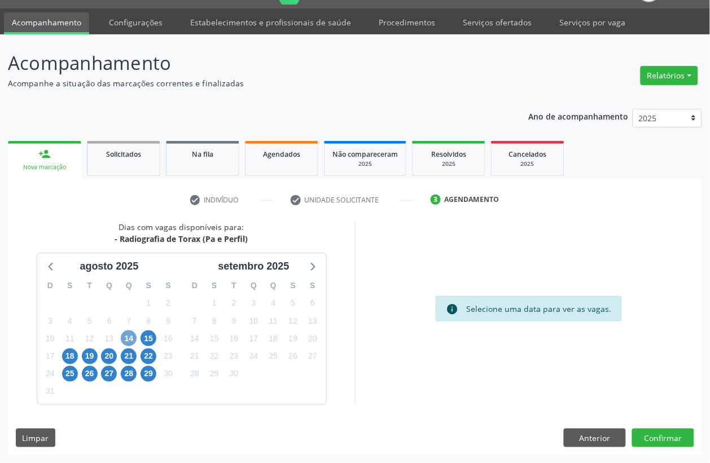
click at [127, 332] on span "14" at bounding box center [129, 339] width 16 height 16
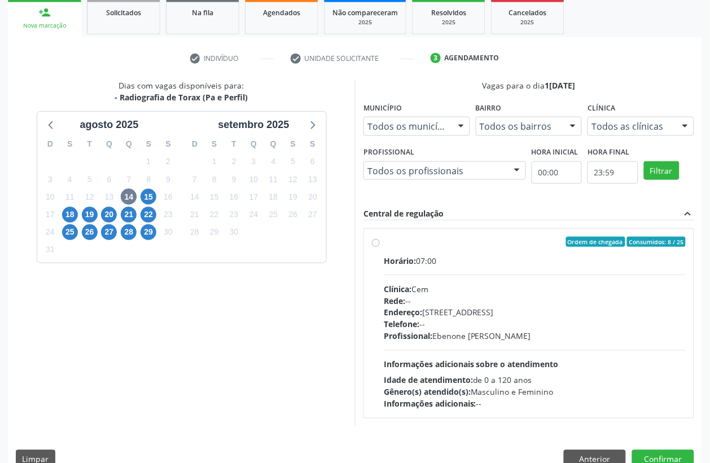
click at [457, 264] on div "Horário: 07:00" at bounding box center [535, 261] width 302 height 12
click at [380, 247] on input "Ordem de chegada Consumidos: 8 / 25 Horário: 07:00 Clínica: Cem Rede: -- Endere…" at bounding box center [376, 242] width 8 height 10
radio input "true"
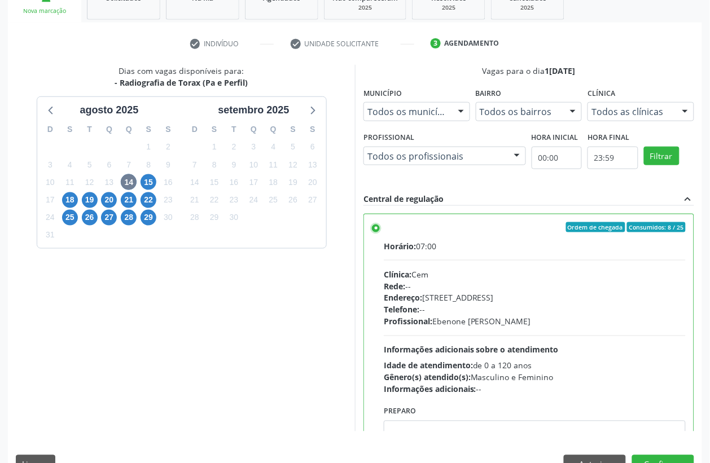
scroll to position [210, 0]
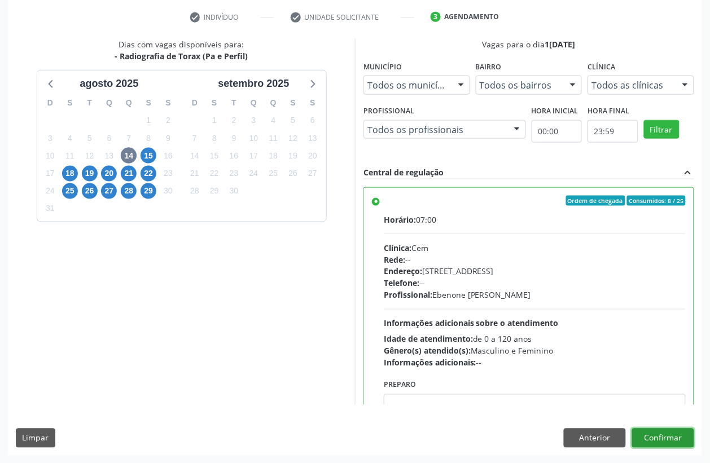
click at [680, 442] on button "Confirmar" at bounding box center [663, 438] width 62 height 19
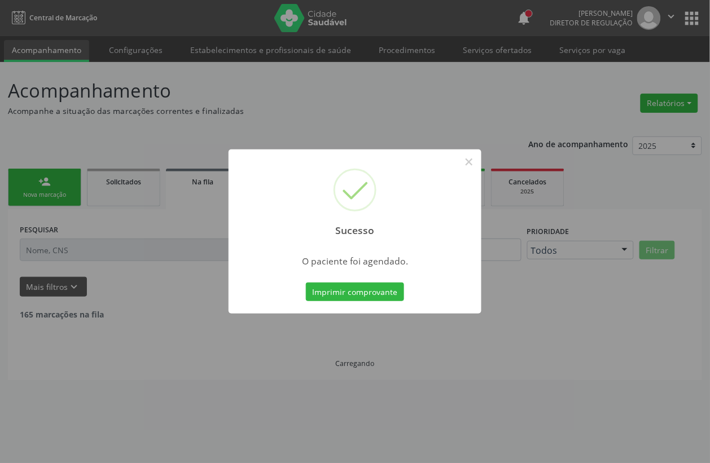
scroll to position [0, 0]
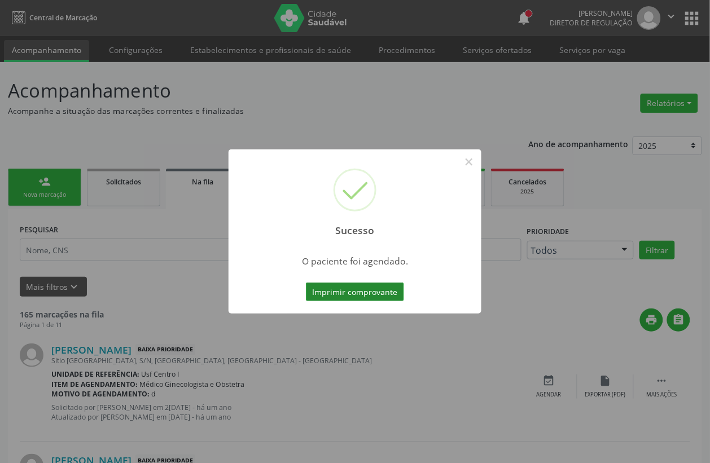
click at [361, 286] on button "Imprimir comprovante" at bounding box center [355, 292] width 98 height 19
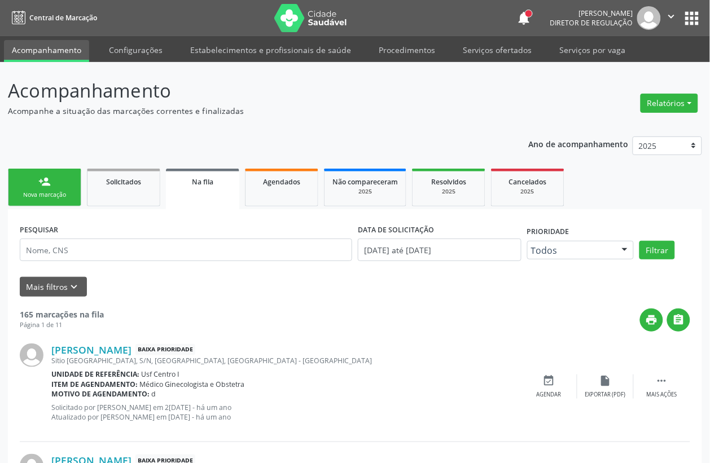
click at [58, 196] on div "Nova marcação" at bounding box center [44, 195] width 56 height 8
drag, startPoint x: 69, startPoint y: 193, endPoint x: 83, endPoint y: 146, distance: 50.0
click at [69, 193] on div "Nova marcação" at bounding box center [44, 195] width 56 height 8
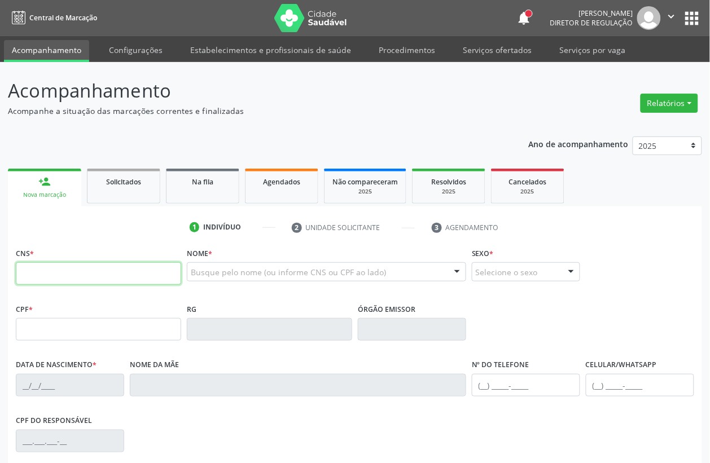
click at [69, 278] on input "text" at bounding box center [98, 273] width 165 height 23
click at [112, 280] on input "text" at bounding box center [98, 273] width 165 height 23
type input "703 4085 1878 9600"
type input "13/12/1973"
type input "Ana Maria de Sousa"
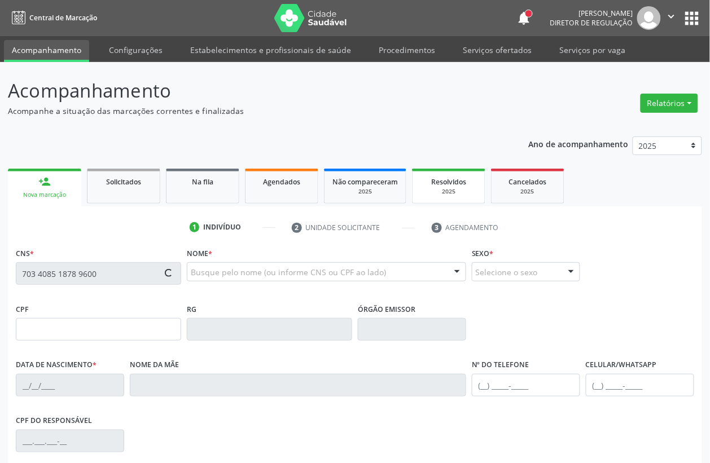
type input "(87) 98113-5248"
type input "750.279.504-97"
type input "S/N"
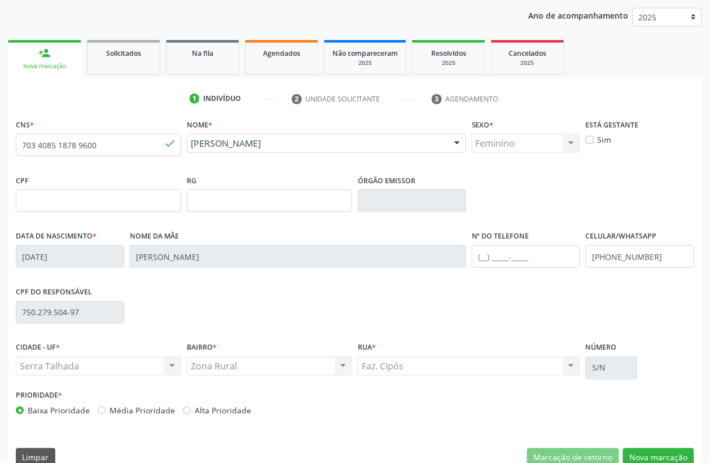
scroll to position [148, 0]
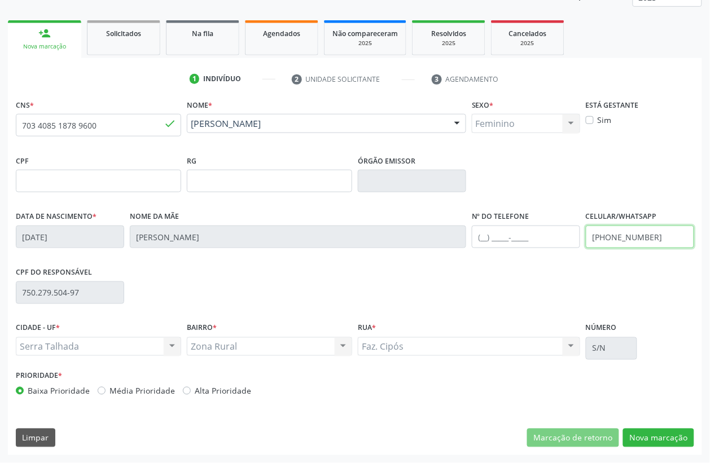
click at [613, 243] on input "(87) 98113-5248" at bounding box center [639, 237] width 108 height 23
click at [670, 446] on button "Nova marcação" at bounding box center [658, 438] width 71 height 19
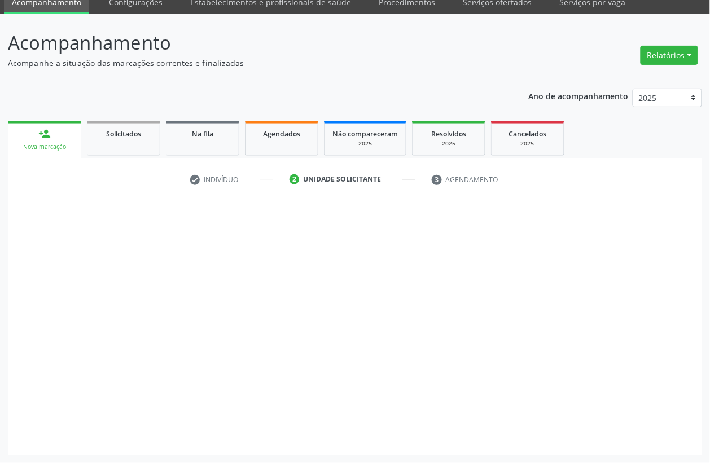
scroll to position [48, 0]
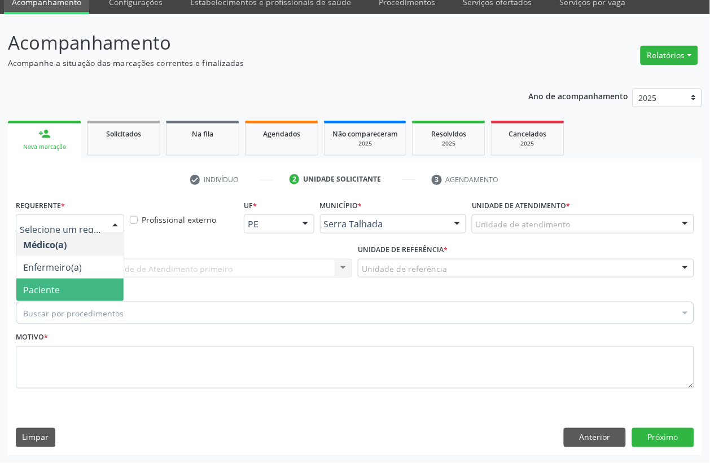
click at [56, 281] on span "Paciente" at bounding box center [69, 290] width 107 height 23
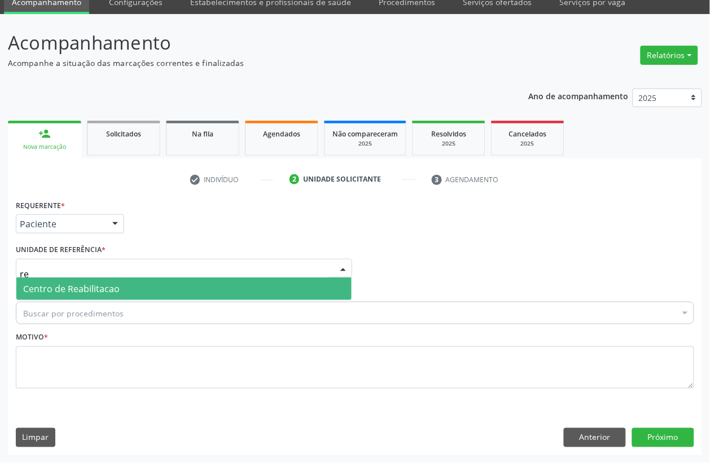
type input "rea"
click at [72, 288] on span "Centro de Reabilitacao" at bounding box center [71, 289] width 96 height 12
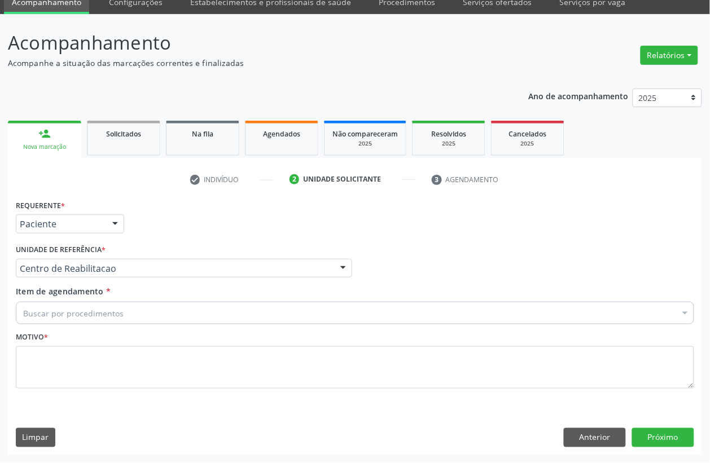
click at [64, 320] on div "Buscar por procedimentos" at bounding box center [355, 313] width 678 height 23
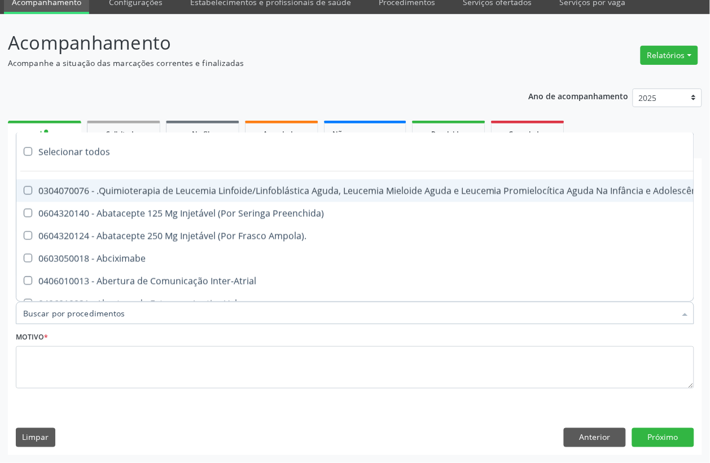
click at [64, 319] on input "Item de agendamento *" at bounding box center [349, 313] width 652 height 23
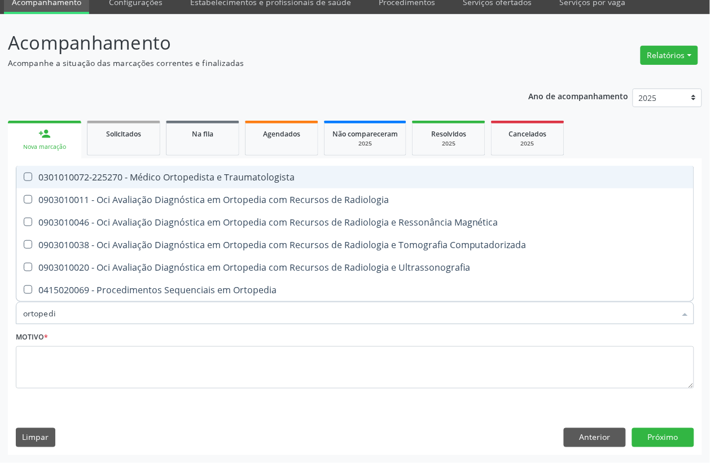
type input "ortopedis"
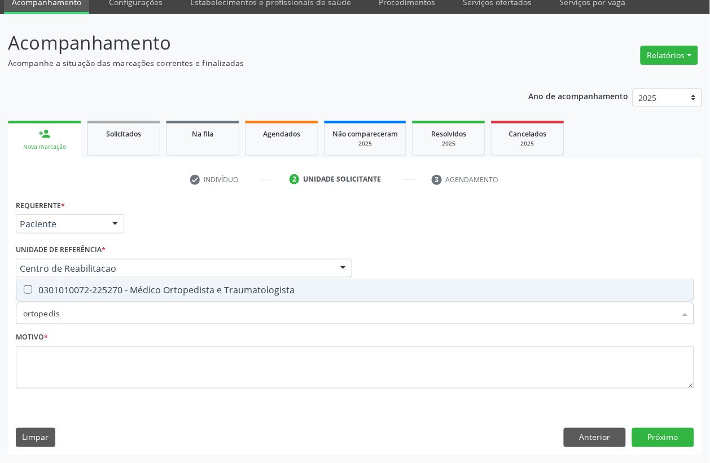
click at [321, 289] on div "0301010072-225270 - Médico Ortopedista e Traumatologista" at bounding box center [354, 289] width 663 height 9
checkbox Traumatologista "true"
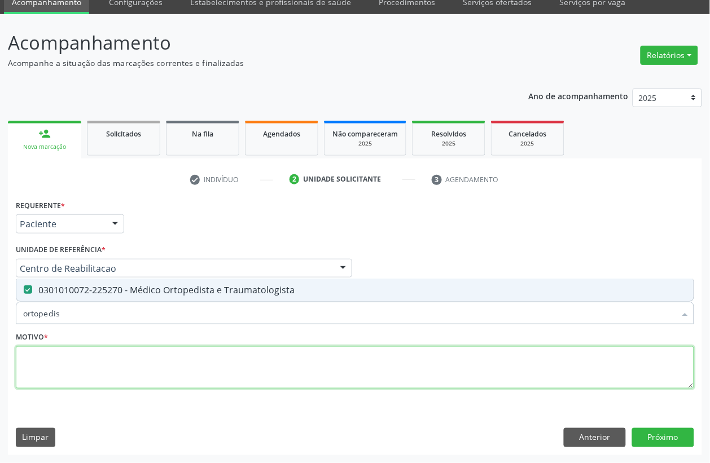
click at [78, 360] on textarea at bounding box center [355, 367] width 678 height 43
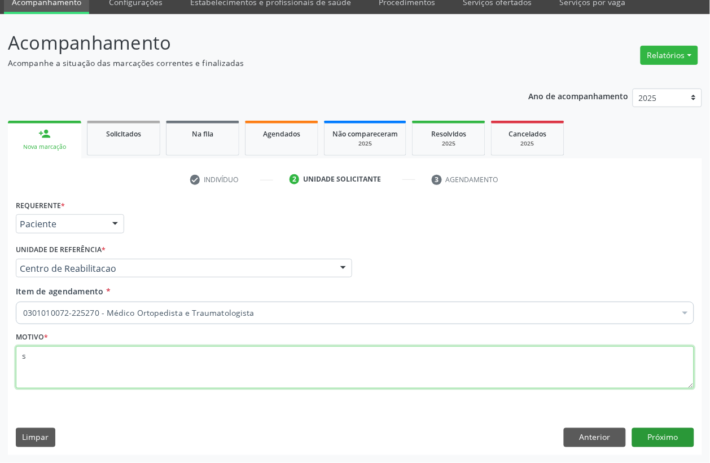
type textarea "s"
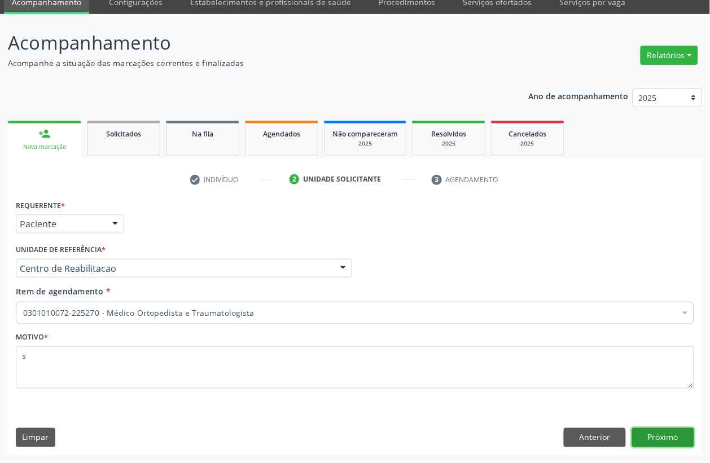
click at [671, 444] on button "Próximo" at bounding box center [663, 437] width 62 height 19
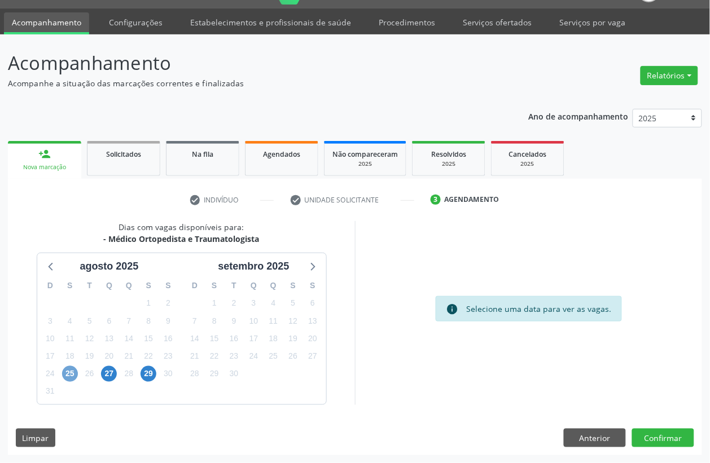
click at [76, 374] on span "25" at bounding box center [70, 374] width 16 height 16
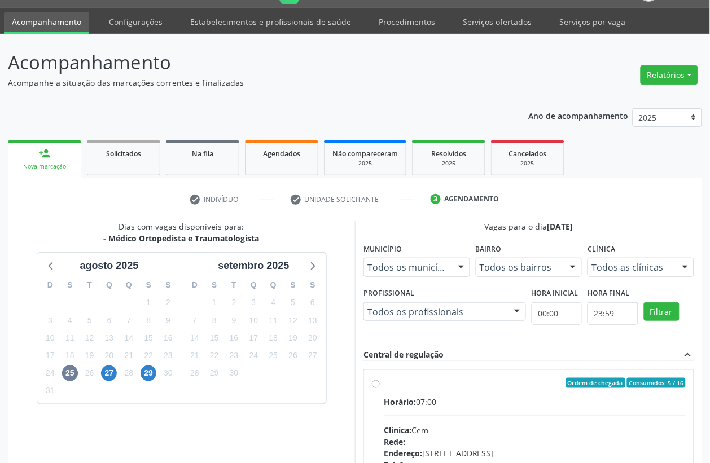
click at [435, 402] on div "Horário: 07:00" at bounding box center [535, 402] width 302 height 12
click at [380, 388] on input "Ordem de chegada Consumidos: 5 / 16 Horário: 07:00 Clínica: Cem Rede: -- Endere…" at bounding box center [376, 383] width 8 height 10
radio input "true"
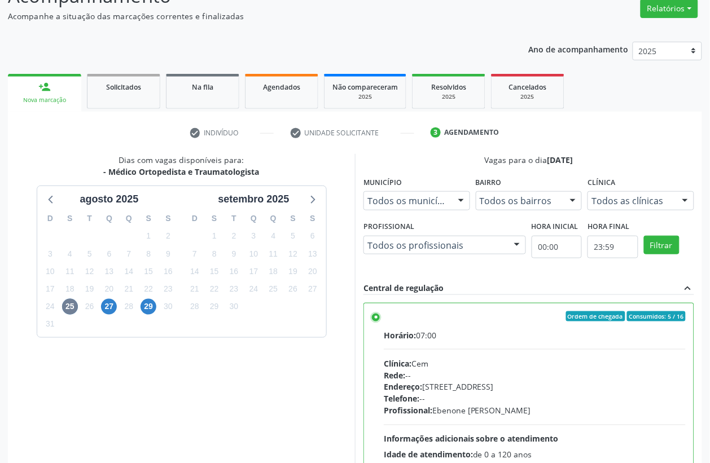
scroll to position [210, 0]
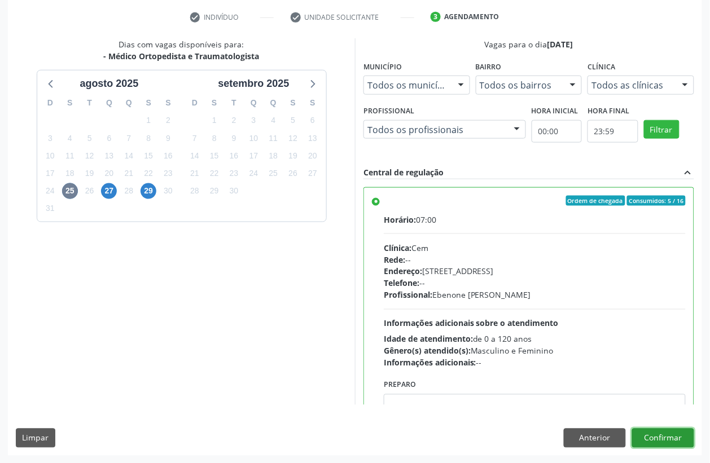
click at [651, 446] on button "Confirmar" at bounding box center [663, 438] width 62 height 19
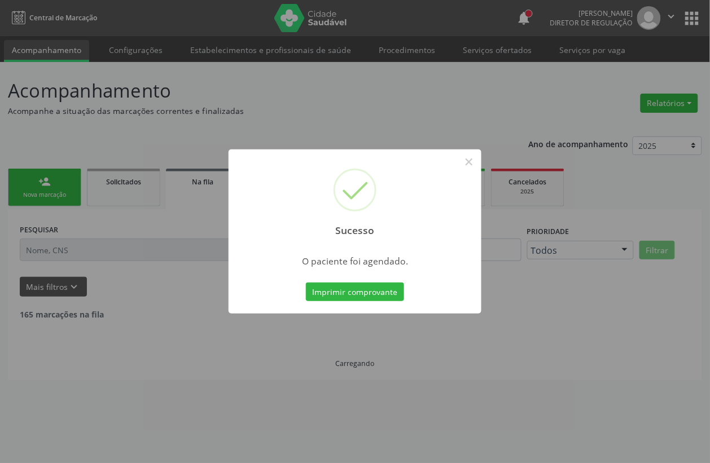
scroll to position [0, 0]
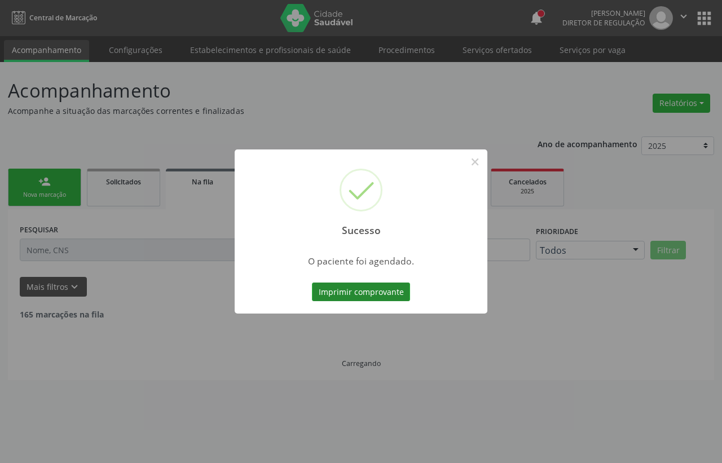
click at [355, 288] on button "Imprimir comprovante" at bounding box center [361, 292] width 98 height 19
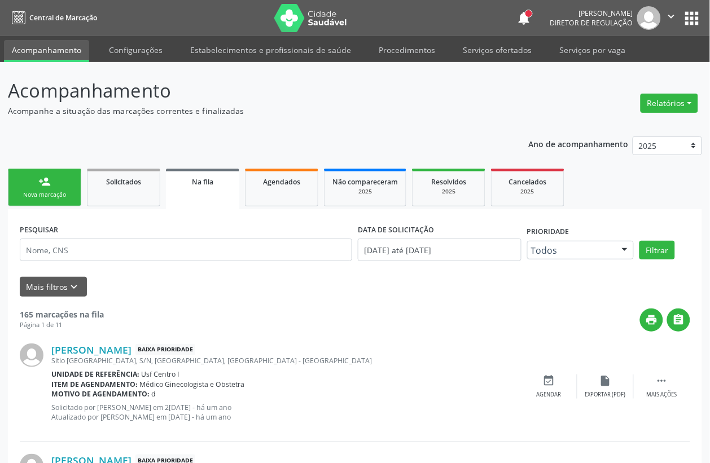
click at [69, 179] on link "person_add Nova marcação" at bounding box center [44, 188] width 73 height 38
